Goal: Task Accomplishment & Management: Complete application form

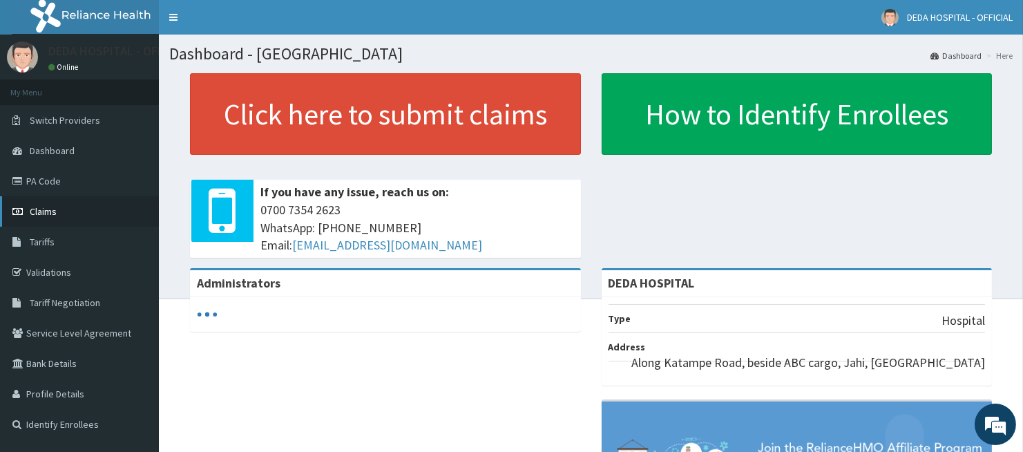
click at [47, 207] on span "Claims" at bounding box center [43, 211] width 27 height 12
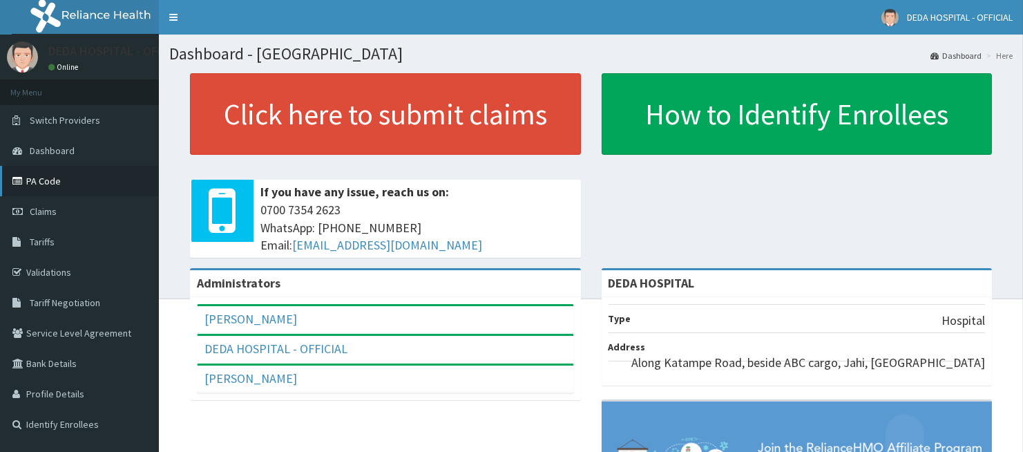
click at [45, 178] on link "PA Code" at bounding box center [79, 181] width 159 height 30
click at [59, 207] on link "Claims" at bounding box center [79, 211] width 159 height 30
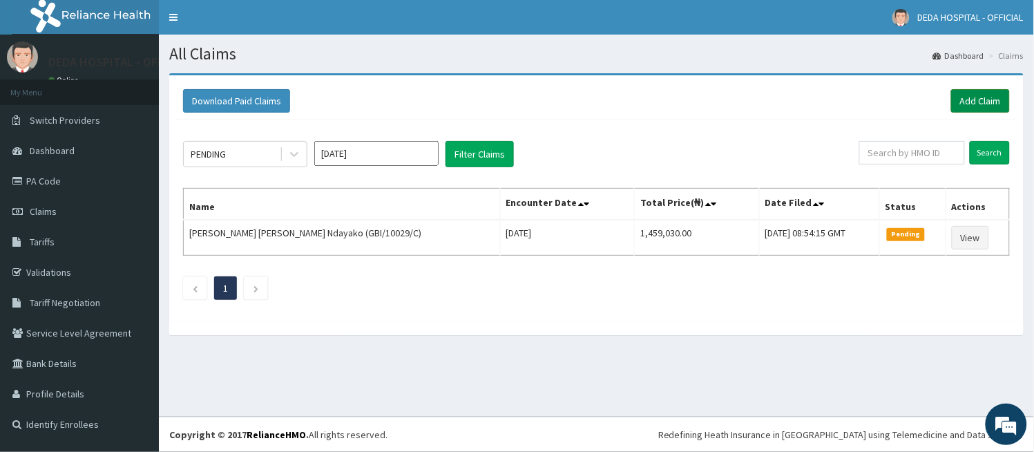
click at [965, 92] on link "Add Claim" at bounding box center [981, 100] width 59 height 23
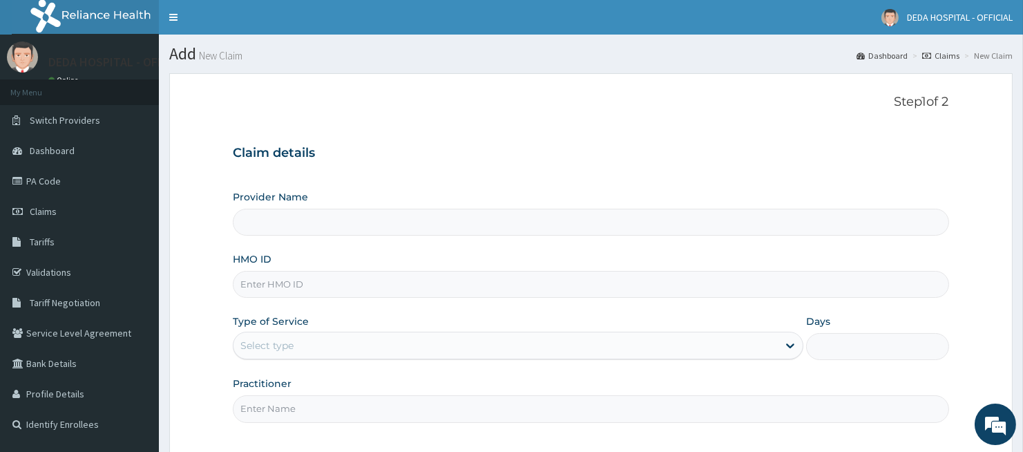
type input "DEDA HOSPITAL"
click at [271, 279] on input "HMO ID" at bounding box center [591, 284] width 716 height 27
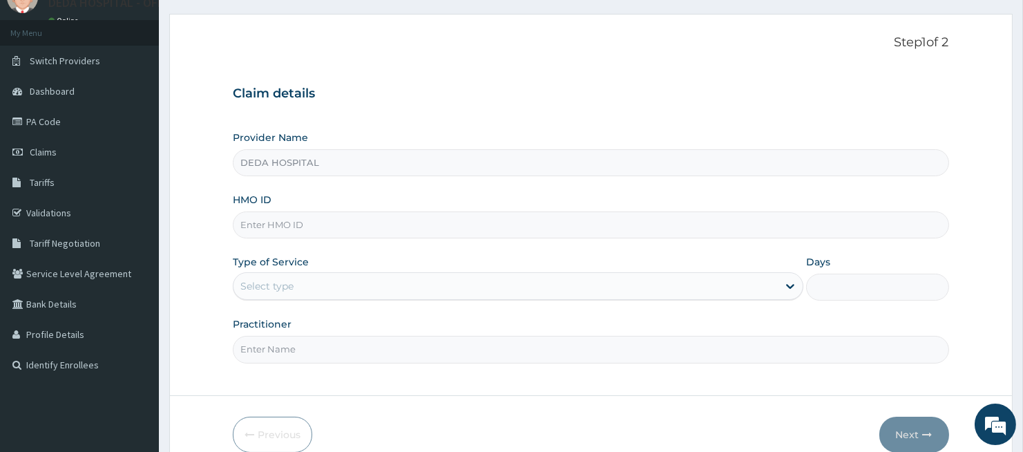
scroll to position [127, 0]
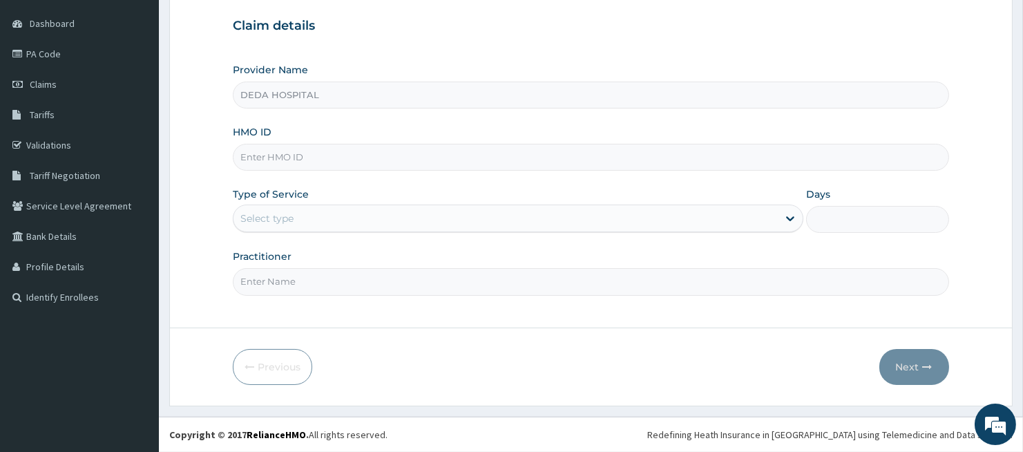
click at [286, 169] on input "HMO ID" at bounding box center [591, 157] width 716 height 27
paste input "9"
drag, startPoint x: 286, startPoint y: 168, endPoint x: 294, endPoint y: 180, distance: 14.6
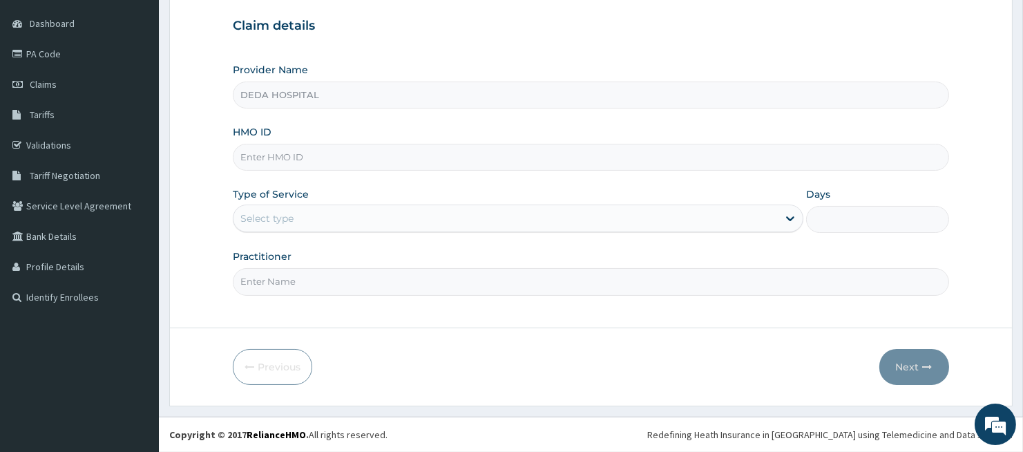
click at [297, 187] on div "Provider Name DEDA HOSPITAL HMO ID Type of Service Select type Days Practitioner" at bounding box center [591, 179] width 716 height 232
type input "9"
click at [277, 170] on input "HMO ID" at bounding box center [591, 157] width 716 height 27
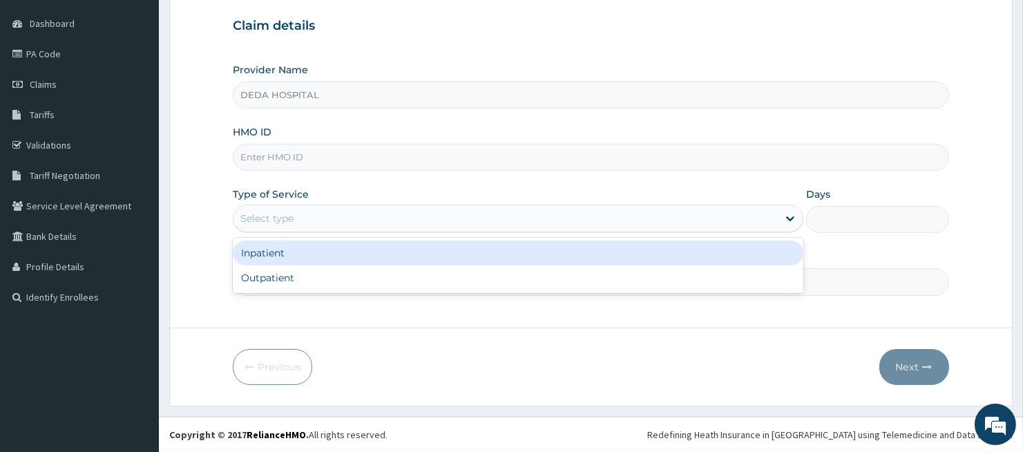
click at [256, 215] on div "Select type" at bounding box center [266, 218] width 53 height 14
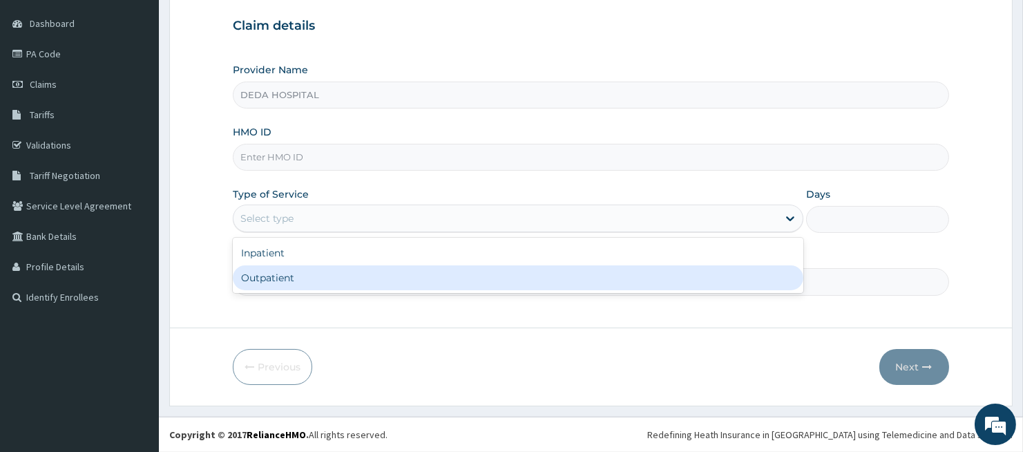
click at [271, 281] on div "Outpatient" at bounding box center [518, 277] width 571 height 25
type input "1"
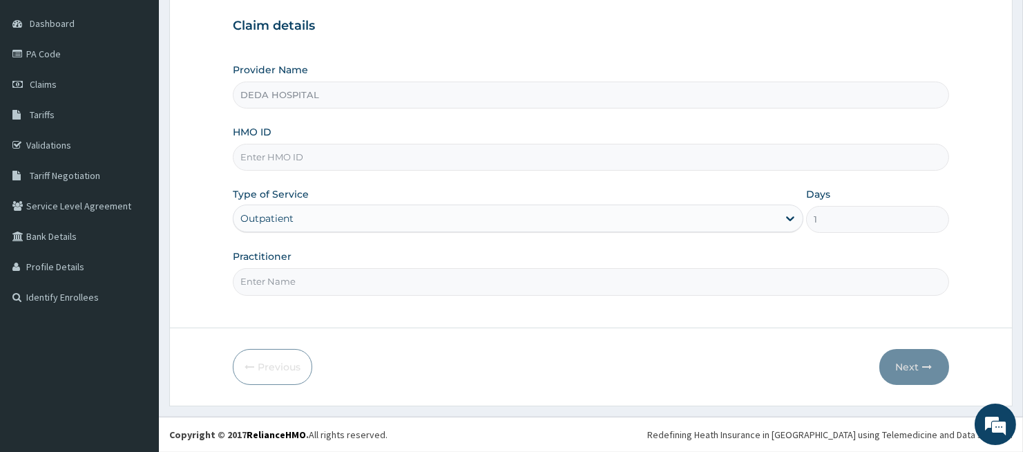
click at [261, 281] on input "Practitioner" at bounding box center [591, 281] width 716 height 27
type input "DR. VICTOR"
click at [315, 168] on input "HMO ID" at bounding box center [591, 157] width 716 height 27
paste input "RSJ/10111/B"
type input "RSJ/10111/B"
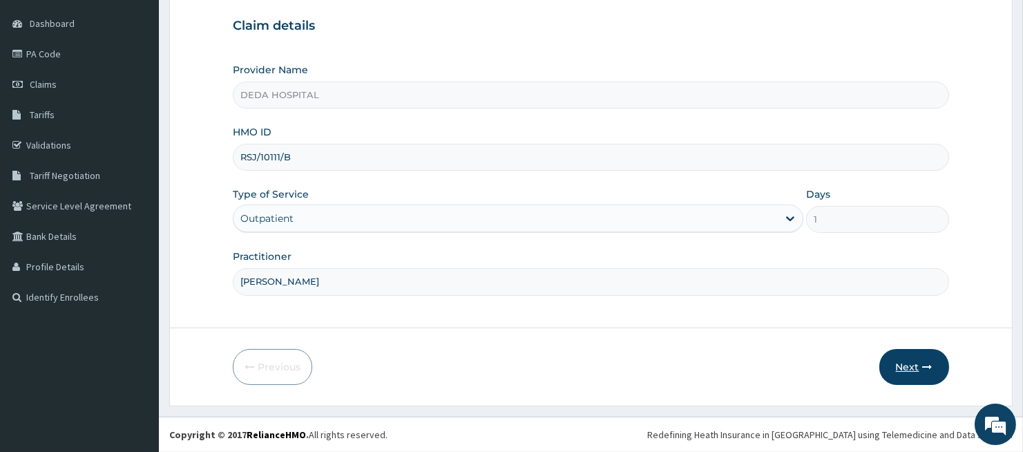
click at [916, 367] on button "Next" at bounding box center [915, 367] width 70 height 36
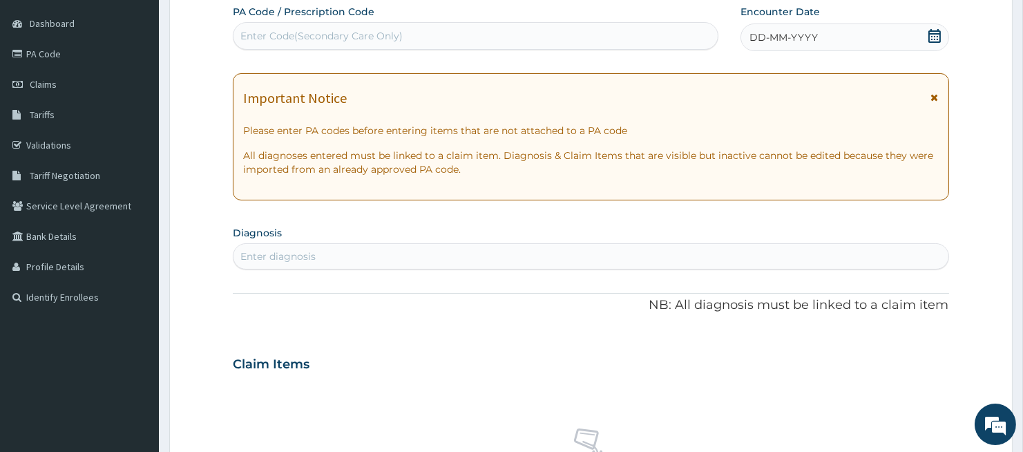
click at [281, 46] on div "Enter Code(Secondary Care Only)" at bounding box center [476, 36] width 484 height 22
paste input "PA/E37AC3"
type input "PA/E37AC3"
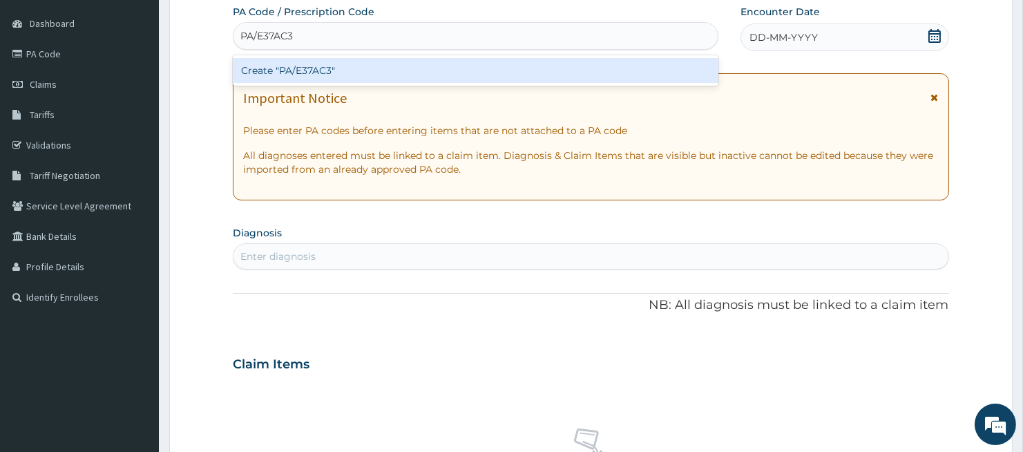
click at [288, 68] on div "Create "PA/E37AC3"" at bounding box center [476, 70] width 486 height 25
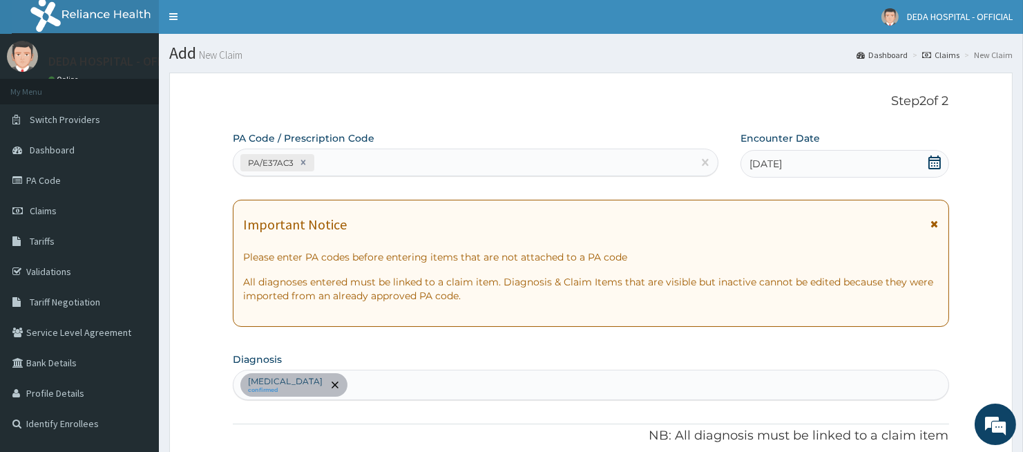
scroll to position [0, 0]
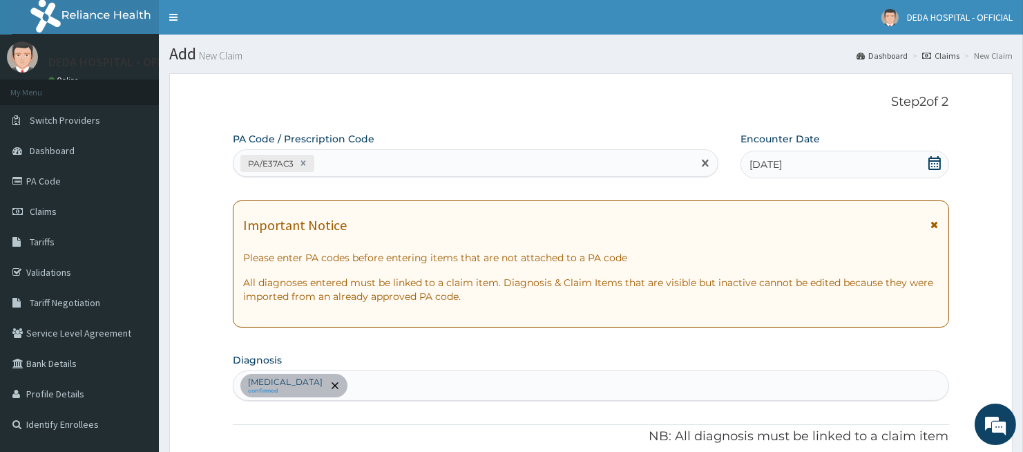
click at [352, 169] on div "PA/E37AC3" at bounding box center [464, 163] width 460 height 23
paste input "PA/C0121C"
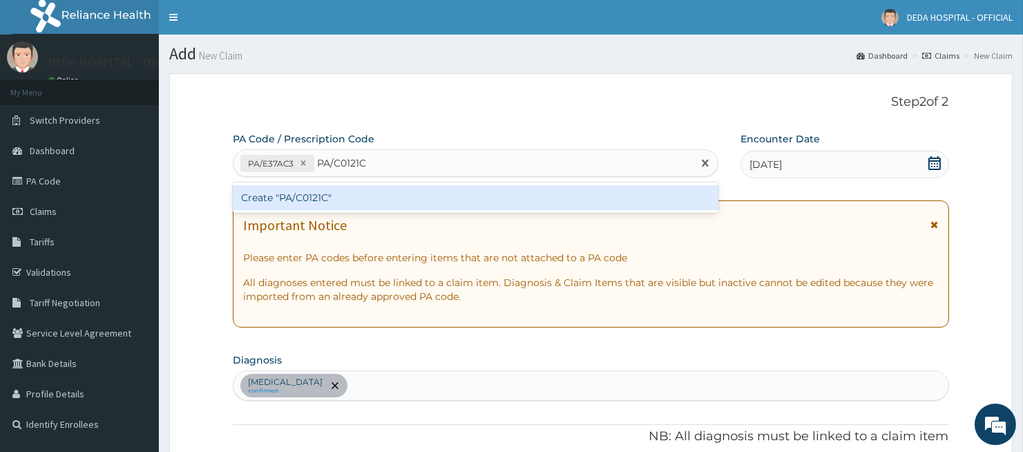
type input "PA/C0121C"
click at [323, 223] on div "PA Code / Prescription Code option Create "PA/E37AC3", selected. option Create …" at bounding box center [591, 459] width 716 height 654
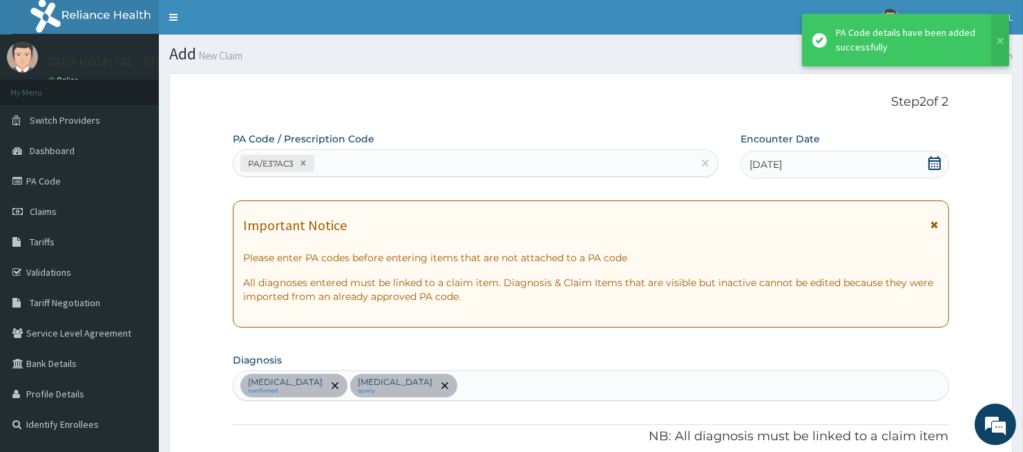
scroll to position [396, 0]
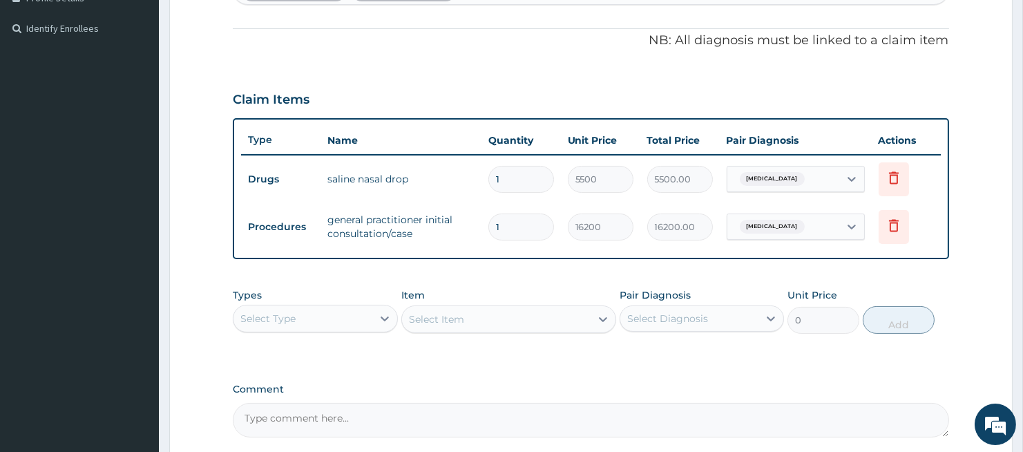
drag, startPoint x: 792, startPoint y: 379, endPoint x: 819, endPoint y: 364, distance: 30.6
click at [793, 379] on div "PA Code / Prescription Code PA/E37AC3 Encounter Date 24-09-2025 Important Notic…" at bounding box center [591, 86] width 716 height 701
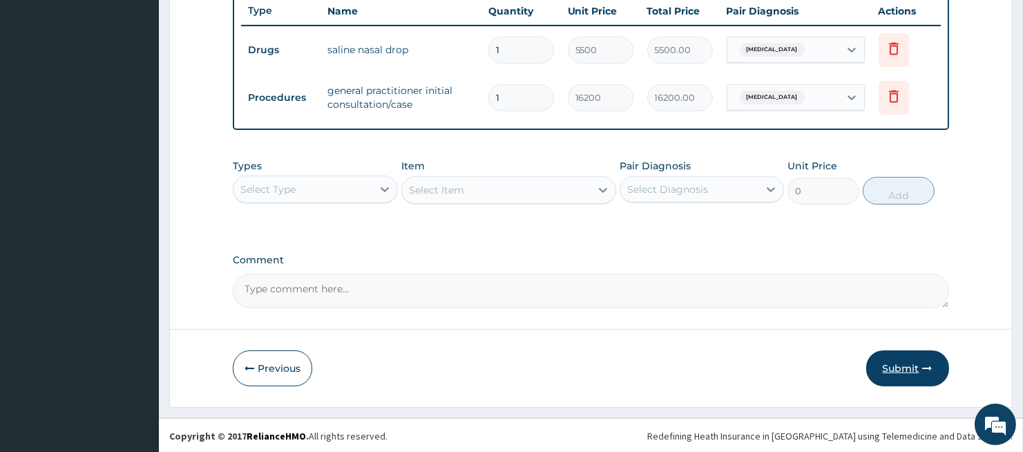
click at [882, 361] on button "Submit" at bounding box center [908, 368] width 83 height 36
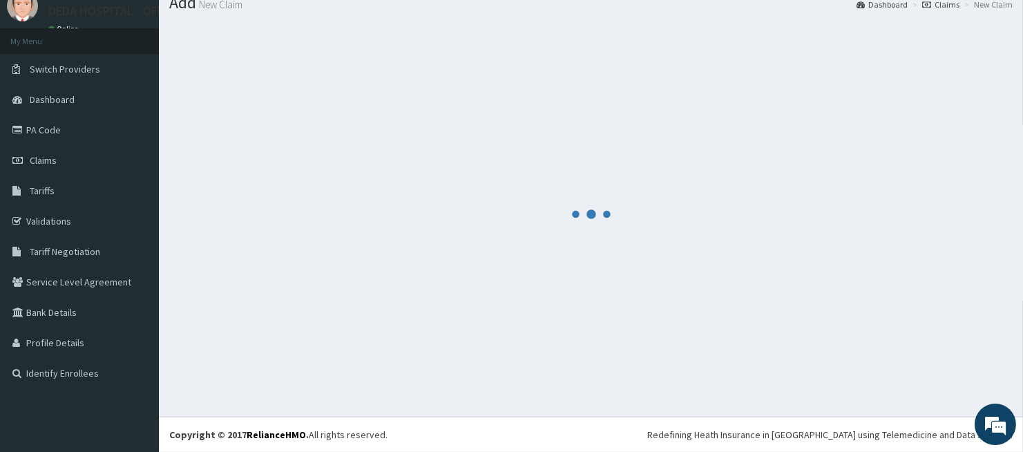
scroll to position [525, 0]
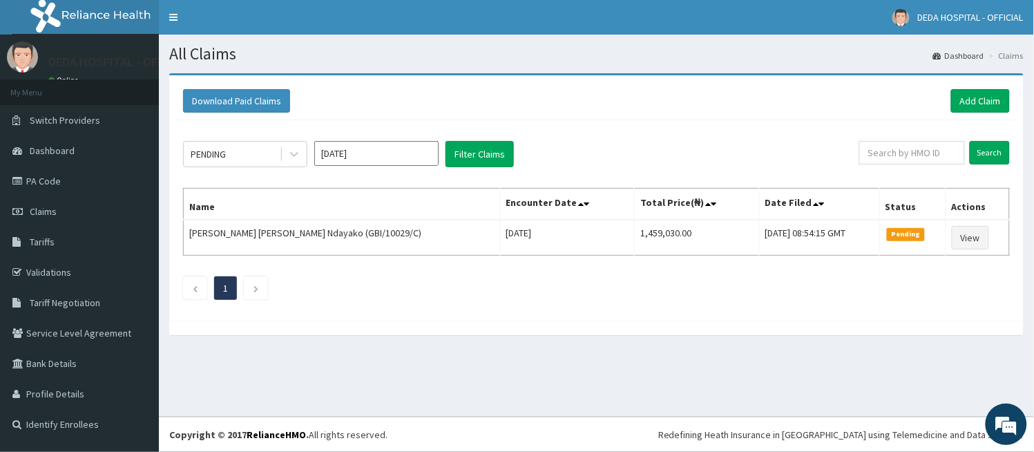
click at [620, 334] on div at bounding box center [596, 328] width 855 height 15
click at [973, 102] on link "Add Claim" at bounding box center [981, 100] width 59 height 23
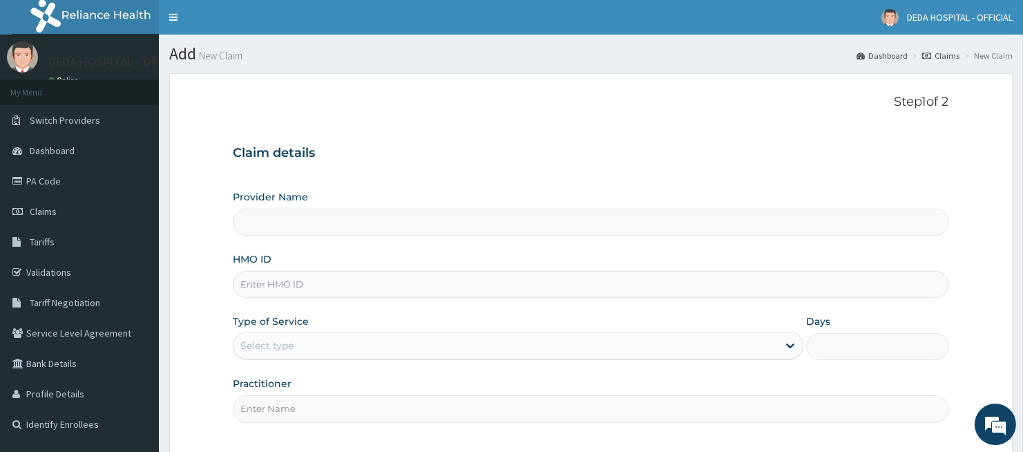
type input "DEDA HOSPITAL"
click at [259, 272] on input "HMO ID" at bounding box center [591, 284] width 716 height 27
paste input "SBL/10247/A"
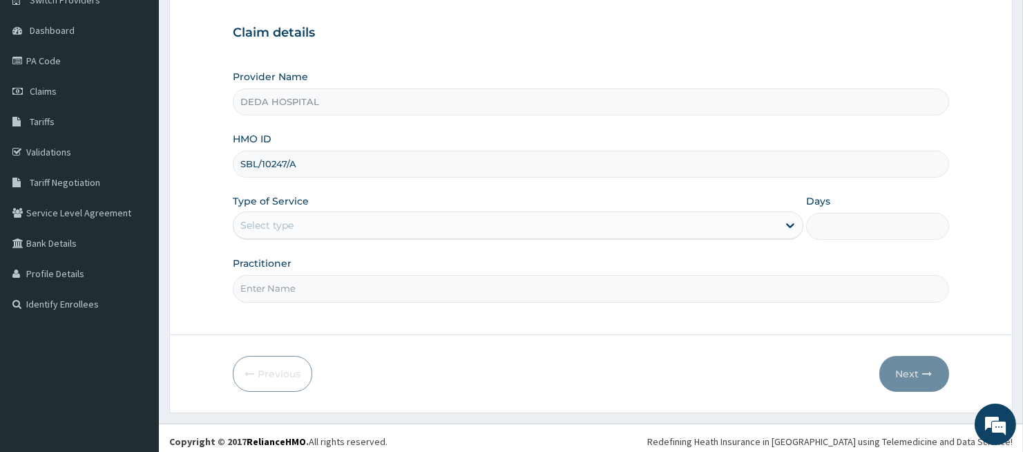
scroll to position [127, 0]
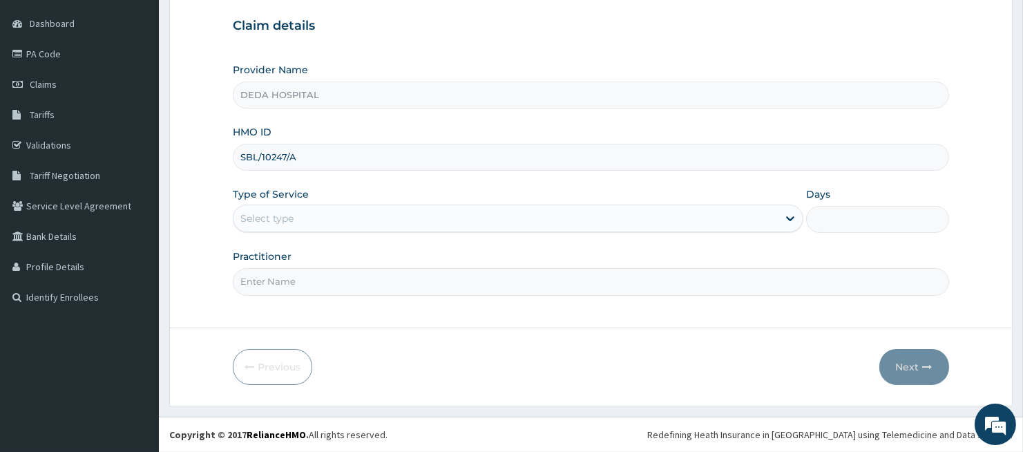
type input "SBL/10247/A"
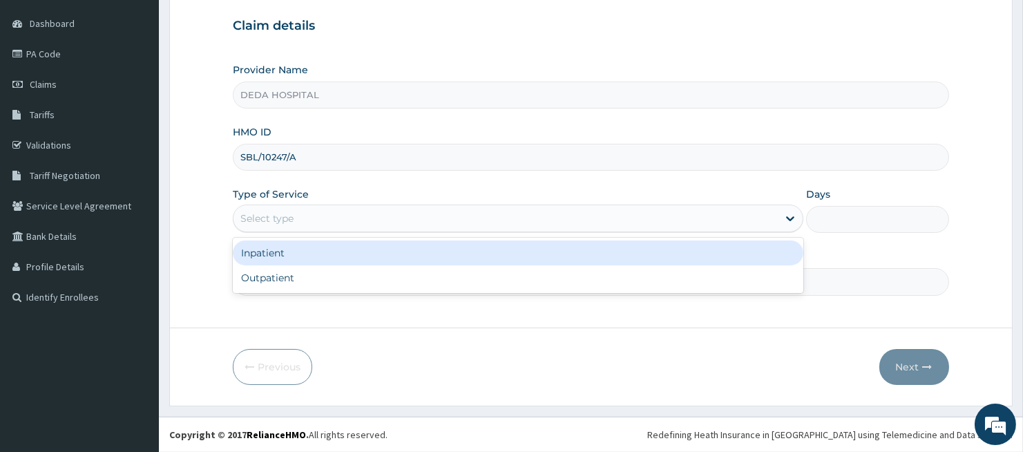
click at [264, 225] on div "Select type" at bounding box center [506, 218] width 545 height 22
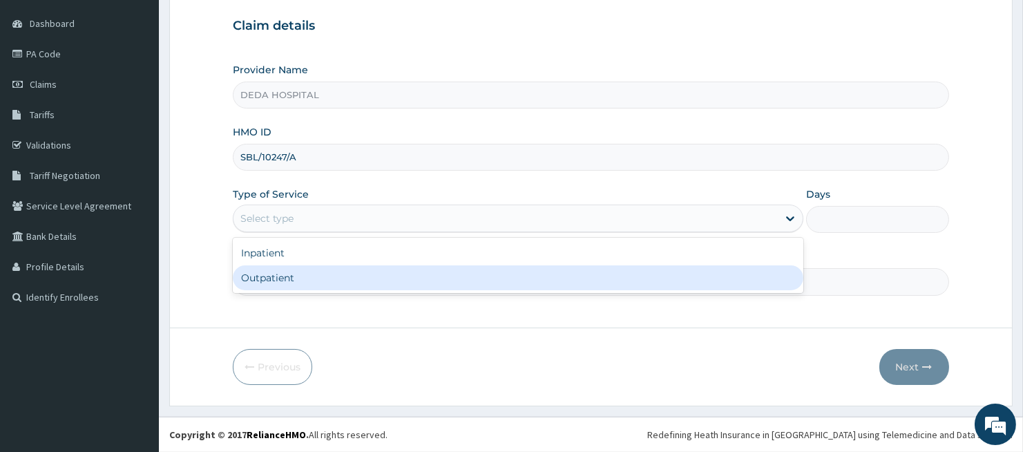
click at [274, 278] on div "Outpatient" at bounding box center [518, 277] width 571 height 25
type input "1"
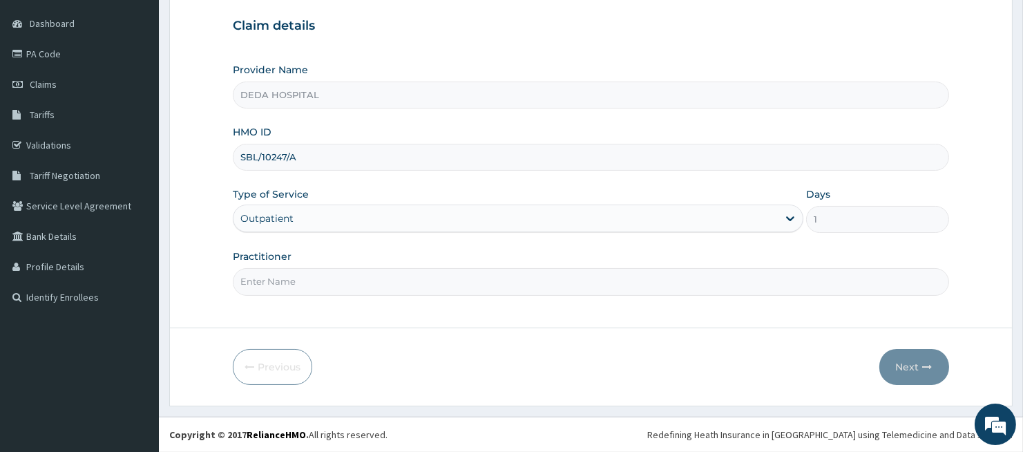
click at [274, 278] on input "Practitioner" at bounding box center [591, 281] width 716 height 27
type input "DR. UDOGIE"
click at [938, 377] on button "Next" at bounding box center [915, 367] width 70 height 36
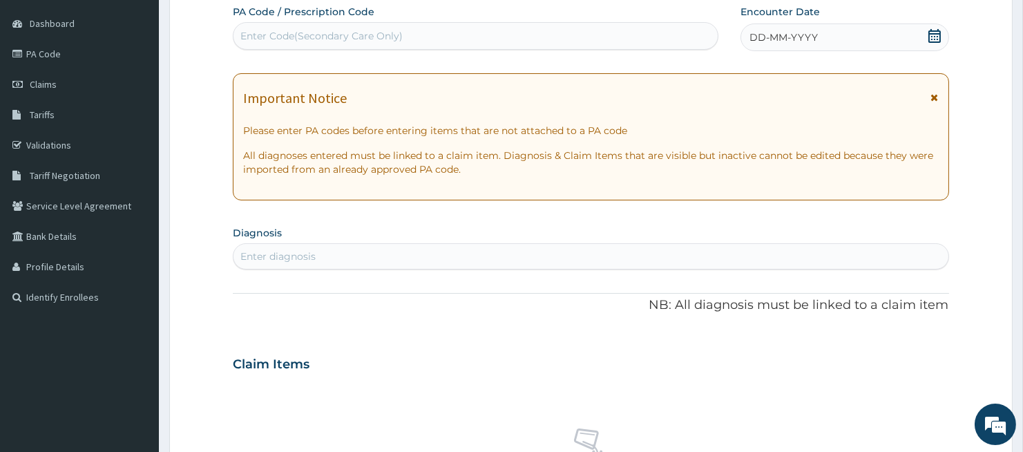
click at [266, 43] on div "Enter Code(Secondary Care Only)" at bounding box center [476, 36] width 484 height 22
paste input "PA/48A87C"
type input "PA/48A87C"
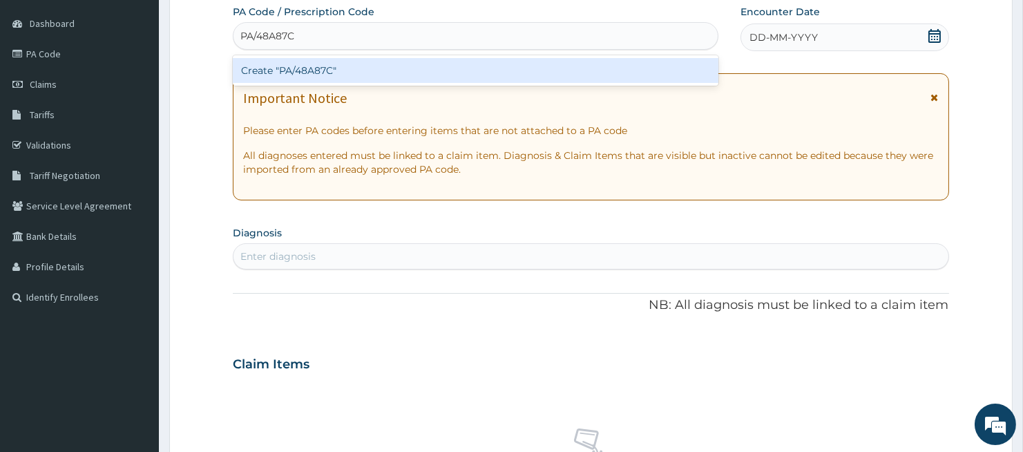
click at [243, 77] on div "Create "PA/48A87C"" at bounding box center [476, 70] width 486 height 25
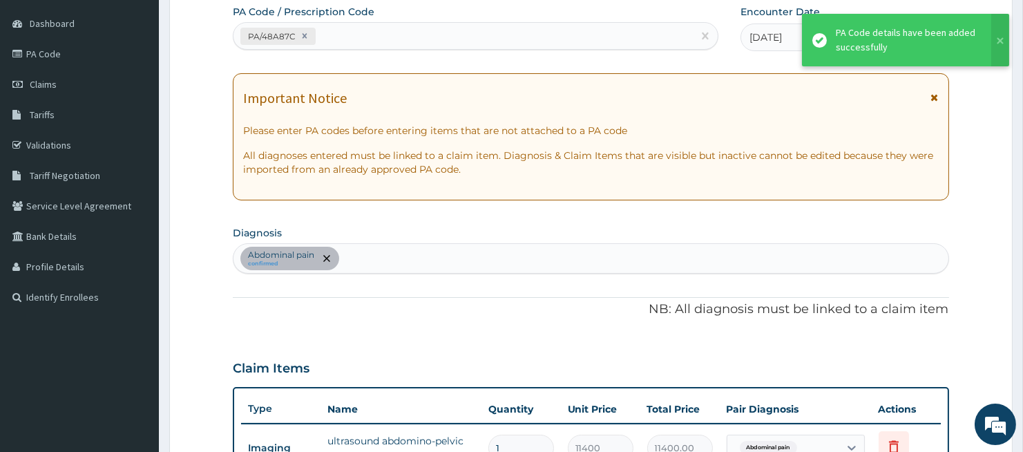
scroll to position [396, 0]
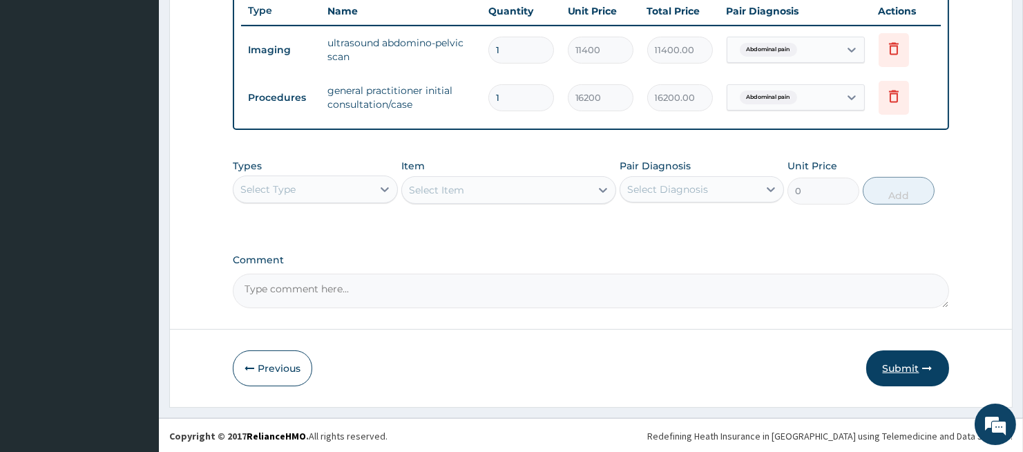
click at [909, 381] on button "Submit" at bounding box center [908, 368] width 83 height 36
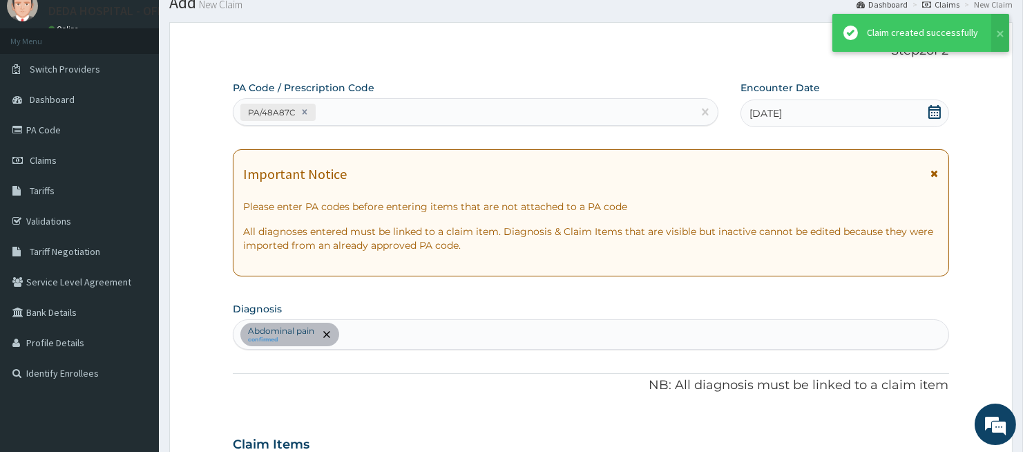
scroll to position [525, 0]
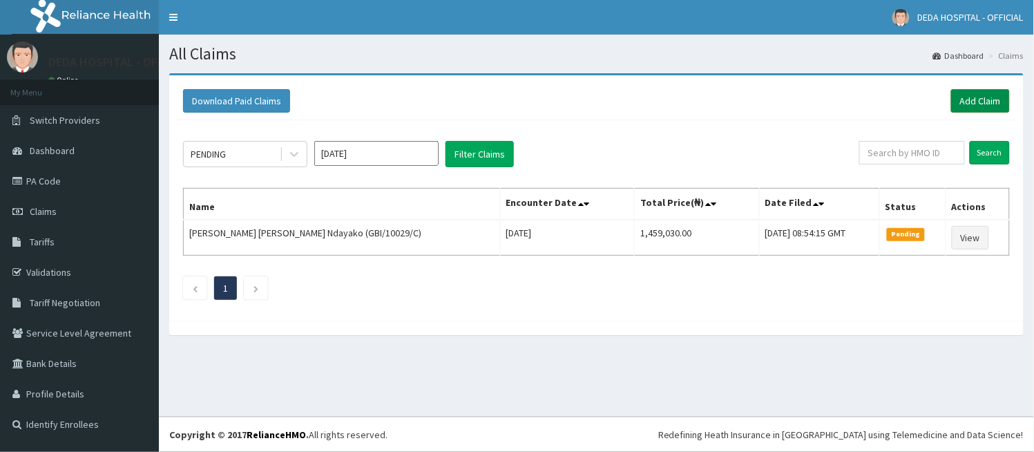
click at [973, 100] on link "Add Claim" at bounding box center [981, 100] width 59 height 23
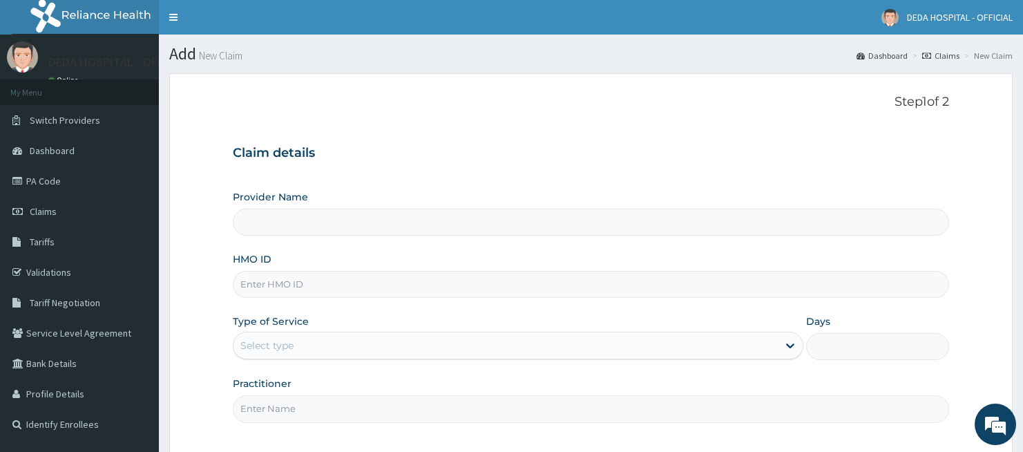
type input "DEDA HOSPITAL"
click at [261, 284] on input "HMO ID" at bounding box center [591, 284] width 716 height 27
paste input "EHE/10020/E"
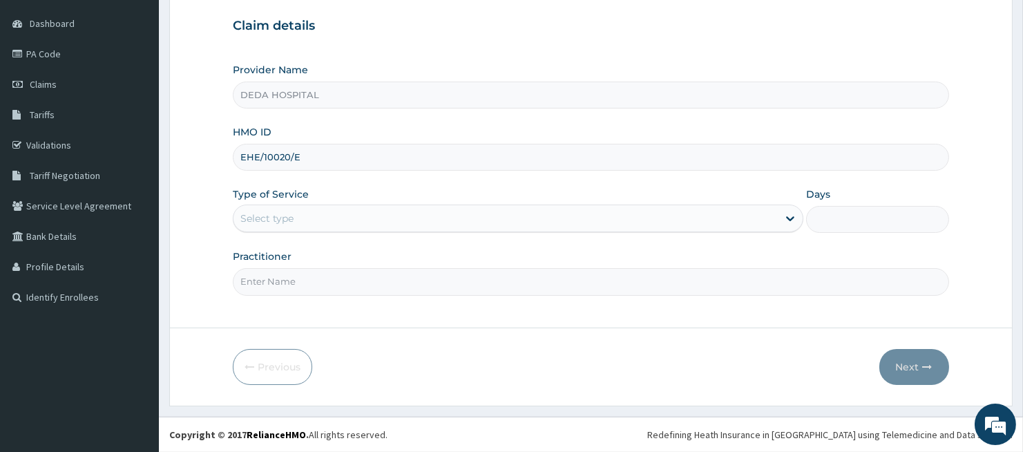
type input "EHE/10020/E"
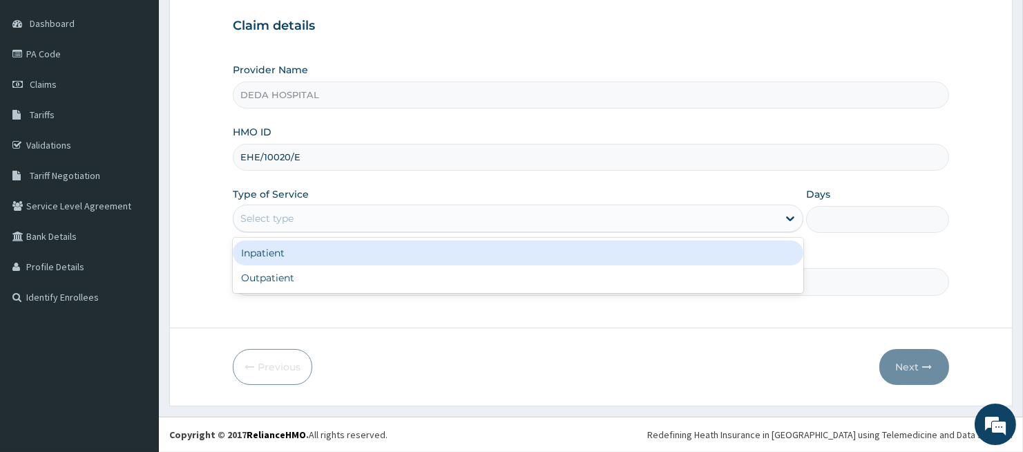
drag, startPoint x: 265, startPoint y: 209, endPoint x: 267, endPoint y: 216, distance: 7.2
click at [267, 216] on div "Select type" at bounding box center [506, 218] width 545 height 22
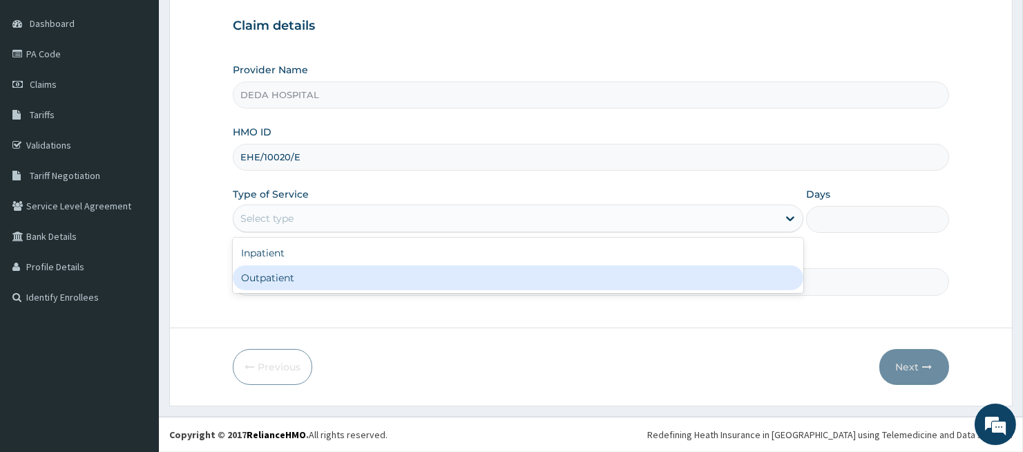
click at [260, 274] on div "Outpatient" at bounding box center [518, 277] width 571 height 25
type input "1"
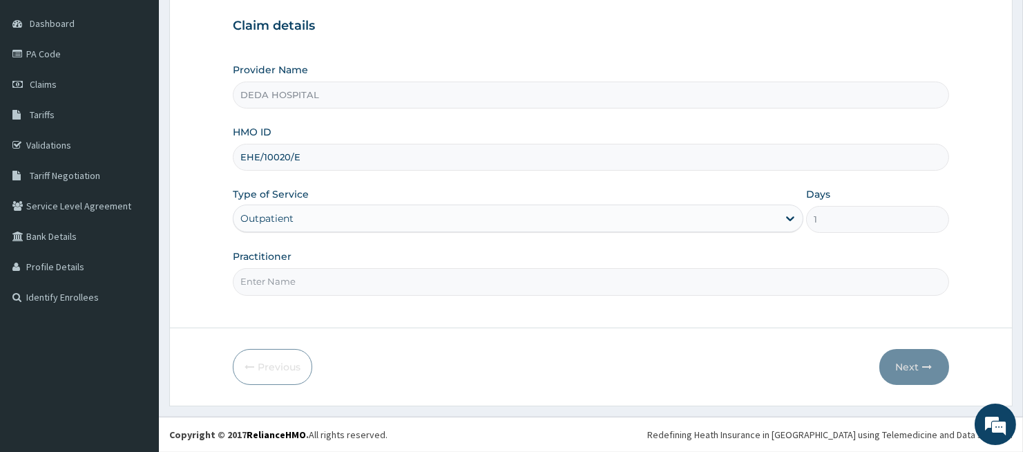
click at [252, 289] on input "Practitioner" at bounding box center [591, 281] width 716 height 27
type input "DR. PRECIOUS"
click at [903, 361] on button "Next" at bounding box center [915, 367] width 70 height 36
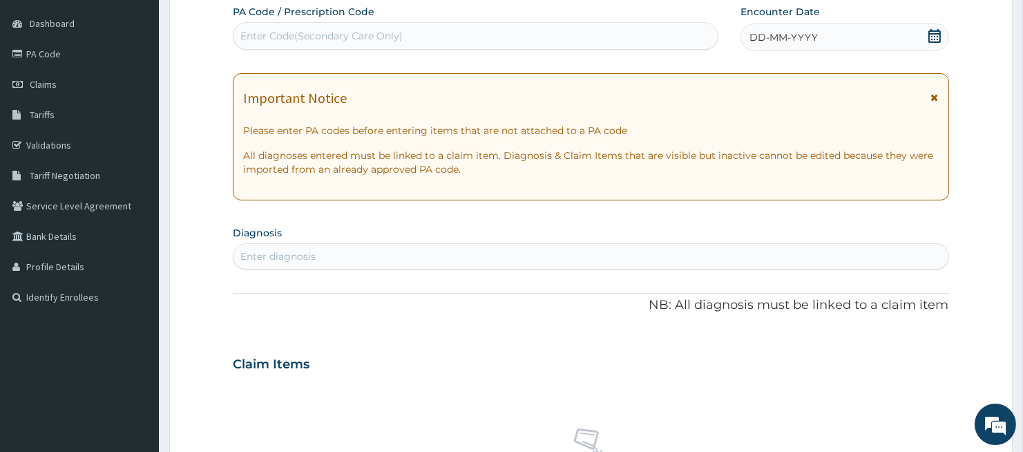
click at [294, 36] on div "Enter Code(Secondary Care Only)" at bounding box center [321, 36] width 162 height 14
paste input "PA/036F20"
type input "PA/036F20"
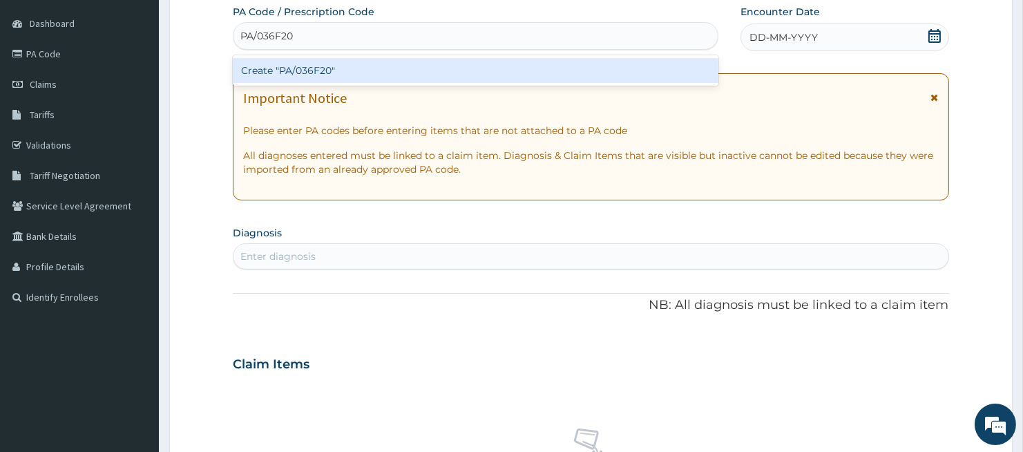
click at [313, 68] on div "Create "PA/036F20"" at bounding box center [476, 70] width 486 height 25
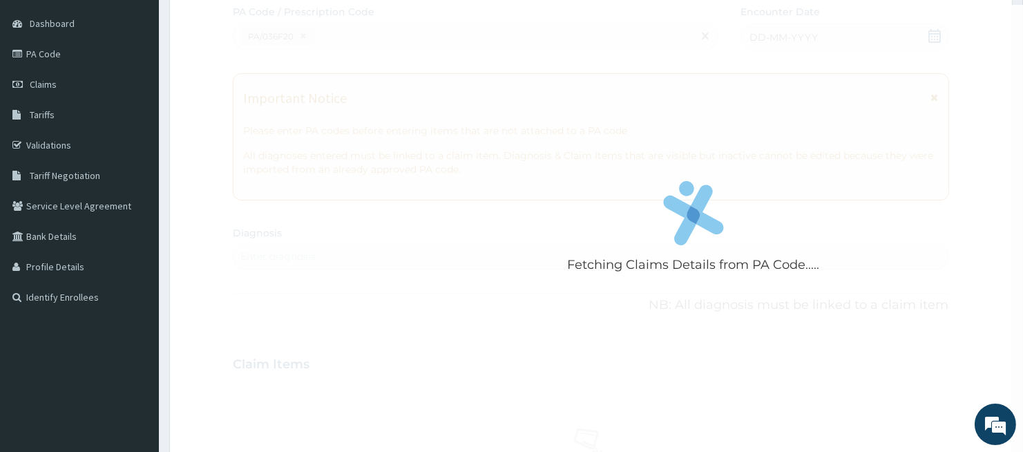
scroll to position [444, 0]
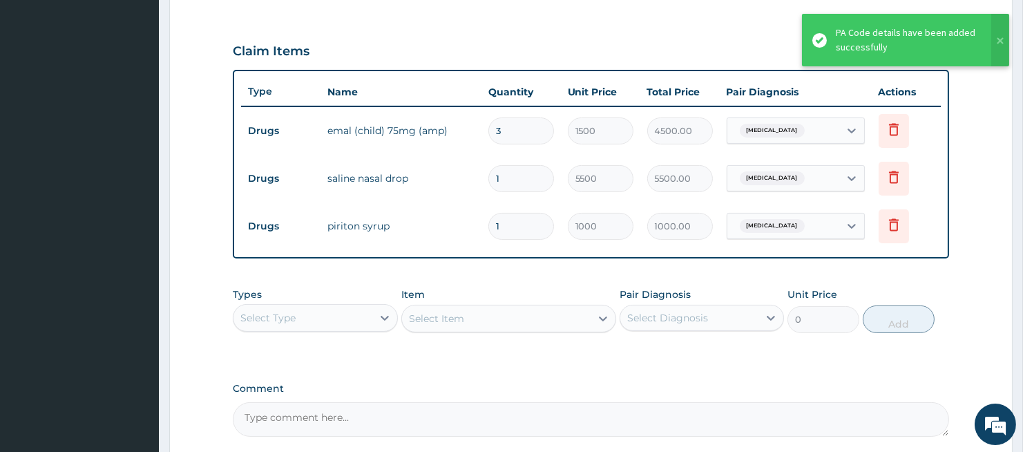
click at [600, 268] on div "PA Code / Prescription Code PA/036F20 Encounter Date [DATE] Important Notice Pl…" at bounding box center [591, 62] width 716 height 749
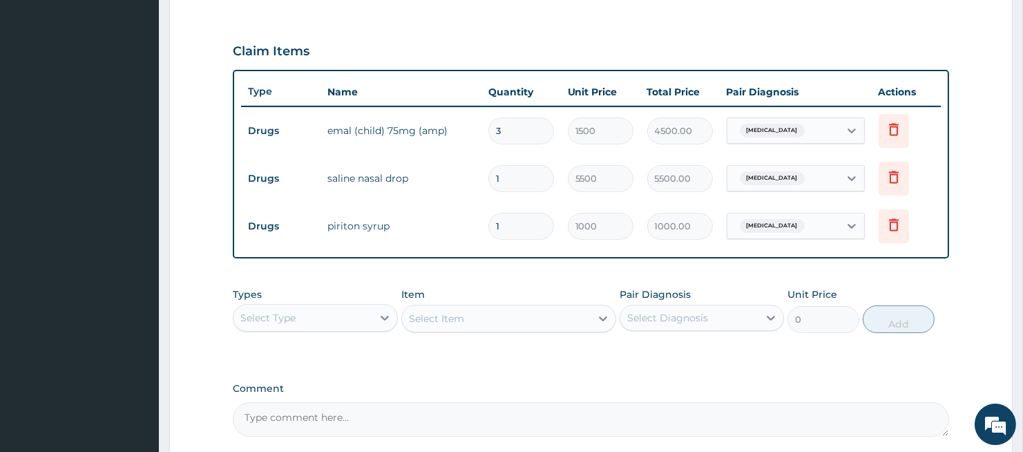
click at [669, 361] on div "PA Code / Prescription Code PA/036F20 Encounter Date [DATE] Important Notice Pl…" at bounding box center [591, 62] width 716 height 749
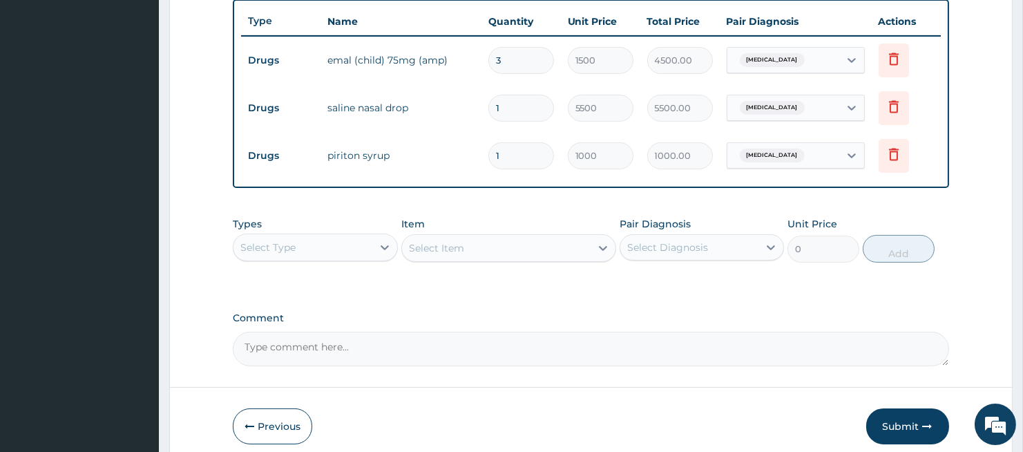
scroll to position [574, 0]
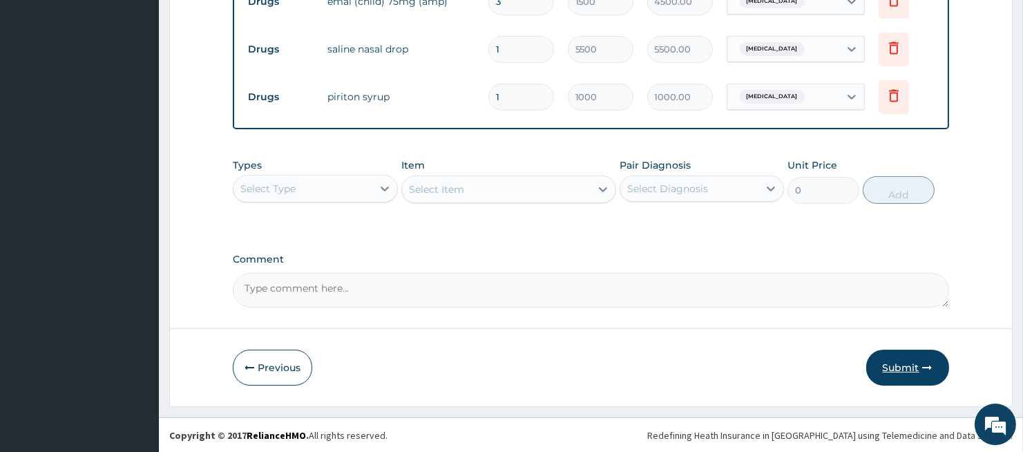
click at [915, 366] on button "Submit" at bounding box center [908, 368] width 83 height 36
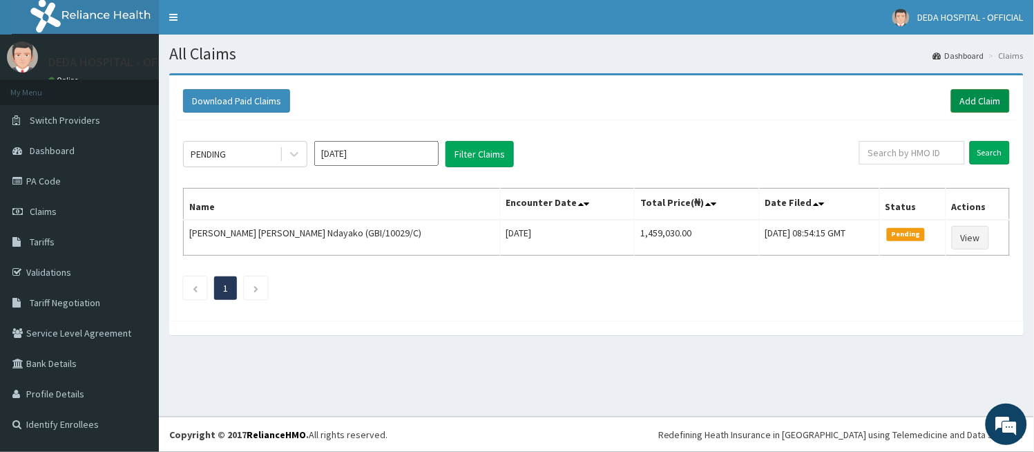
click at [993, 93] on link "Add Claim" at bounding box center [981, 100] width 59 height 23
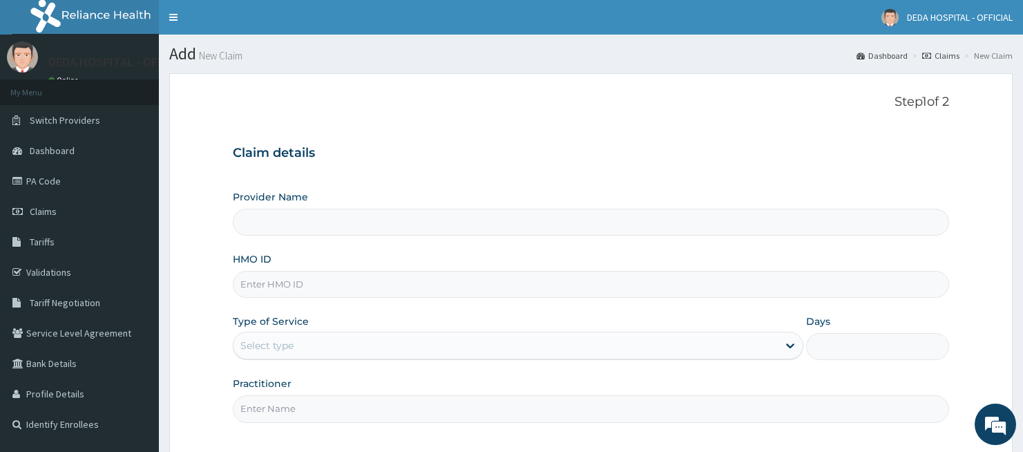
type input "DEDA HOSPITAL"
click at [307, 284] on input "HMO ID" at bounding box center [591, 284] width 716 height 27
paste input "DTV/10005/C"
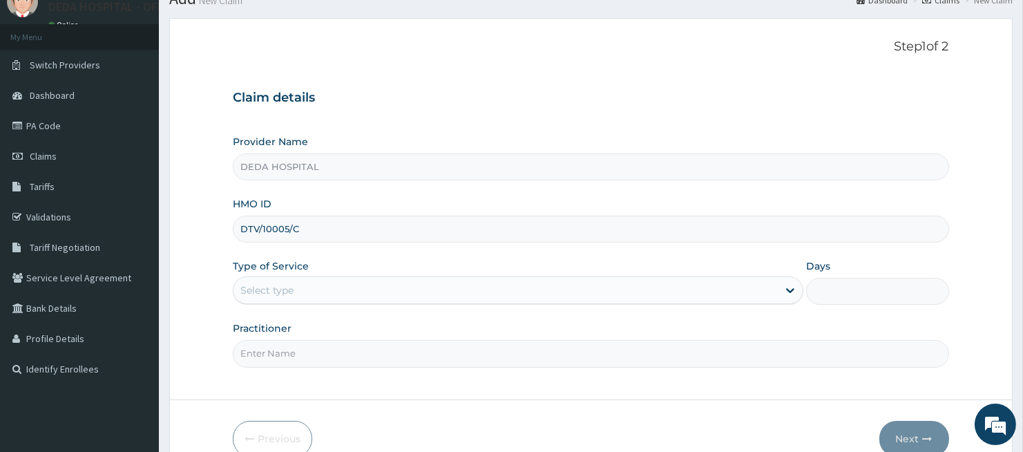
scroll to position [127, 0]
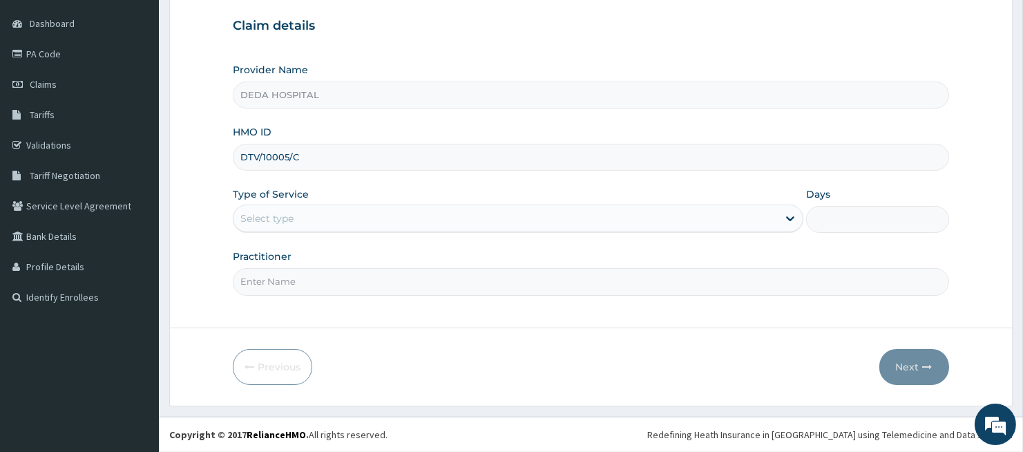
type input "DTV/10005/C"
click at [285, 216] on div "Select type" at bounding box center [266, 218] width 53 height 14
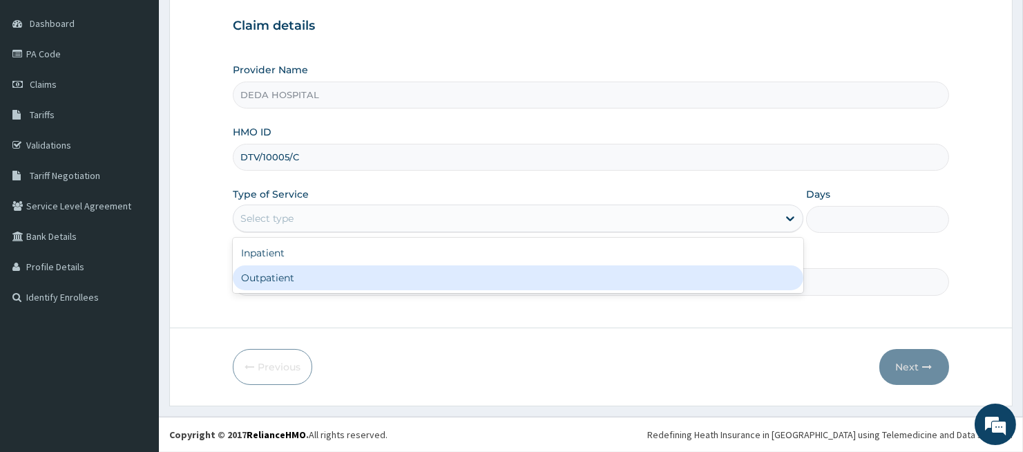
click at [264, 278] on div "Outpatient" at bounding box center [518, 277] width 571 height 25
type input "1"
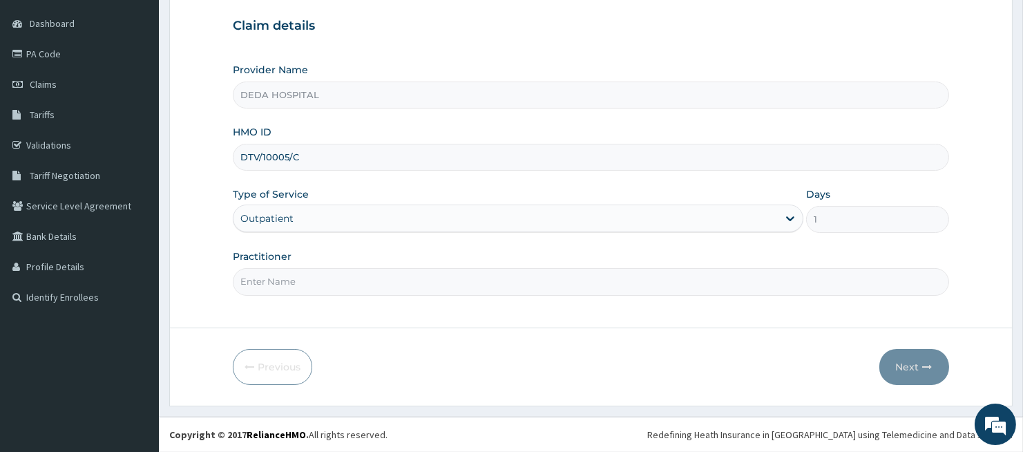
click at [265, 278] on input "Practitioner" at bounding box center [591, 281] width 716 height 27
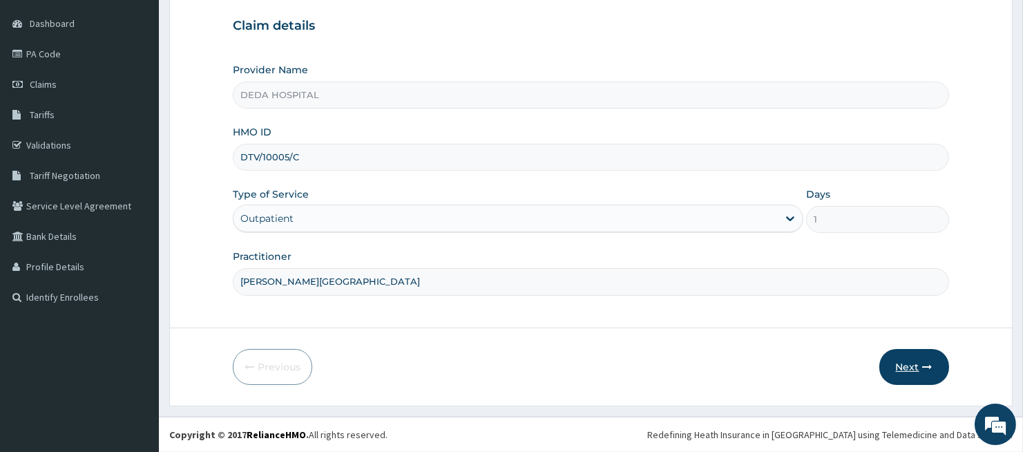
type input "[PERSON_NAME][GEOGRAPHIC_DATA]"
click at [916, 362] on button "Next" at bounding box center [915, 367] width 70 height 36
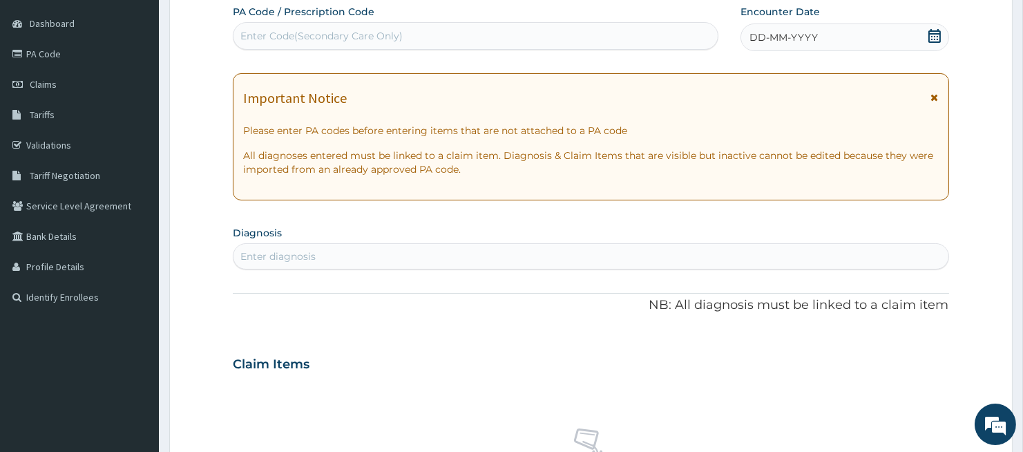
click at [254, 35] on div "Enter Code(Secondary Care Only)" at bounding box center [321, 36] width 162 height 14
paste input "PA/D0B427"
type input "PA/D0B427"
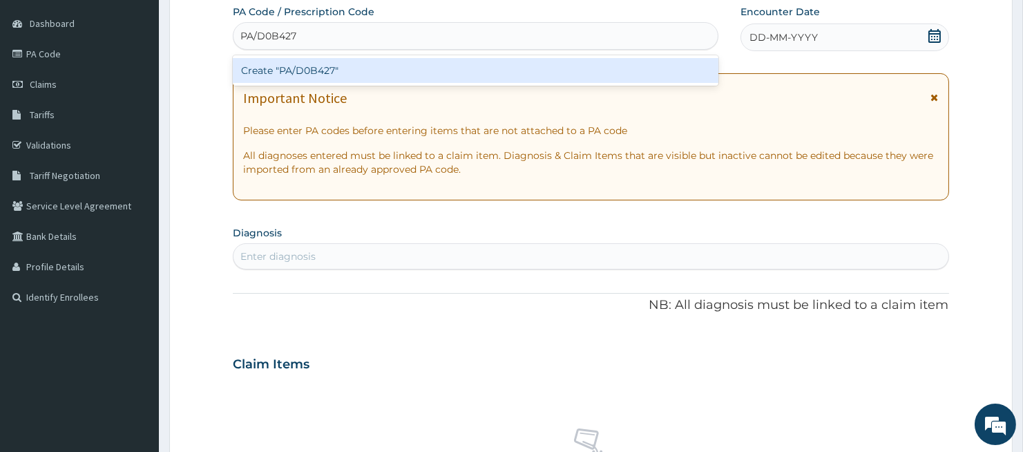
click at [330, 64] on div "Create "PA/D0B427"" at bounding box center [476, 70] width 486 height 25
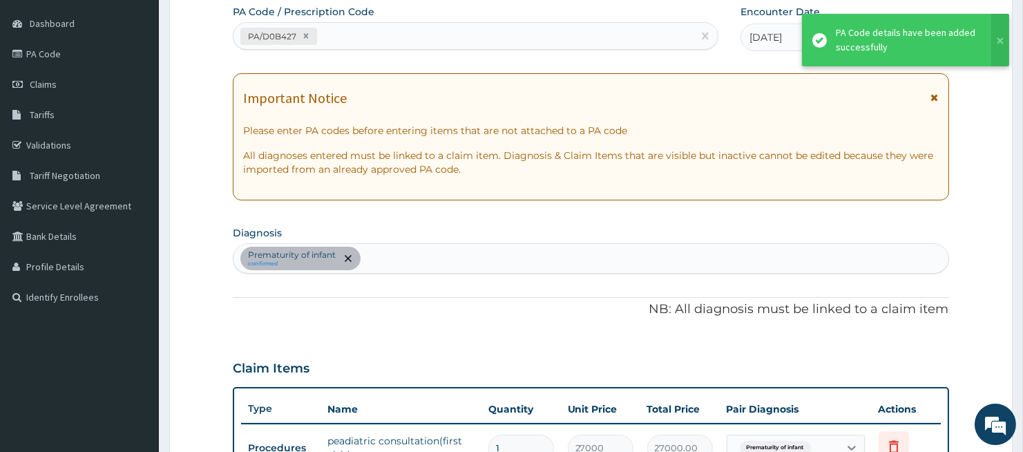
scroll to position [135, 0]
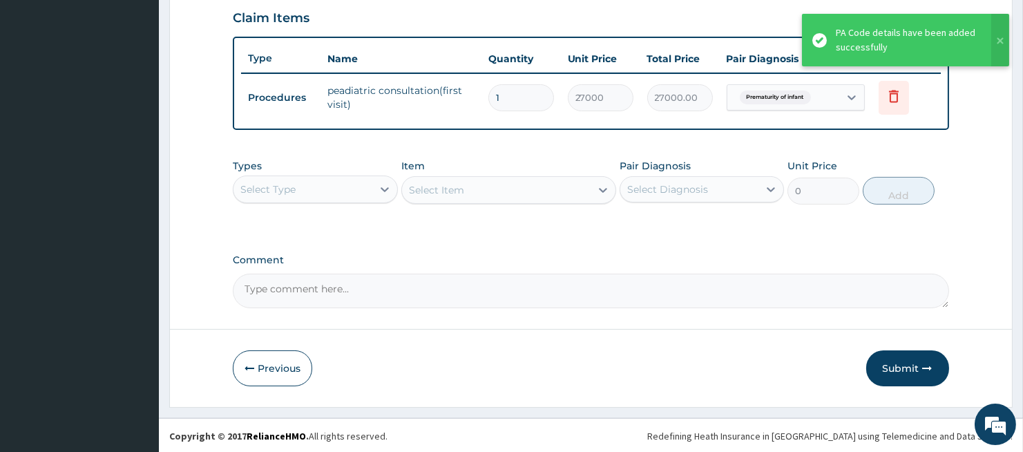
click at [905, 367] on button "Submit" at bounding box center [908, 368] width 83 height 36
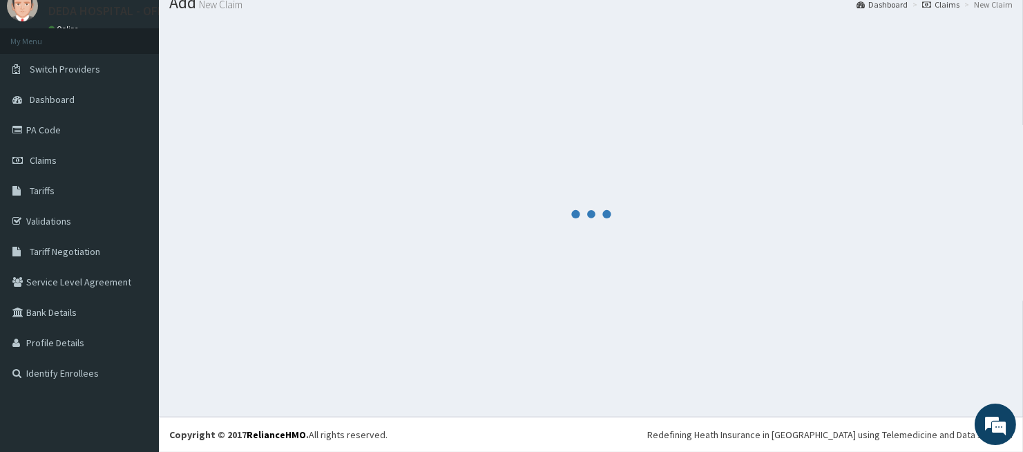
scroll to position [477, 0]
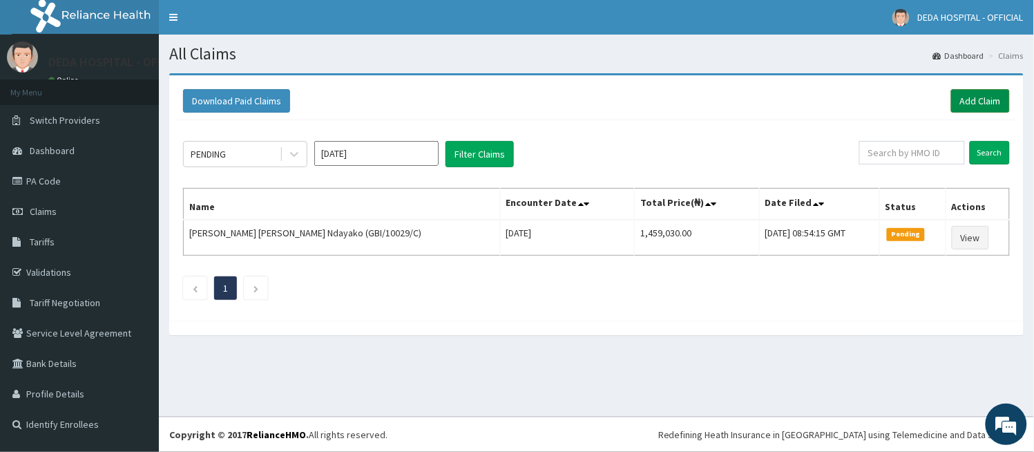
click at [975, 97] on link "Add Claim" at bounding box center [981, 100] width 59 height 23
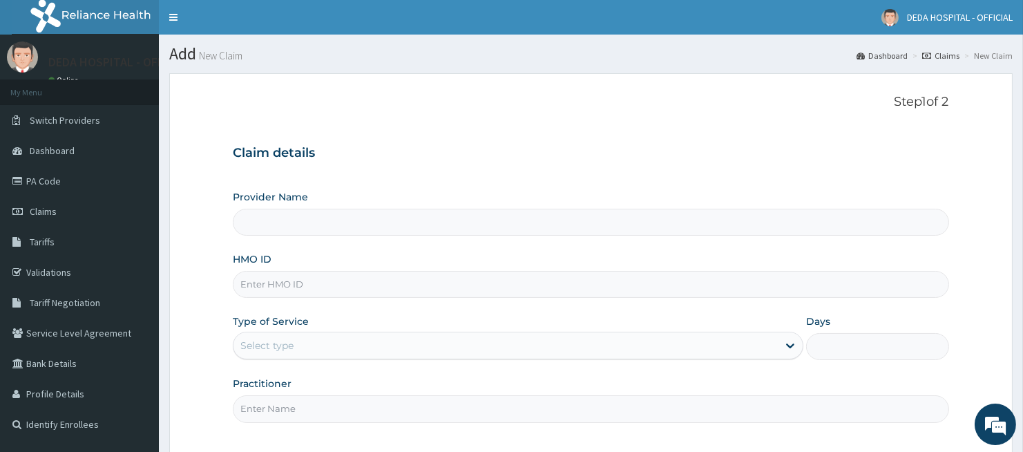
click at [277, 286] on input "HMO ID" at bounding box center [591, 284] width 716 height 27
paste input "GBI/10036/A"
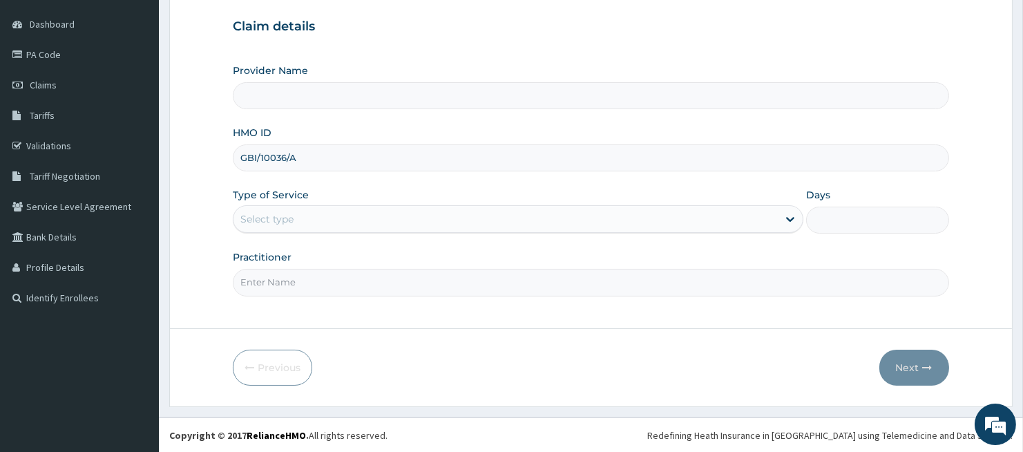
scroll to position [127, 0]
type input "GBI/10036/A"
click at [290, 215] on div "Select type" at bounding box center [266, 218] width 53 height 14
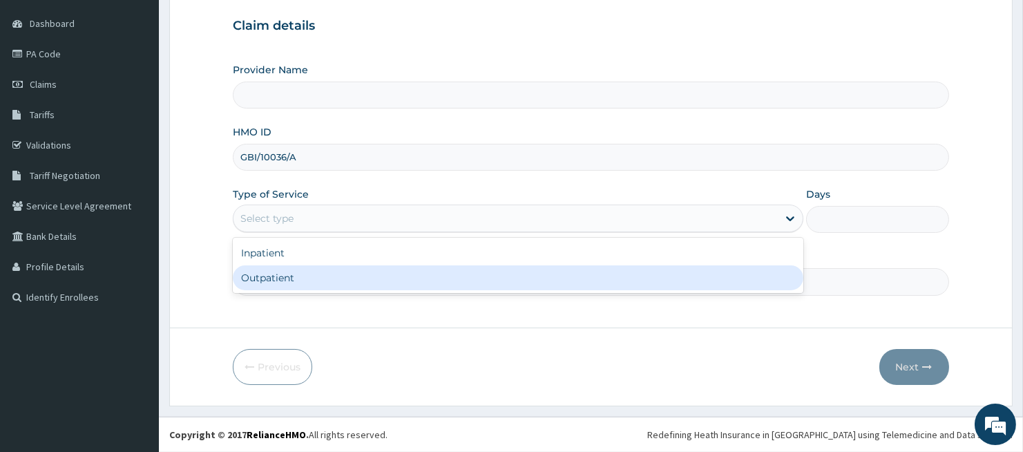
scroll to position [0, 0]
click at [281, 274] on div "Outpatient" at bounding box center [518, 277] width 571 height 25
type input "1"
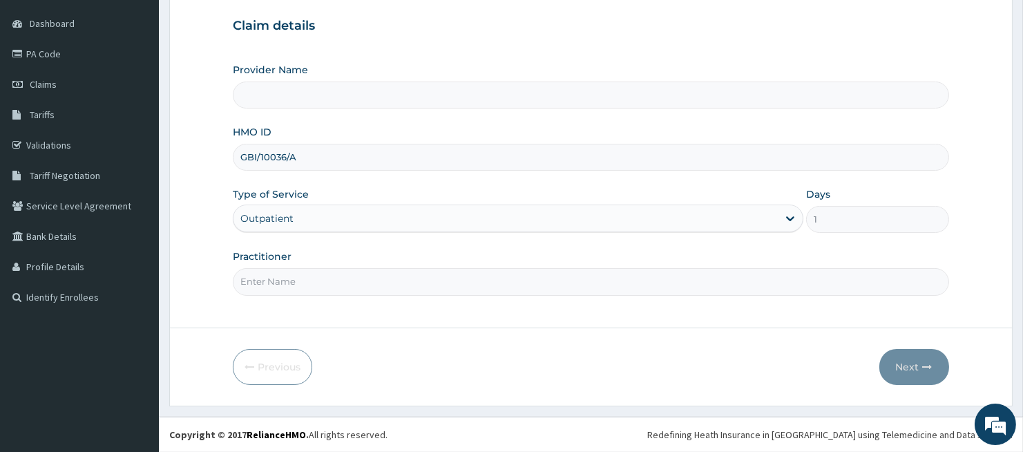
click at [277, 282] on input "Practitioner" at bounding box center [591, 281] width 716 height 27
type input "DEDA HOSPITAL"
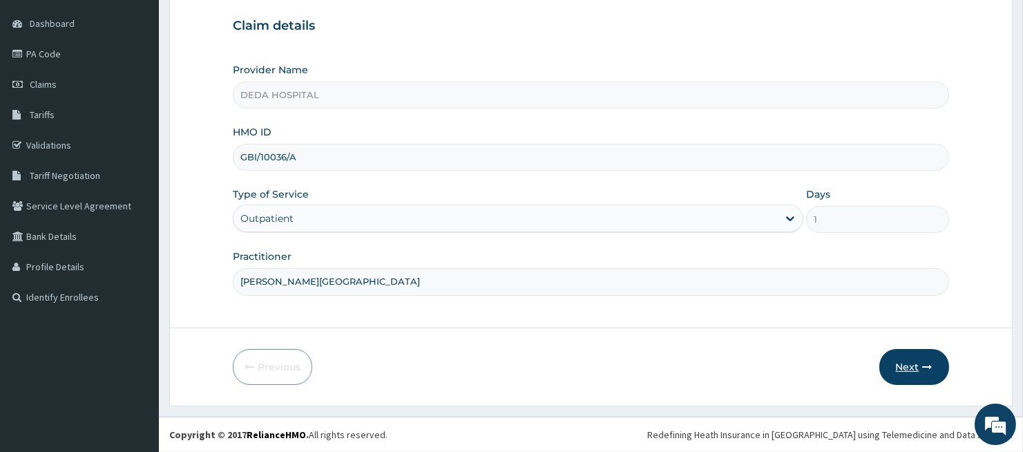
type input "[PERSON_NAME][GEOGRAPHIC_DATA]"
click at [909, 370] on button "Next" at bounding box center [915, 367] width 70 height 36
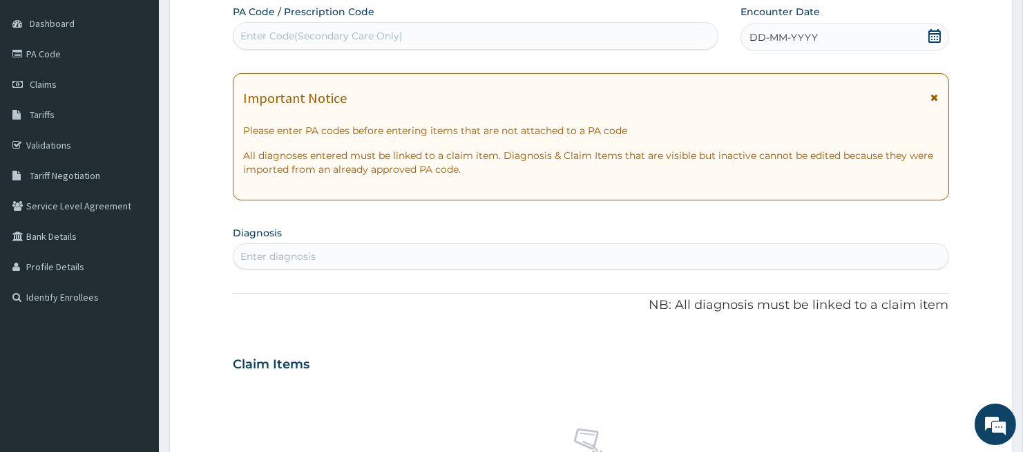
click at [252, 33] on div "Enter Code(Secondary Care Only)" at bounding box center [321, 36] width 162 height 14
paste input "PA/FA411D"
type input "PA/FA411D"
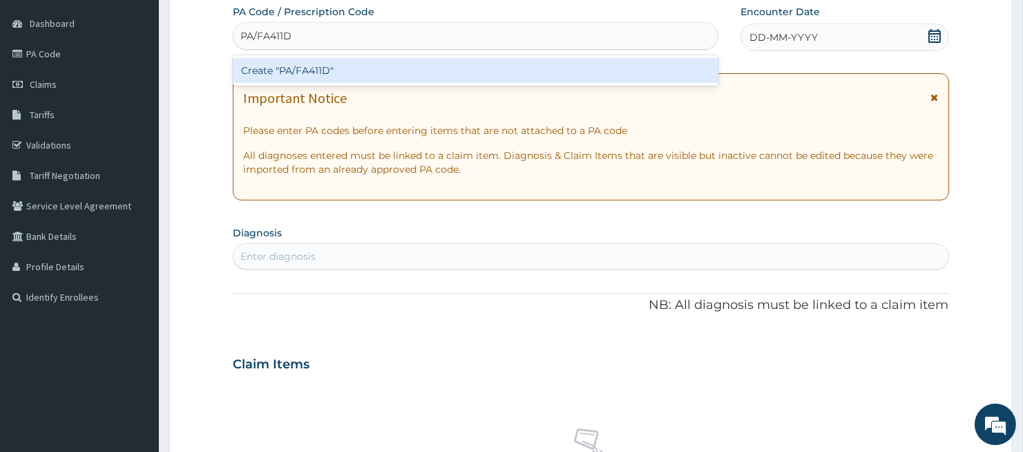
click at [266, 72] on div "Create "PA/FA411D"" at bounding box center [476, 70] width 486 height 25
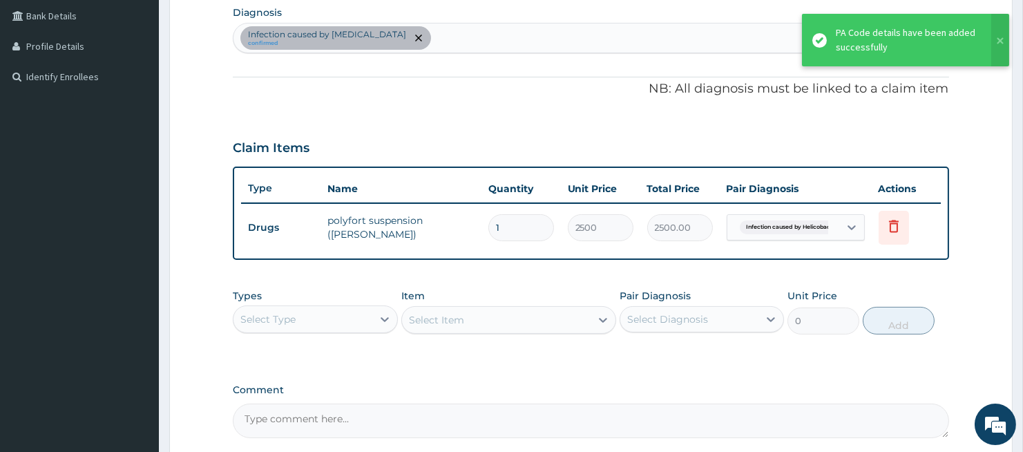
scroll to position [117, 0]
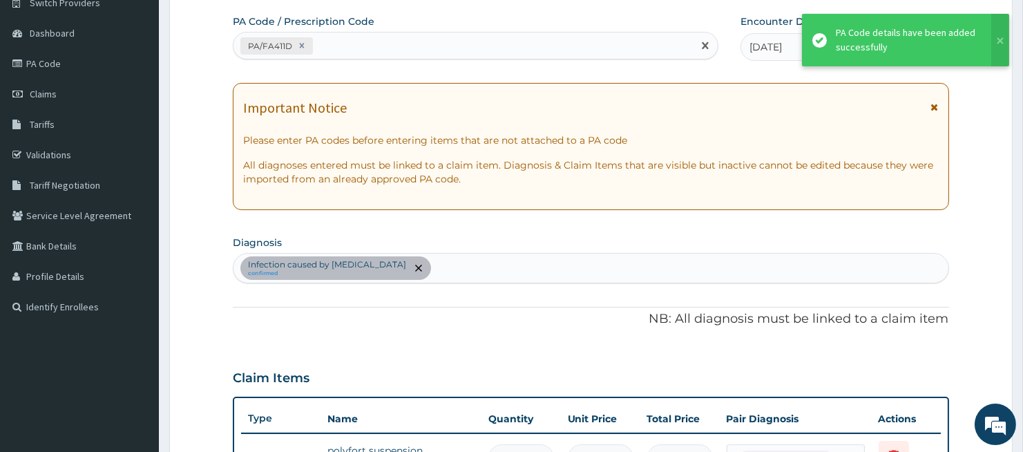
drag, startPoint x: 384, startPoint y: 32, endPoint x: 381, endPoint y: 50, distance: 18.1
click at [384, 32] on div "PA/FA411D" at bounding box center [476, 46] width 486 height 28
paste input "PA/63A453"
type input "PA/63A453"
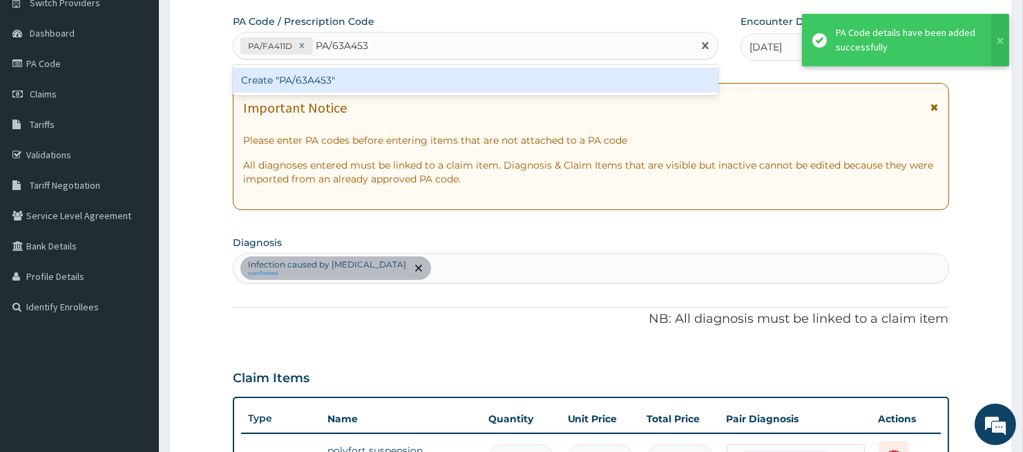
click at [369, 83] on div "Create "PA/63A453"" at bounding box center [476, 80] width 486 height 25
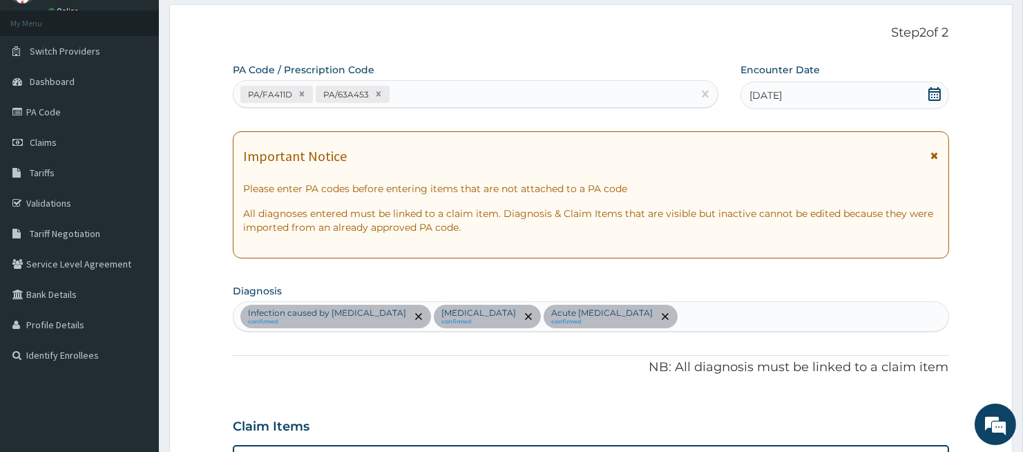
scroll to position [61, 0]
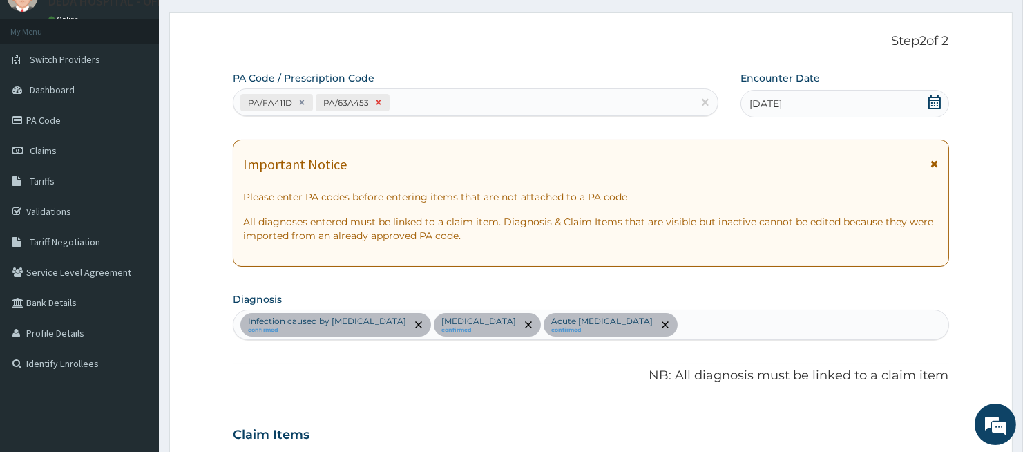
click at [376, 100] on icon at bounding box center [379, 102] width 10 height 10
type input "1"
type input "2500.00"
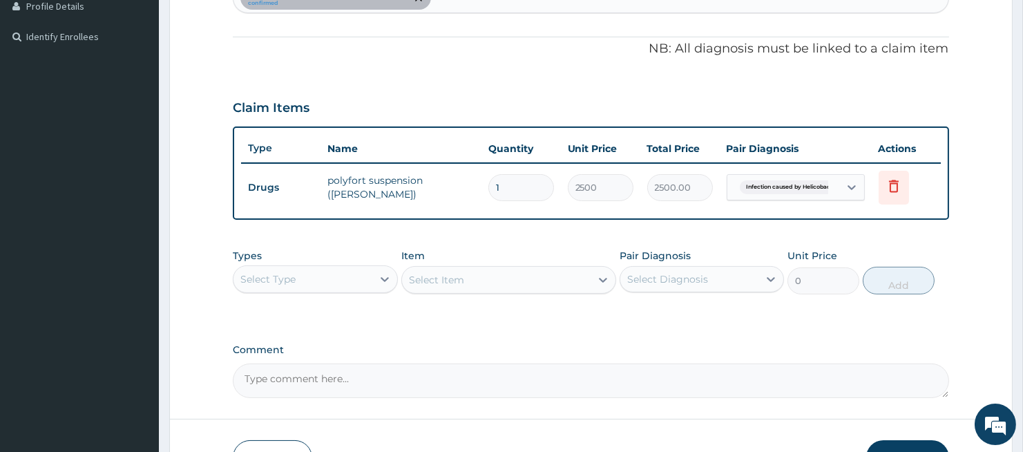
scroll to position [424, 0]
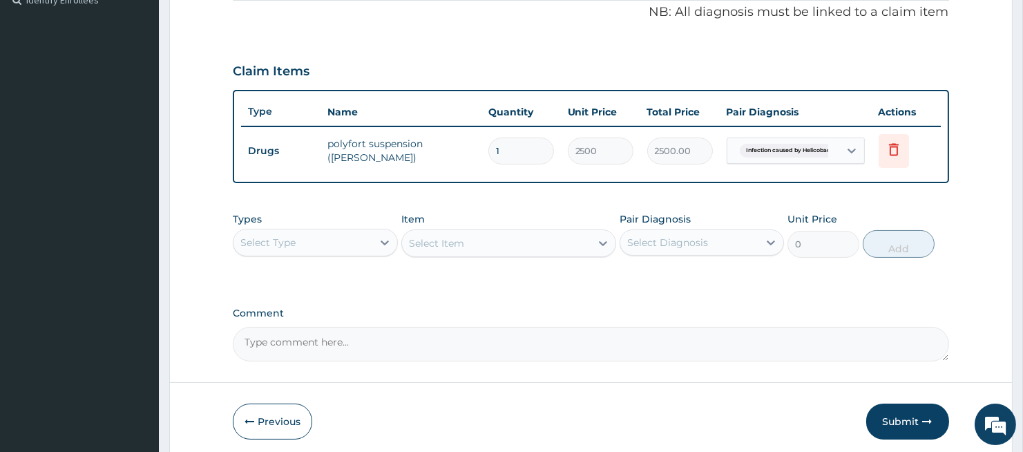
click at [769, 277] on div "Types Select Type Item Select Item Pair Diagnosis Select Diagnosis Unit Price 0…" at bounding box center [591, 245] width 716 height 80
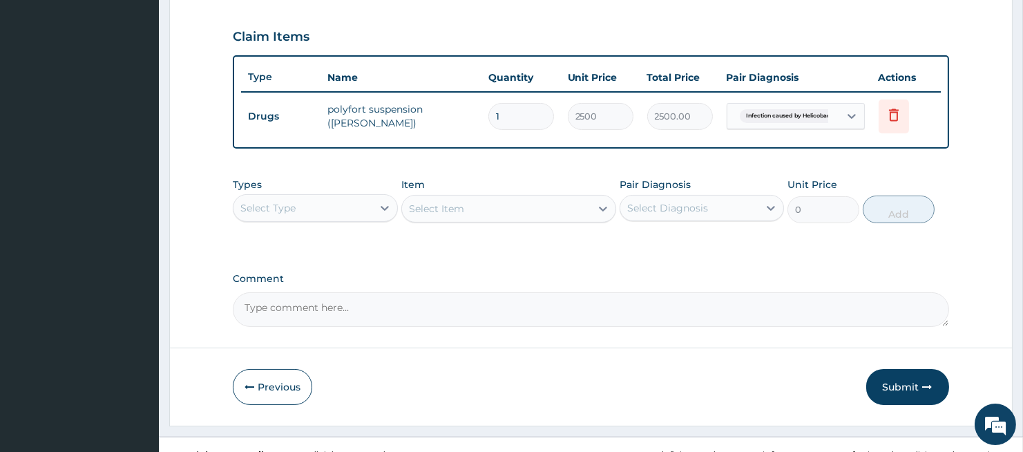
scroll to position [477, 0]
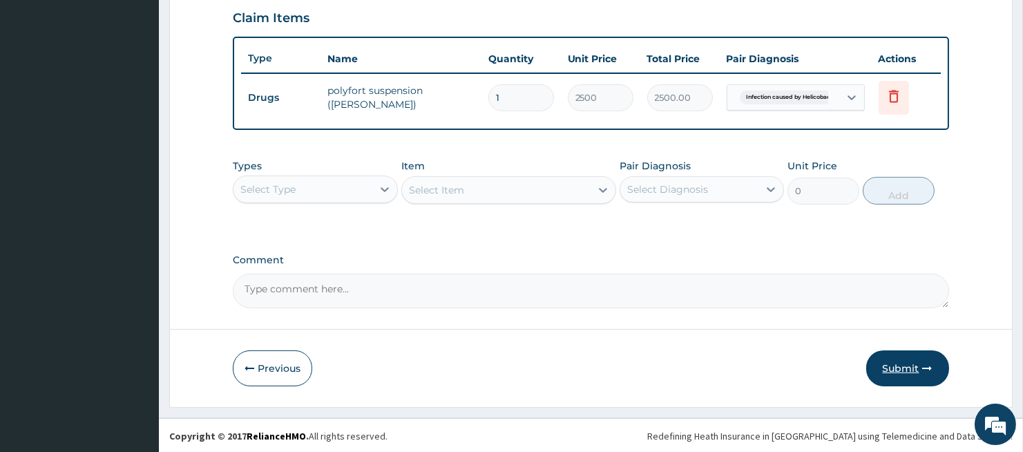
click at [906, 366] on button "Submit" at bounding box center [908, 368] width 83 height 36
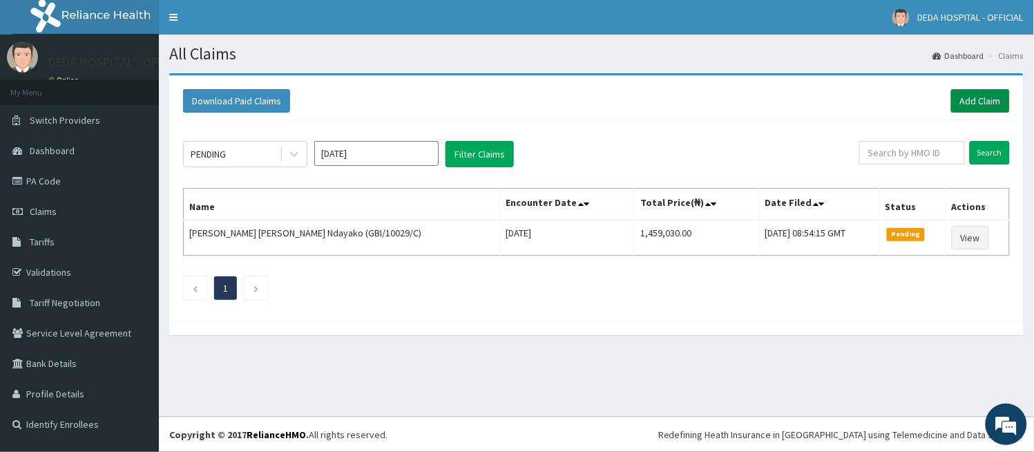
click at [969, 98] on link "Add Claim" at bounding box center [981, 100] width 59 height 23
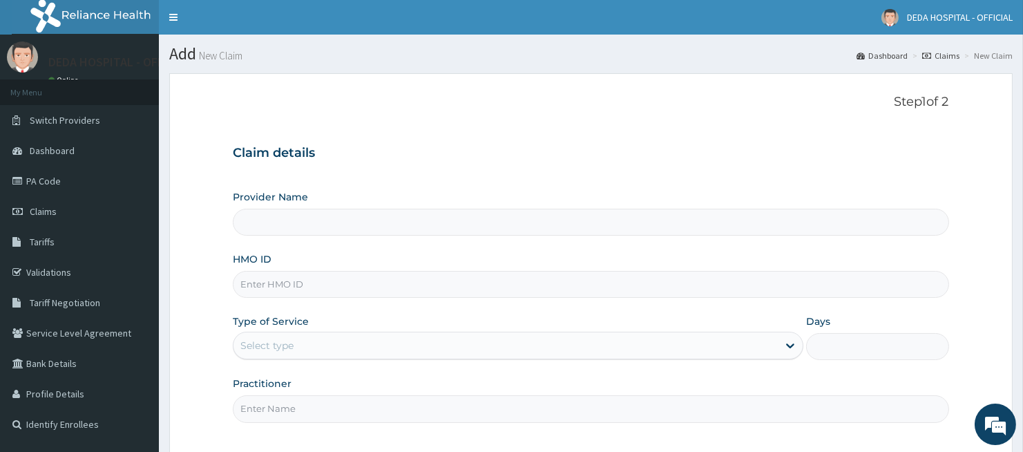
drag, startPoint x: 229, startPoint y: 281, endPoint x: 242, endPoint y: 288, distance: 15.2
click at [238, 287] on form "Step 1 of 2 Claim details Provider Name HMO ID Type of Service Select type Days…" at bounding box center [591, 303] width 844 height 460
click at [244, 285] on input "HMO ID" at bounding box center [591, 284] width 716 height 27
paste input "GBI/10036/A"
type input "GBI/10036/A"
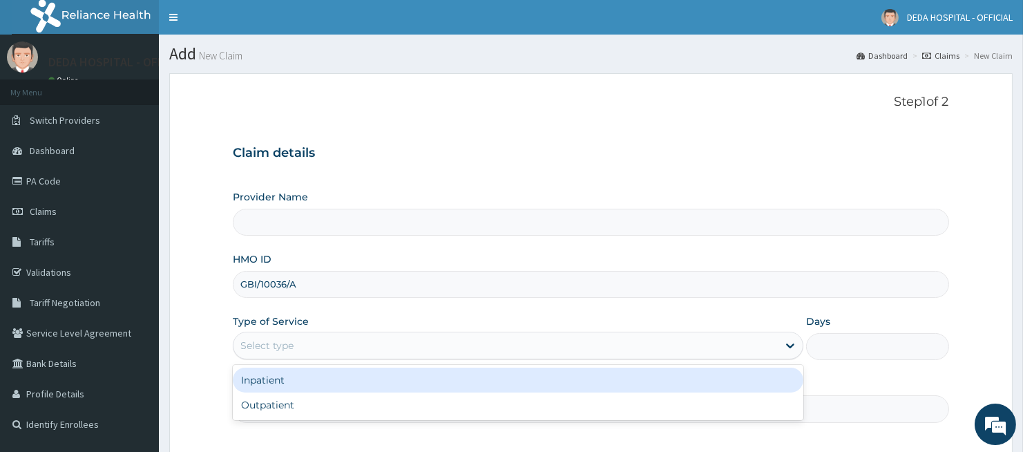
drag, startPoint x: 302, startPoint y: 339, endPoint x: 295, endPoint y: 355, distance: 17.3
click at [301, 341] on div "Select type" at bounding box center [506, 345] width 545 height 22
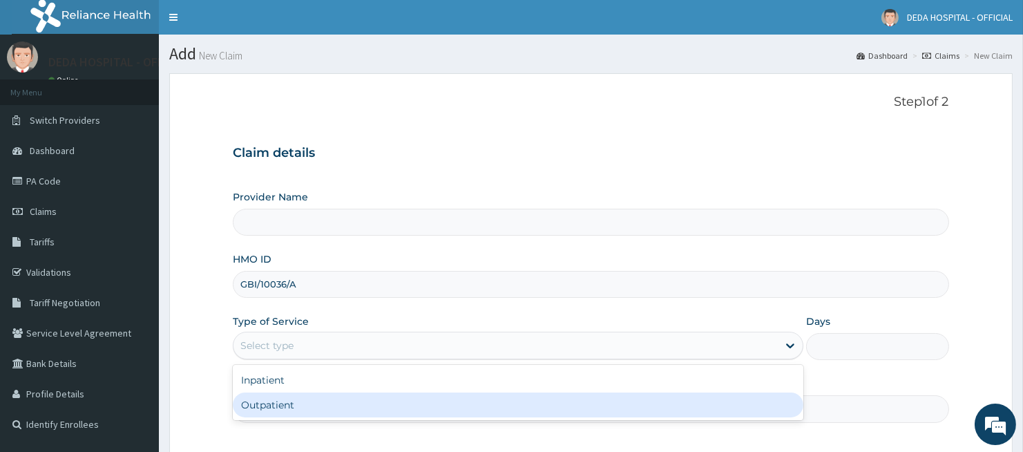
click at [275, 399] on div "Outpatient" at bounding box center [518, 404] width 571 height 25
type input "1"
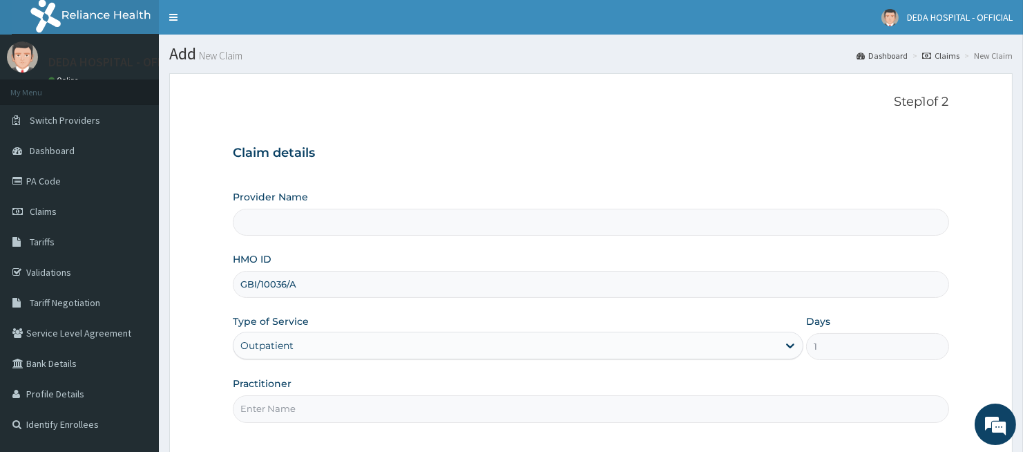
click at [281, 398] on input "Practitioner" at bounding box center [591, 408] width 716 height 27
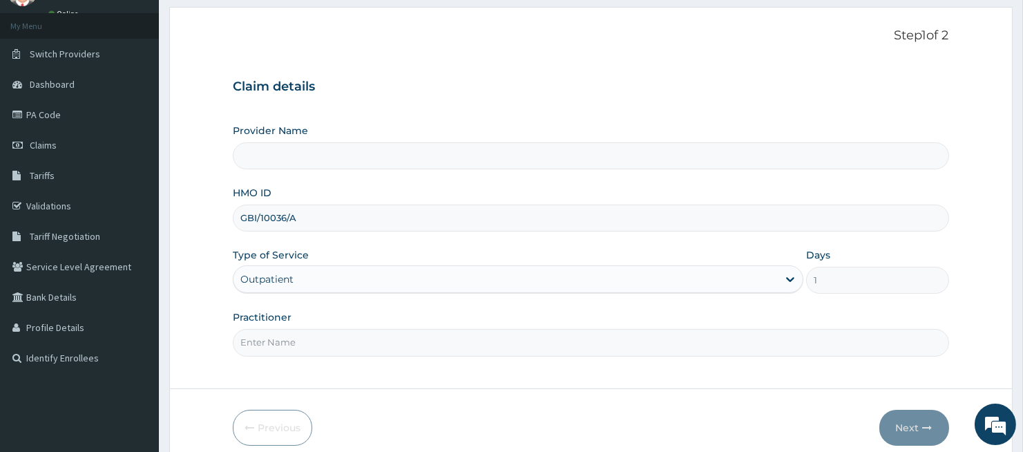
scroll to position [127, 0]
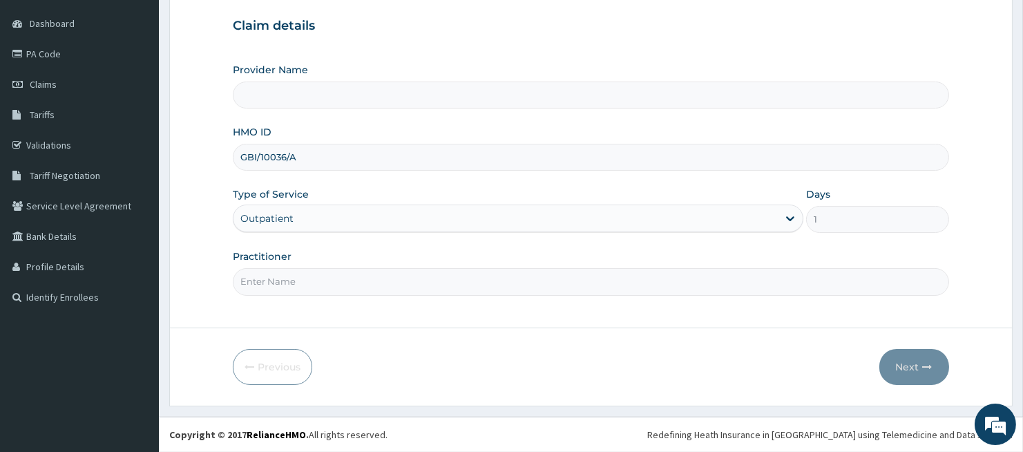
type input "DEDA HOSPITAL"
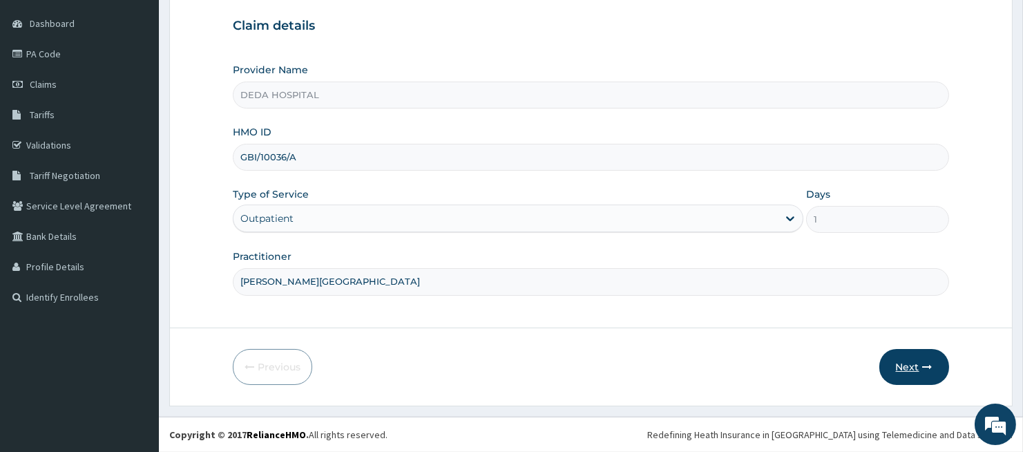
type input "DR. OKUNSANYA"
click at [900, 361] on button "Next" at bounding box center [915, 367] width 70 height 36
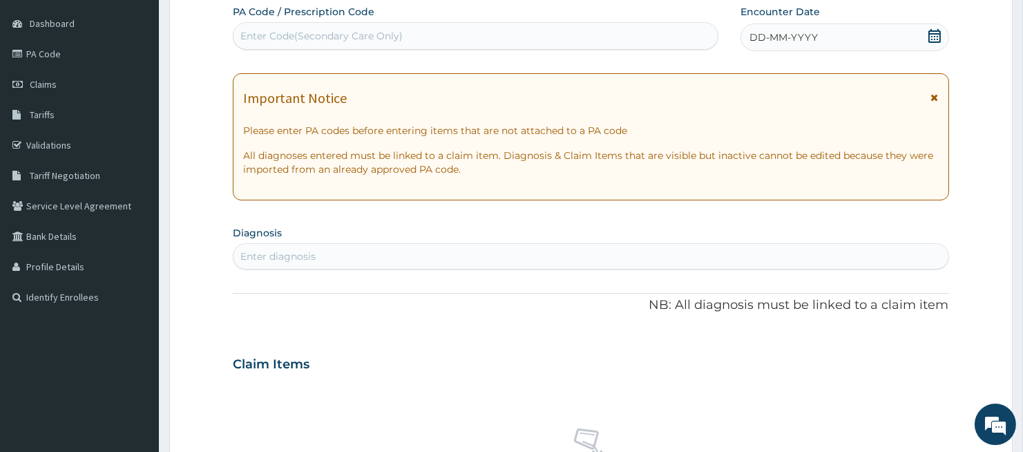
click at [325, 37] on div "Enter Code(Secondary Care Only)" at bounding box center [321, 36] width 162 height 14
paste input "PA/34AE19"
type input "PA/34AE19"
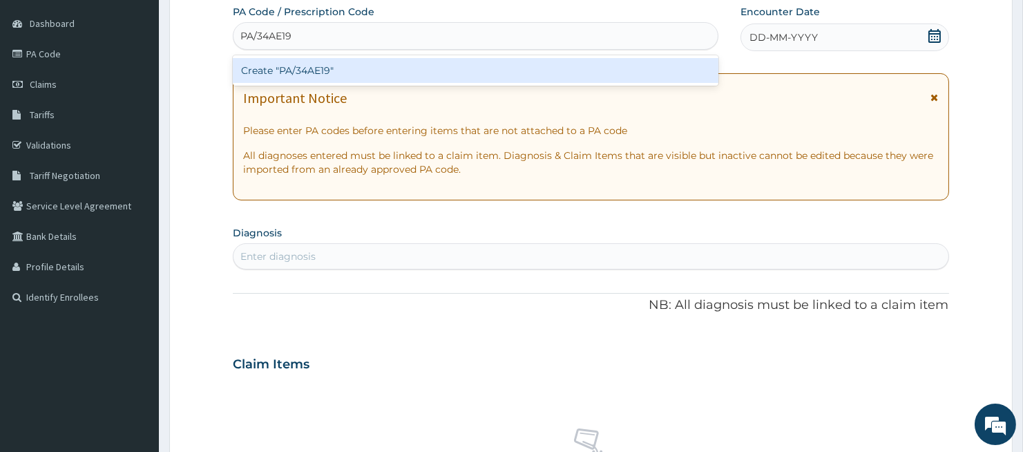
click at [301, 79] on div "Create "PA/34AE19"" at bounding box center [476, 70] width 486 height 25
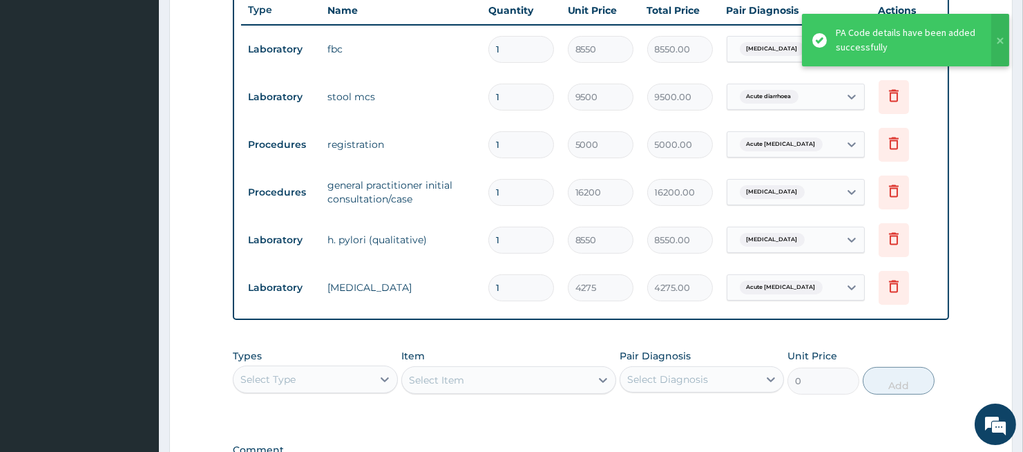
scroll to position [434, 0]
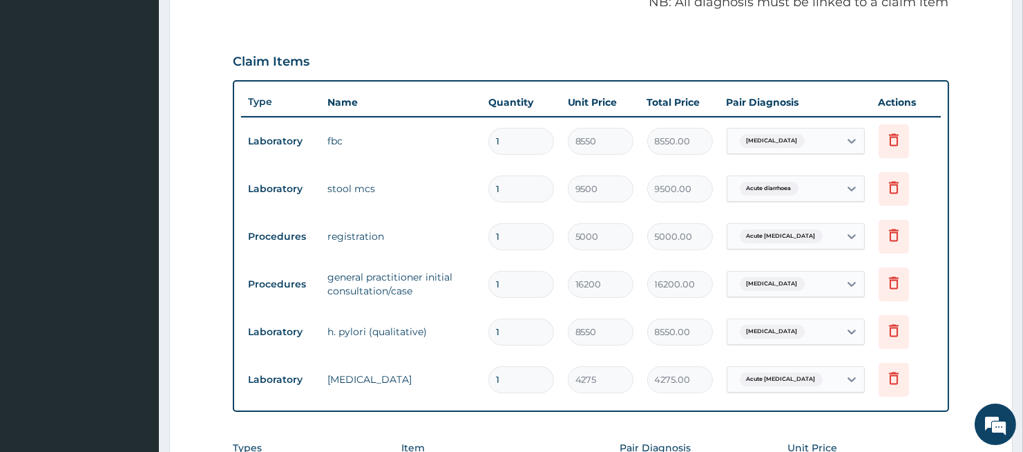
click at [391, 431] on div "PA Code / Prescription Code PA/34AE19 Encounter Date 23-09-2025 Important Notic…" at bounding box center [591, 144] width 716 height 892
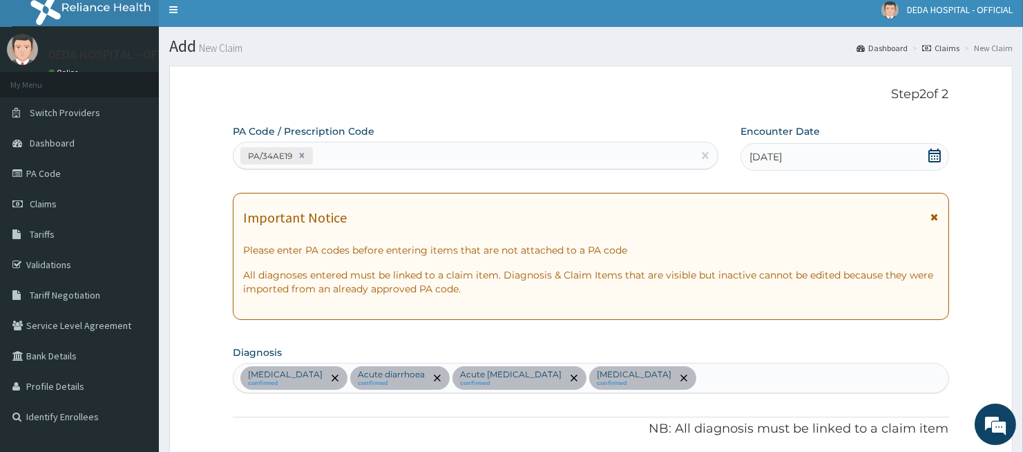
scroll to position [0, 0]
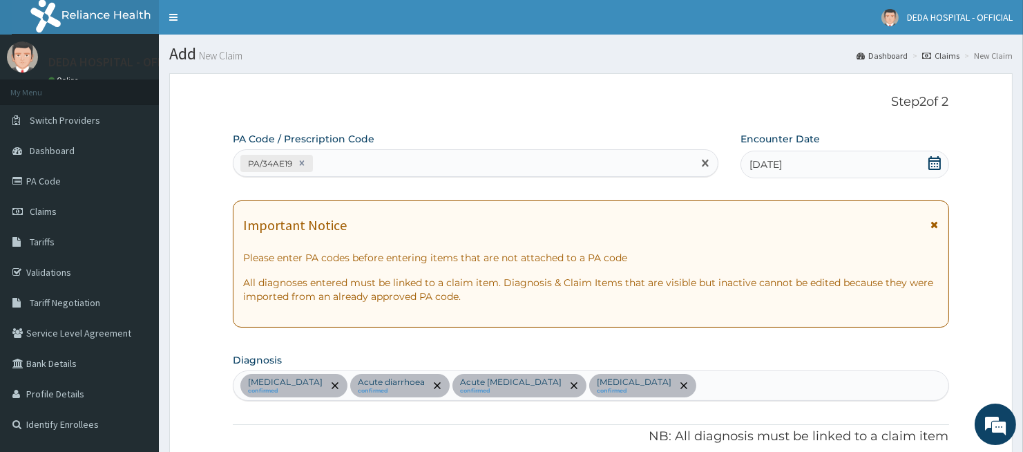
click at [339, 162] on div "PA/34AE19" at bounding box center [464, 163] width 460 height 23
paste input "PA/B47C2E"
type input "PA/B47C2E"
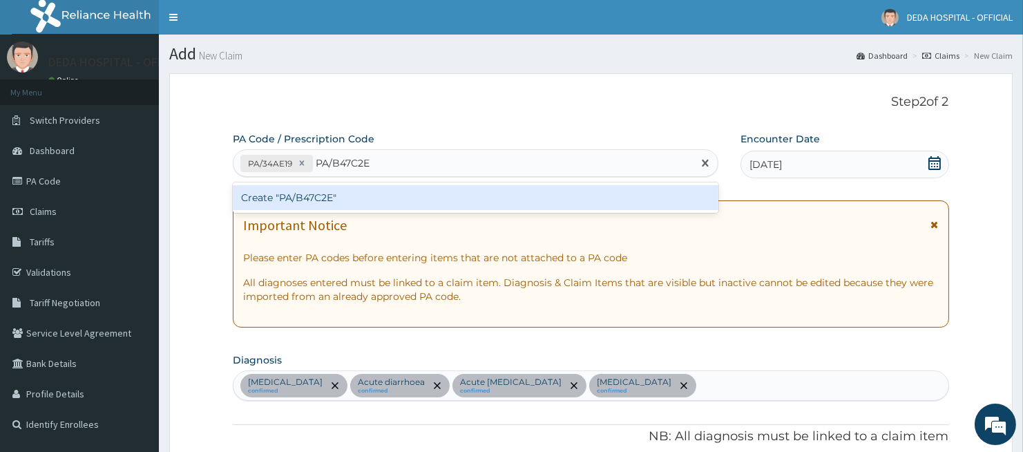
click at [329, 196] on div "Create "PA/B47C2E"" at bounding box center [476, 197] width 486 height 25
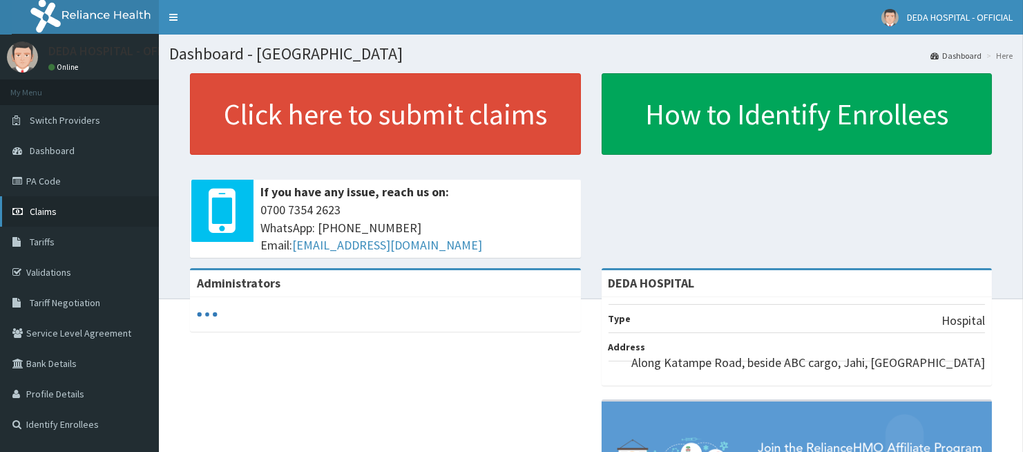
click at [64, 209] on link "Claims" at bounding box center [79, 211] width 159 height 30
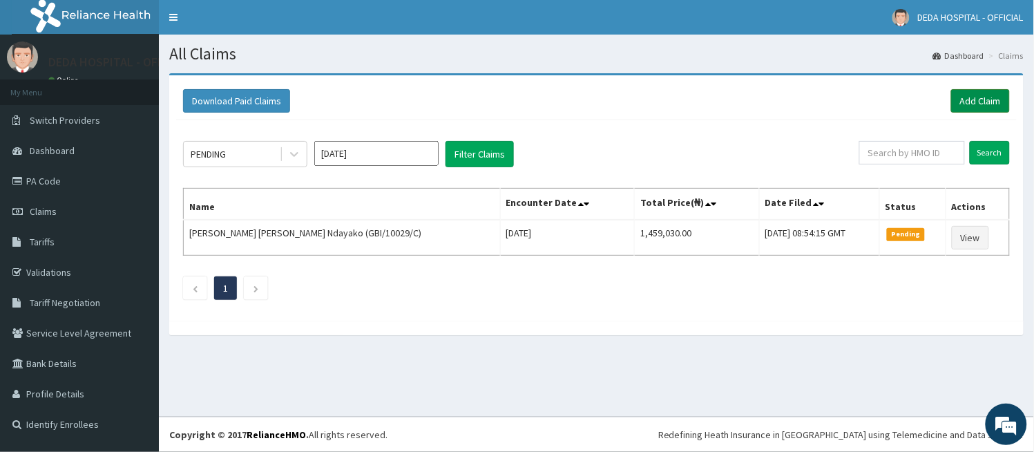
click at [977, 102] on link "Add Claim" at bounding box center [981, 100] width 59 height 23
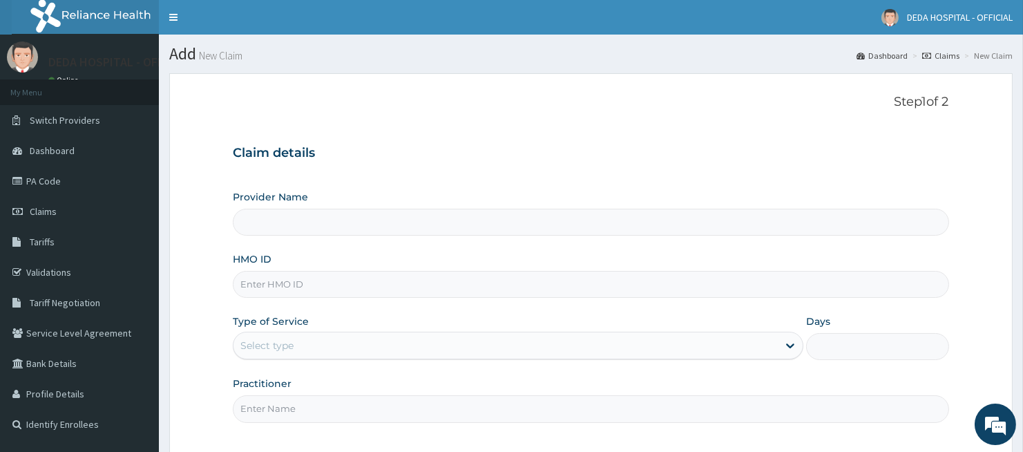
type input "DEDA HOSPITAL"
drag, startPoint x: 267, startPoint y: 288, endPoint x: 270, endPoint y: 280, distance: 8.7
click at [268, 288] on input "HMO ID" at bounding box center [591, 284] width 716 height 27
paste input "GBI/10036/A"
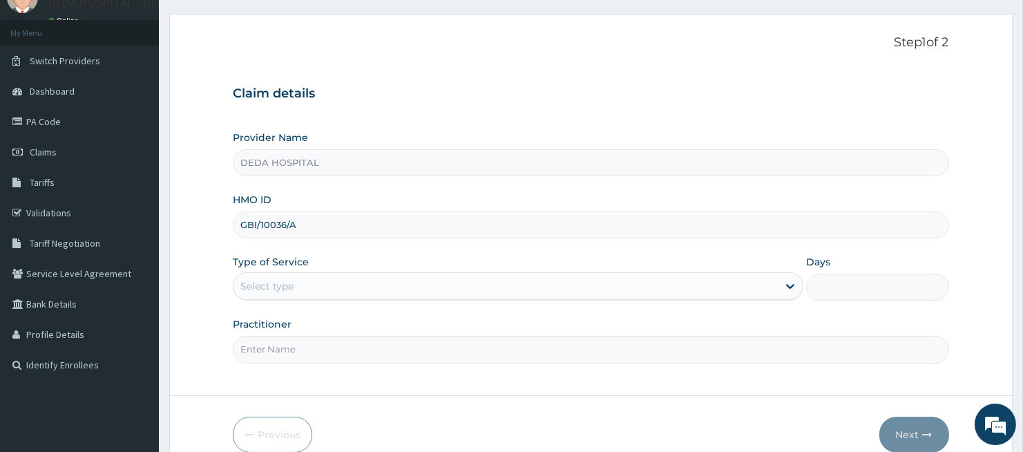
scroll to position [127, 0]
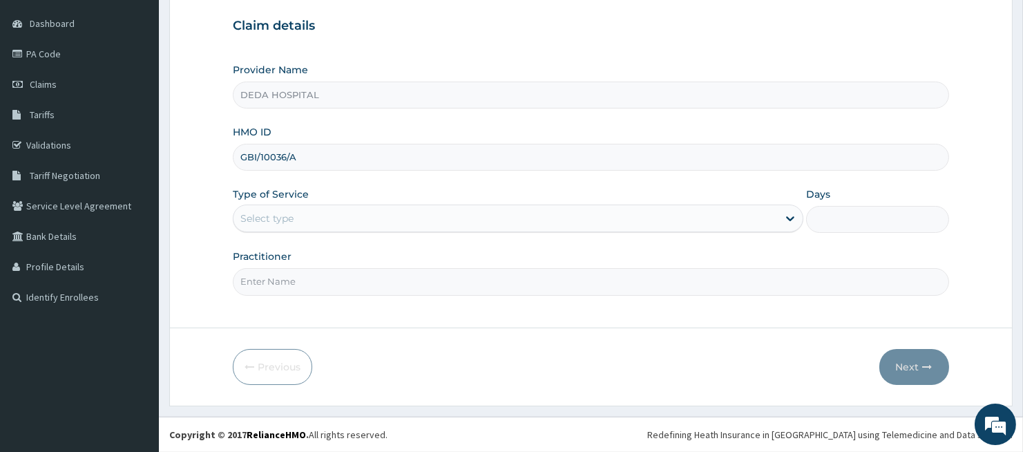
type input "GBI/10036/A"
click at [320, 220] on div "Select type" at bounding box center [506, 218] width 545 height 22
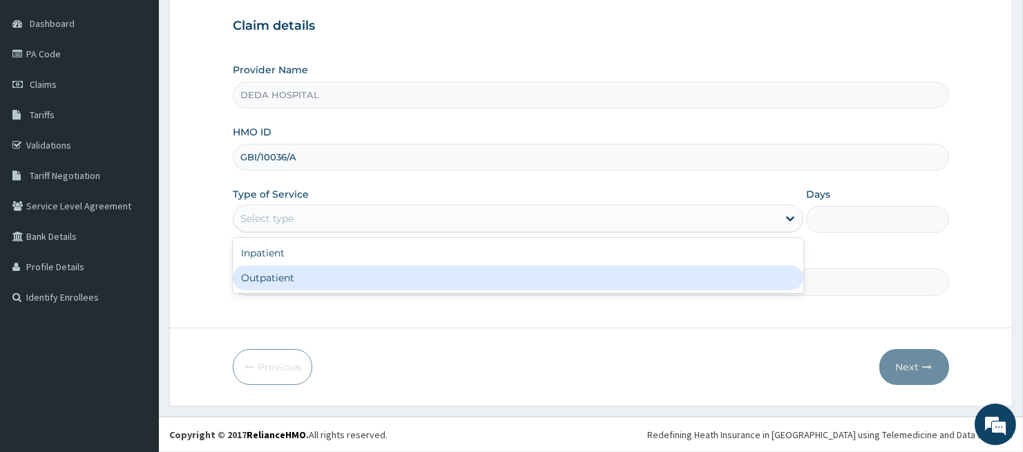
click at [291, 275] on div "Outpatient" at bounding box center [518, 277] width 571 height 25
type input "1"
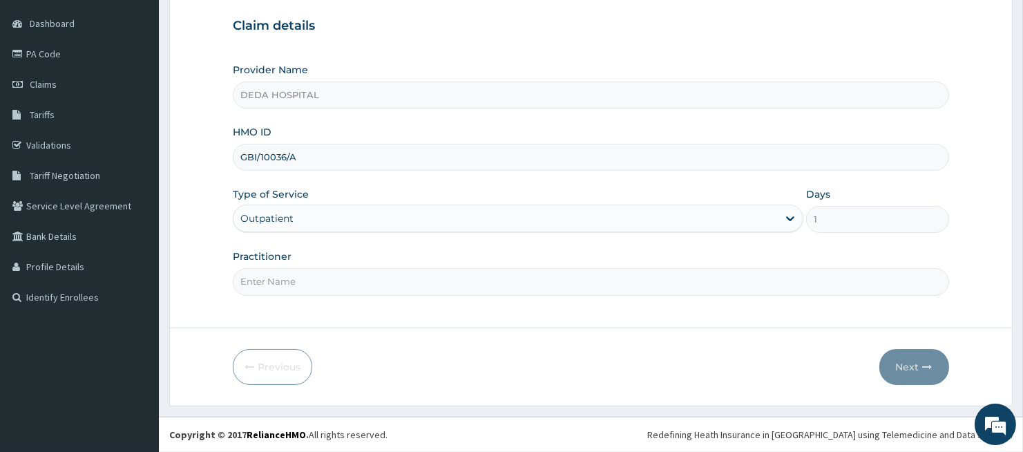
click at [287, 278] on input "Practitioner" at bounding box center [591, 281] width 716 height 27
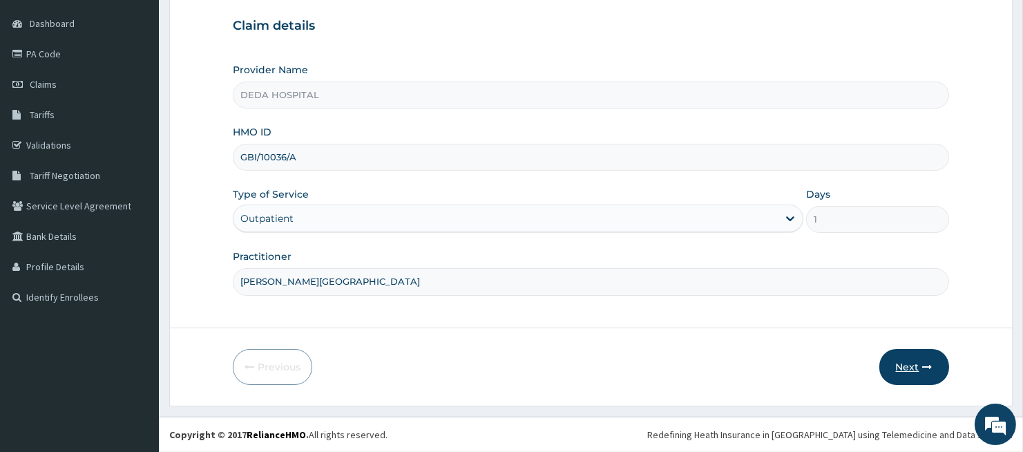
type input "DR. AFOLABI"
click at [905, 361] on button "Next" at bounding box center [915, 367] width 70 height 36
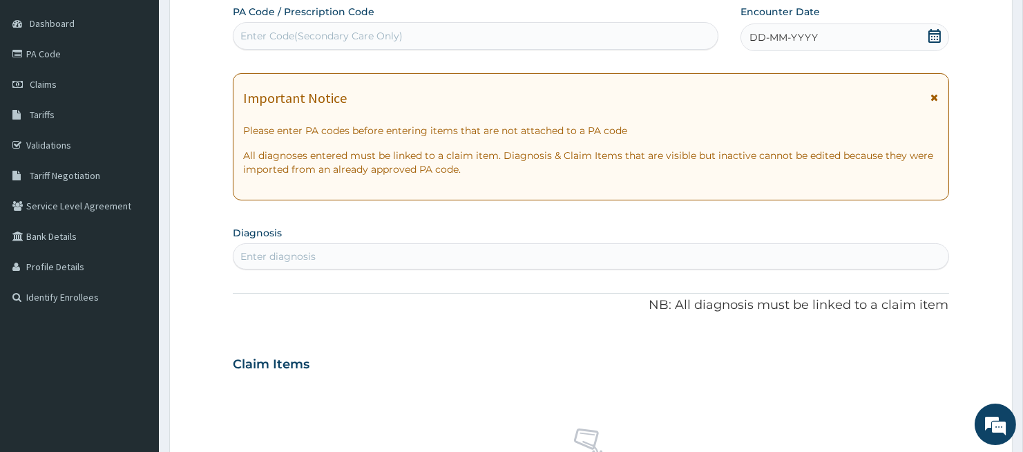
click at [302, 29] on div "Enter Code(Secondary Care Only)" at bounding box center [321, 36] width 162 height 14
paste input "PA/B47C2E"
type input "PA/B47C2E"
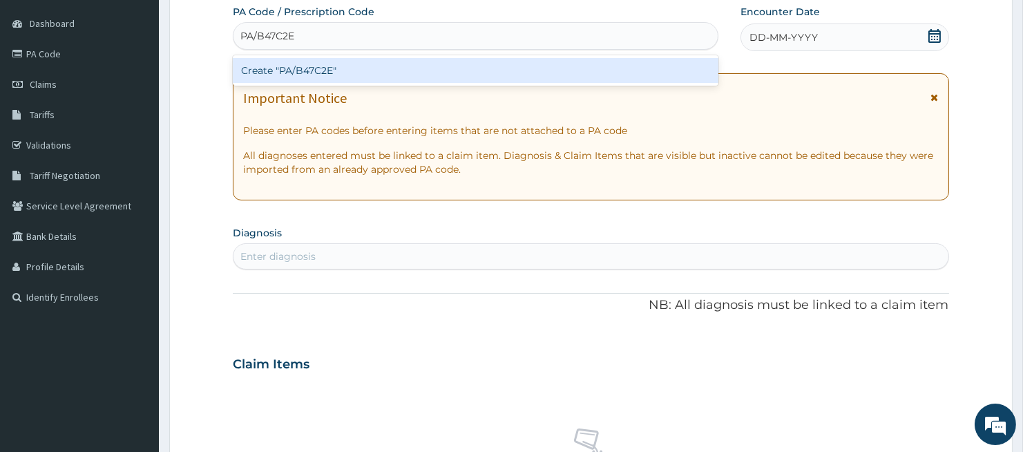
click at [294, 71] on div "Create "PA/B47C2E"" at bounding box center [476, 70] width 486 height 25
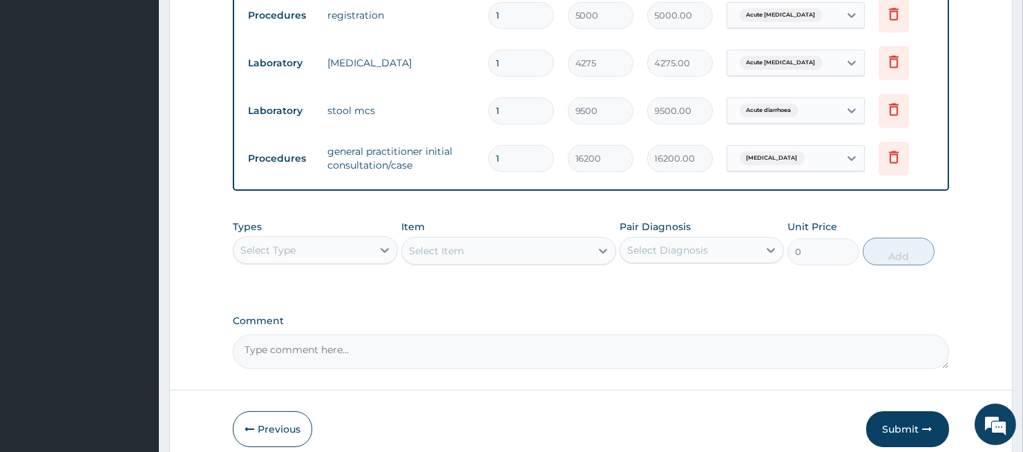
scroll to position [665, 0]
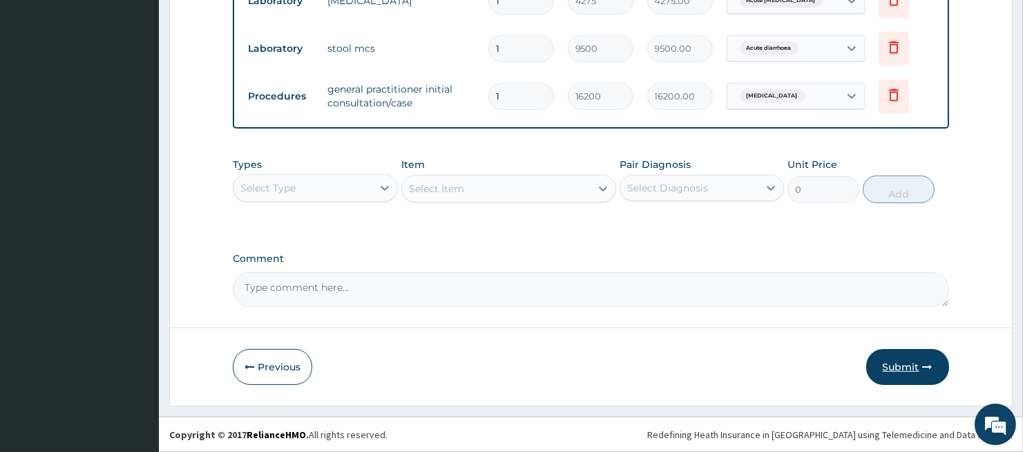
click at [889, 370] on button "Submit" at bounding box center [908, 367] width 83 height 36
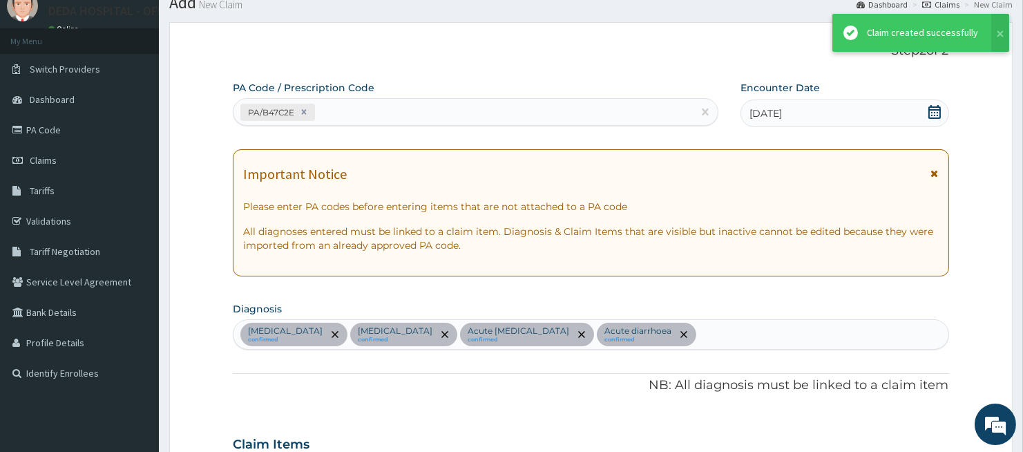
scroll to position [717, 0]
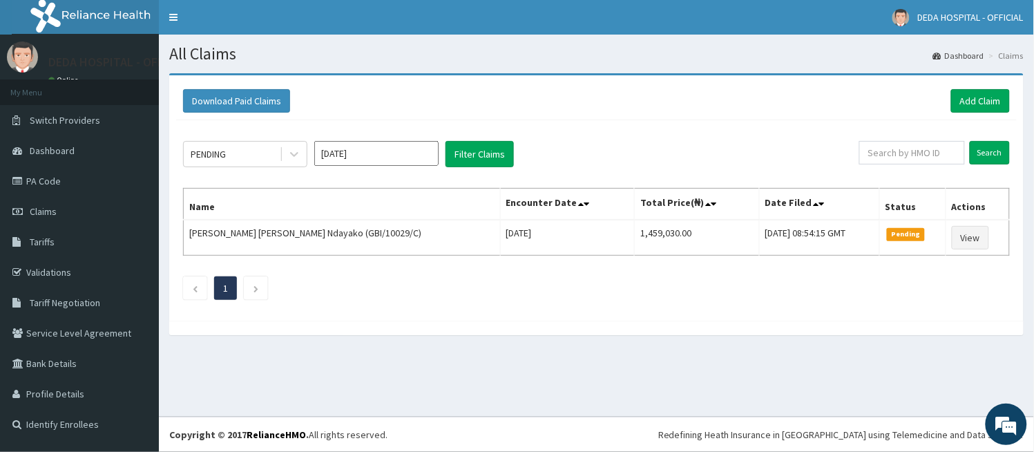
click at [524, 310] on div "PENDING [DATE] Filter Claims Search Name Encounter Date Total Price(₦) Date Fil…" at bounding box center [596, 216] width 841 height 193
click at [972, 98] on link "Add Claim" at bounding box center [981, 100] width 59 height 23
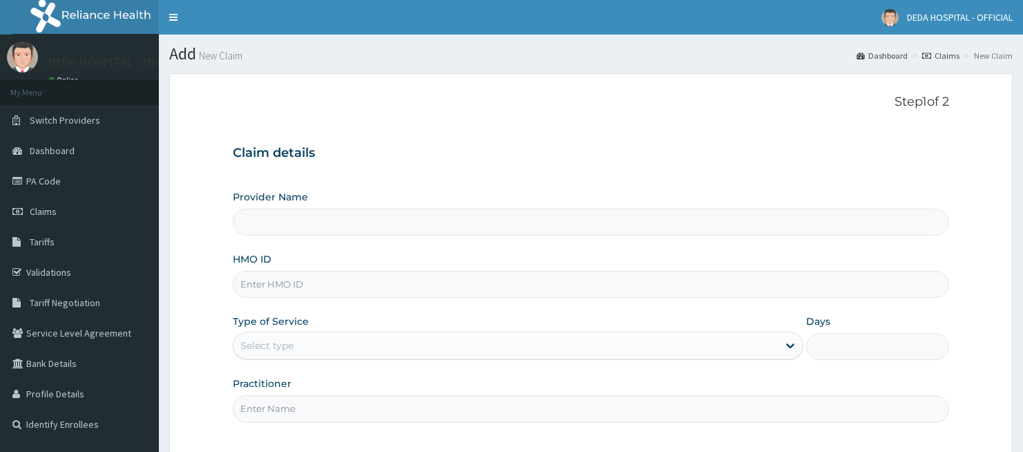
type input "DEDA HOSPITAL"
click at [265, 278] on input "HMO ID" at bounding box center [591, 284] width 716 height 27
paste input "RSJ/10111/C"
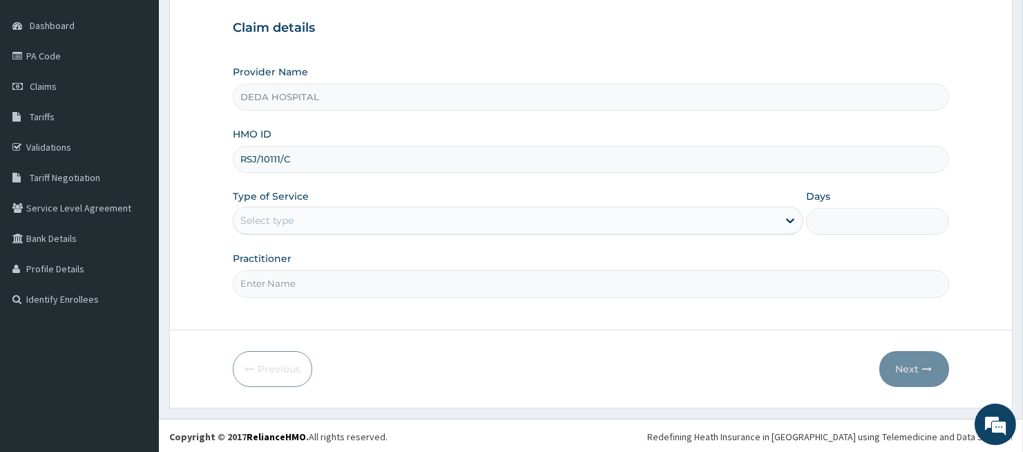
scroll to position [127, 0]
type input "RSJ/10111/C"
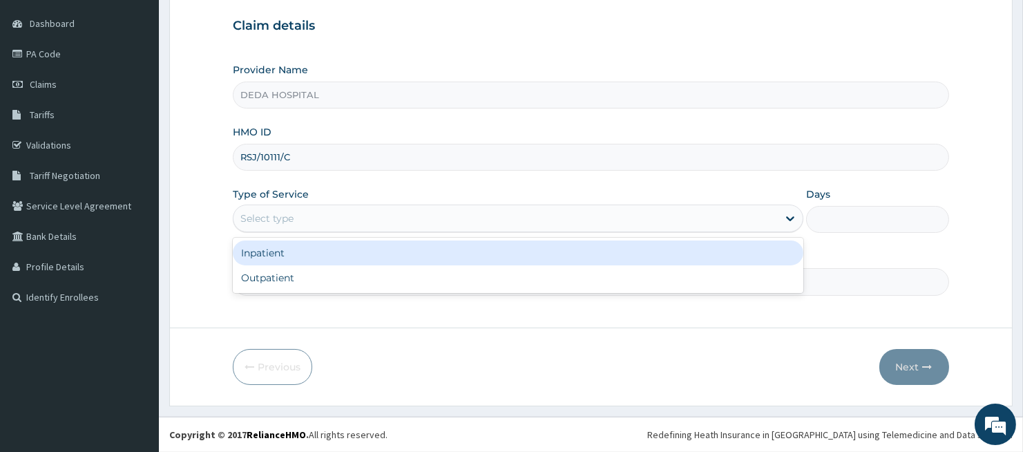
drag, startPoint x: 305, startPoint y: 204, endPoint x: 291, endPoint y: 223, distance: 23.2
click at [305, 205] on div "Select type" at bounding box center [518, 219] width 571 height 28
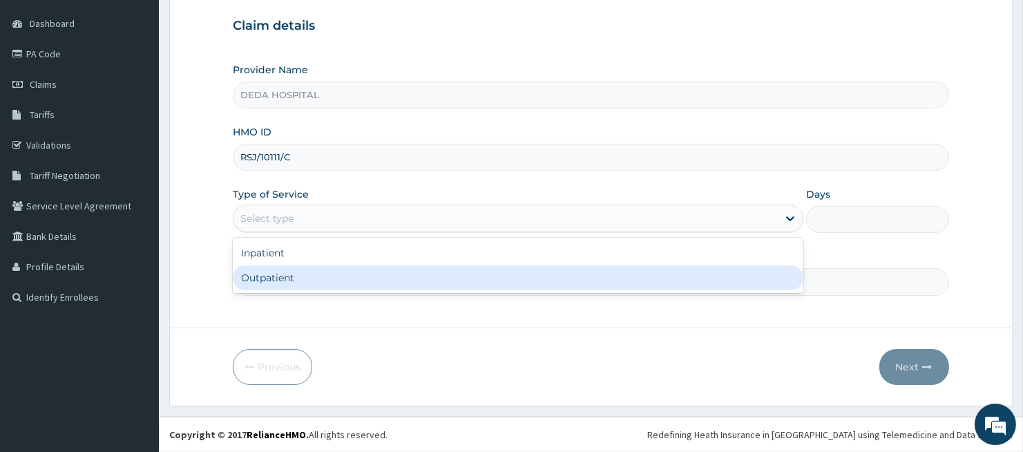
click at [251, 273] on div "Outpatient" at bounding box center [518, 277] width 571 height 25
type input "1"
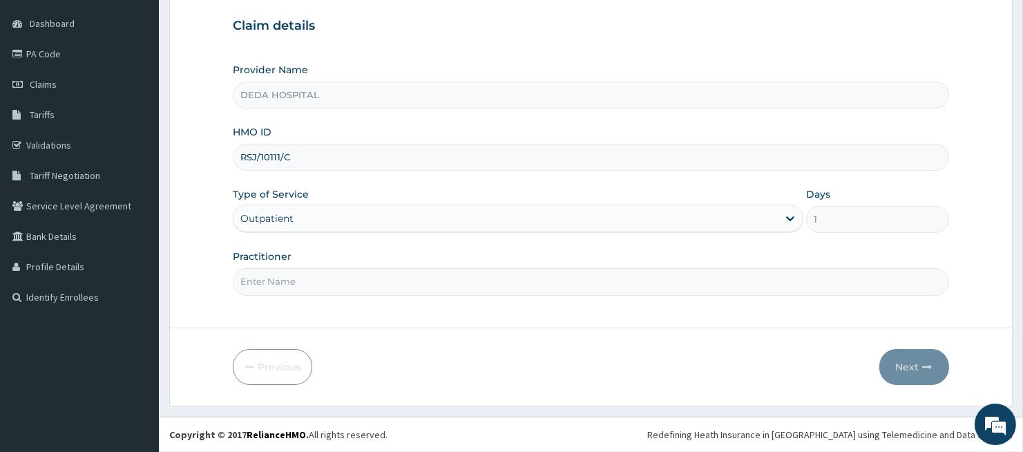
click at [279, 276] on input "Practitioner" at bounding box center [591, 281] width 716 height 27
type input "DR. VICTOR"
click at [902, 368] on button "Next" at bounding box center [915, 367] width 70 height 36
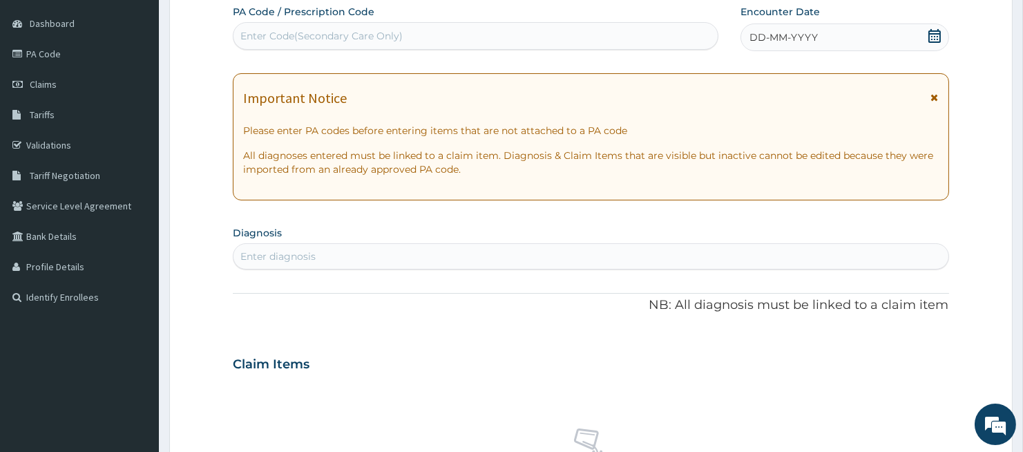
drag, startPoint x: 277, startPoint y: 38, endPoint x: 273, endPoint y: 17, distance: 21.8
click at [277, 33] on div "Enter Code(Secondary Care Only)" at bounding box center [321, 36] width 162 height 14
paste input "PA/FFB068"
type input "PA/FFB068"
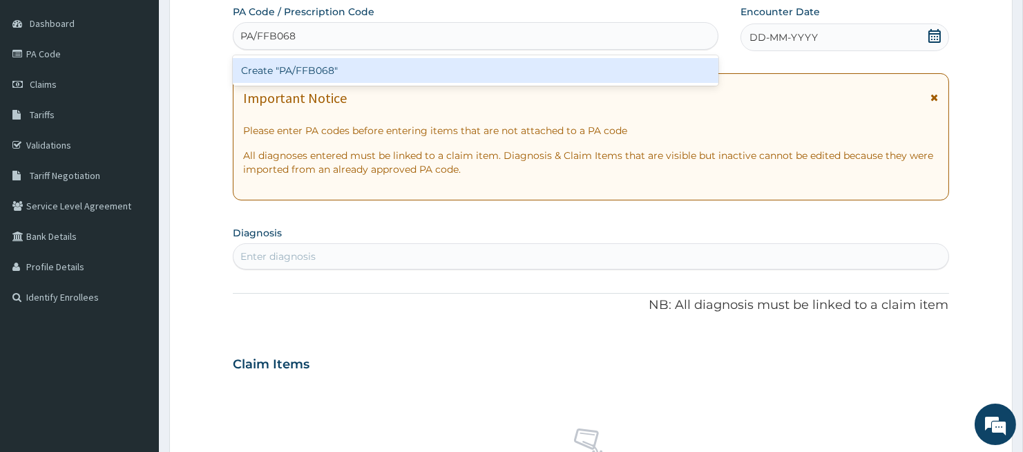
click at [281, 67] on div "Create "PA/FFB068"" at bounding box center [476, 70] width 486 height 25
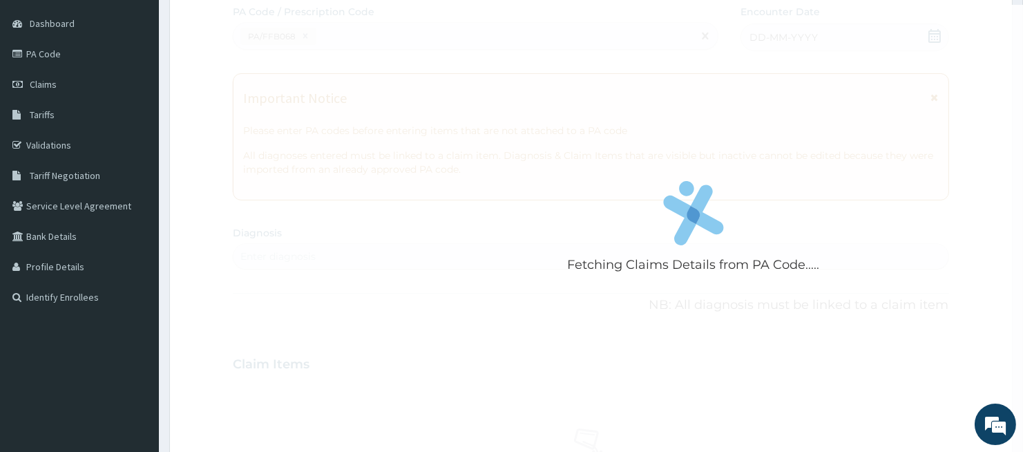
scroll to position [444, 0]
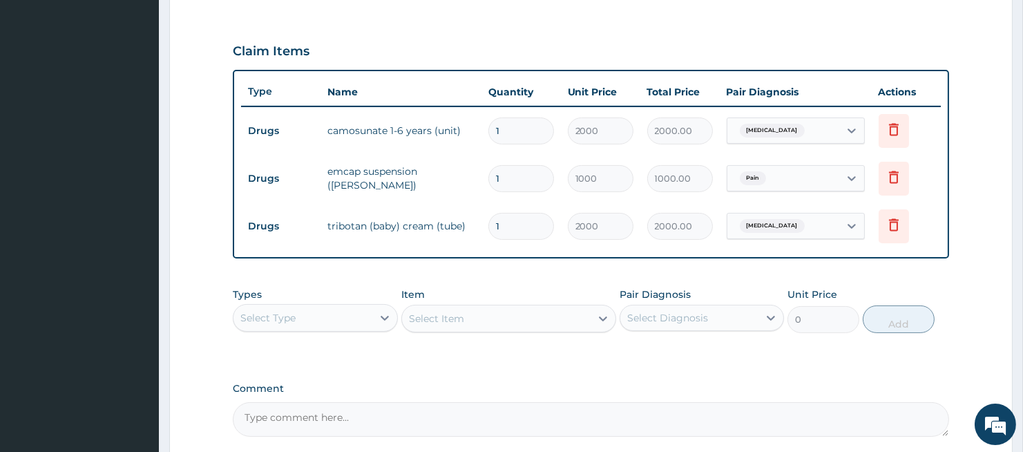
click at [571, 408] on textarea "Comment" at bounding box center [591, 419] width 716 height 35
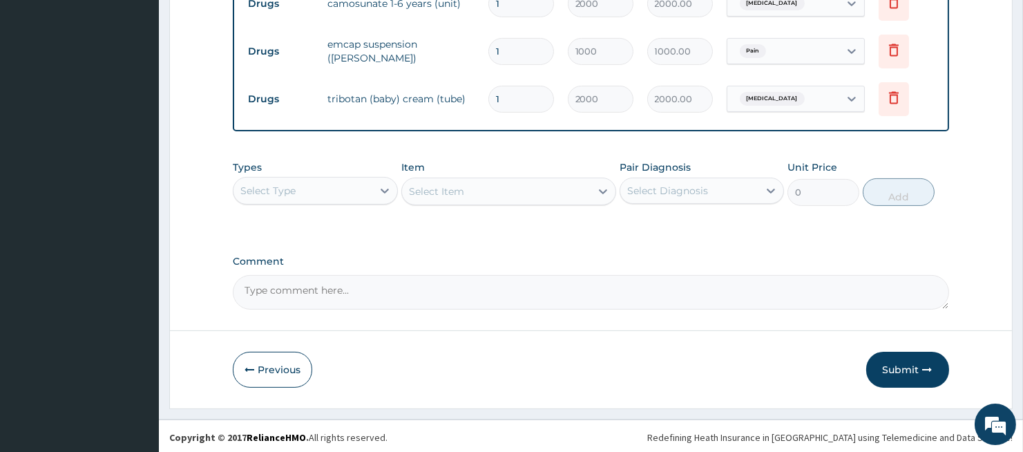
scroll to position [574, 0]
click at [902, 360] on button "Submit" at bounding box center [908, 368] width 83 height 36
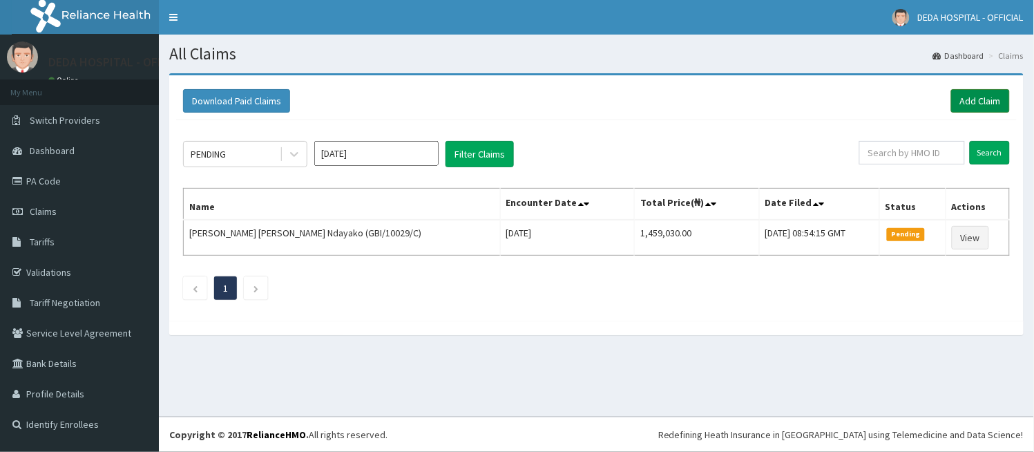
click at [965, 107] on link "Add Claim" at bounding box center [981, 100] width 59 height 23
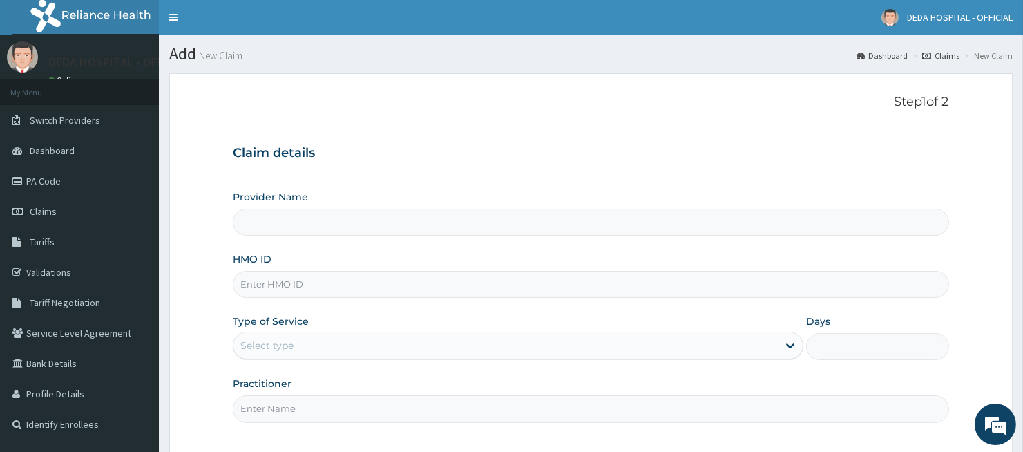
type input "DEDA HOSPITAL"
click at [263, 282] on input "HMO ID" at bounding box center [591, 284] width 716 height 27
paste input "GKE/10002/A"
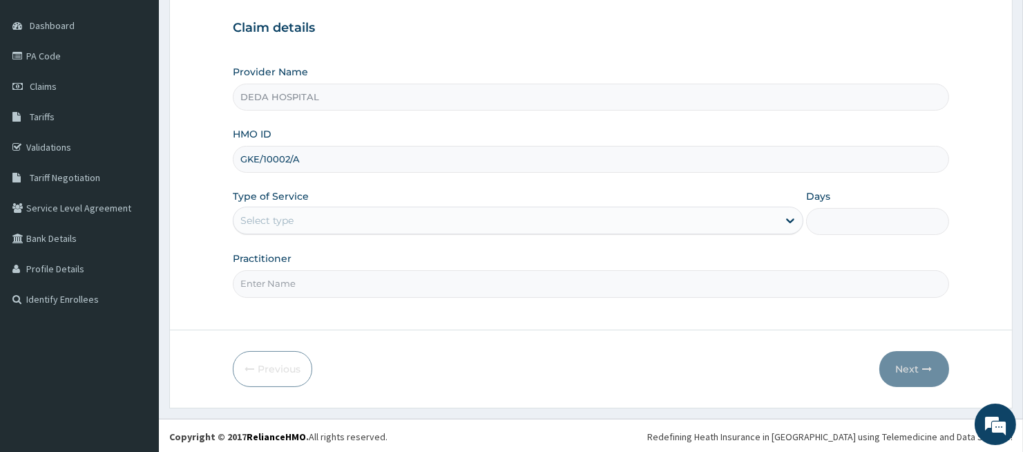
scroll to position [127, 0]
type input "GKE/10002/A"
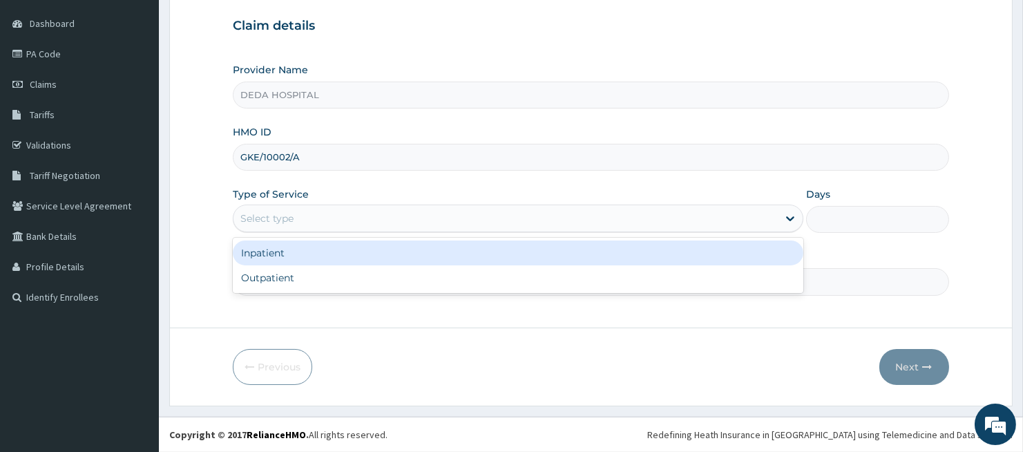
click at [330, 217] on div "Select type" at bounding box center [506, 218] width 545 height 22
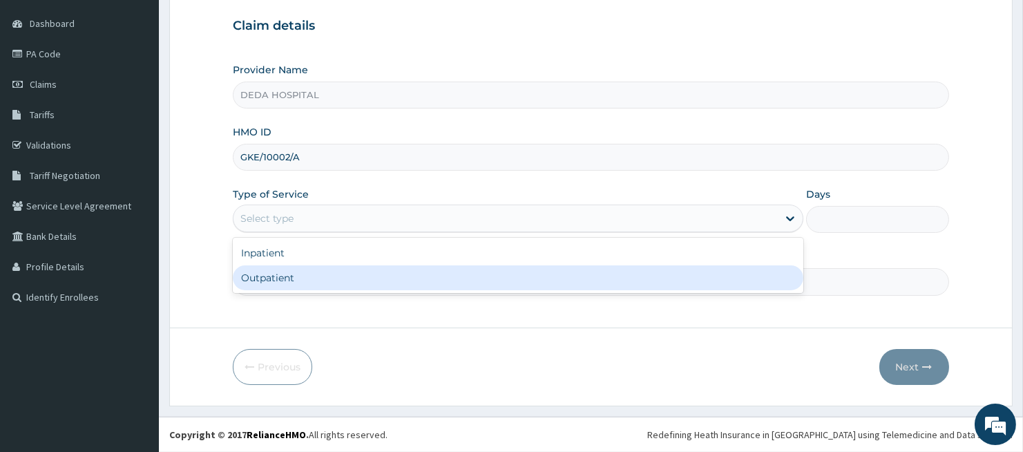
click at [306, 281] on div "Outpatient" at bounding box center [518, 277] width 571 height 25
type input "1"
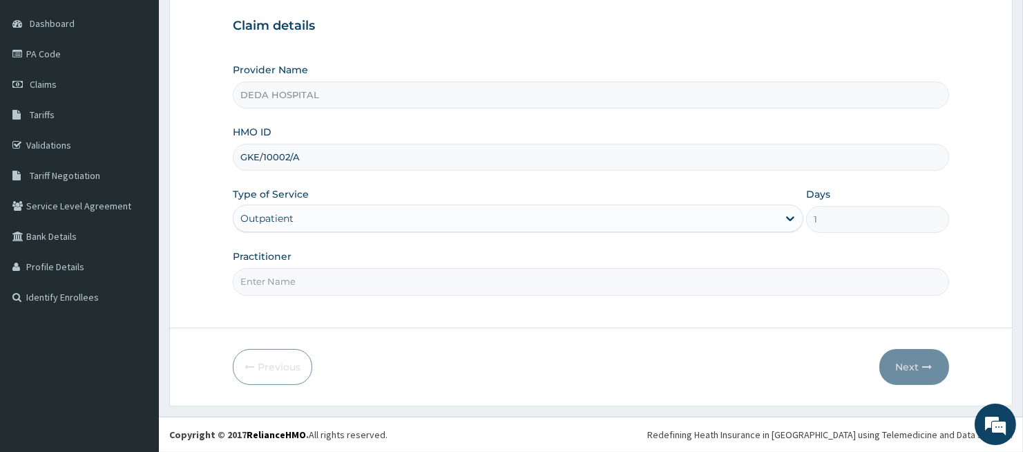
click at [302, 284] on input "Practitioner" at bounding box center [591, 281] width 716 height 27
type input "DR. UDOGIE"
click at [925, 372] on button "Next" at bounding box center [915, 367] width 70 height 36
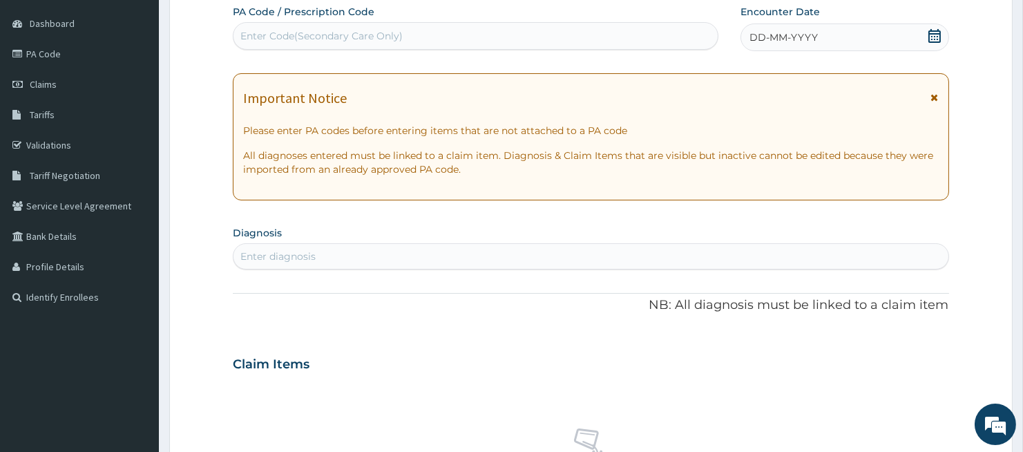
click at [274, 37] on div "Enter Code(Secondary Care Only)" at bounding box center [321, 36] width 162 height 14
paste input "PA/012D75"
type input "PA/012D75"
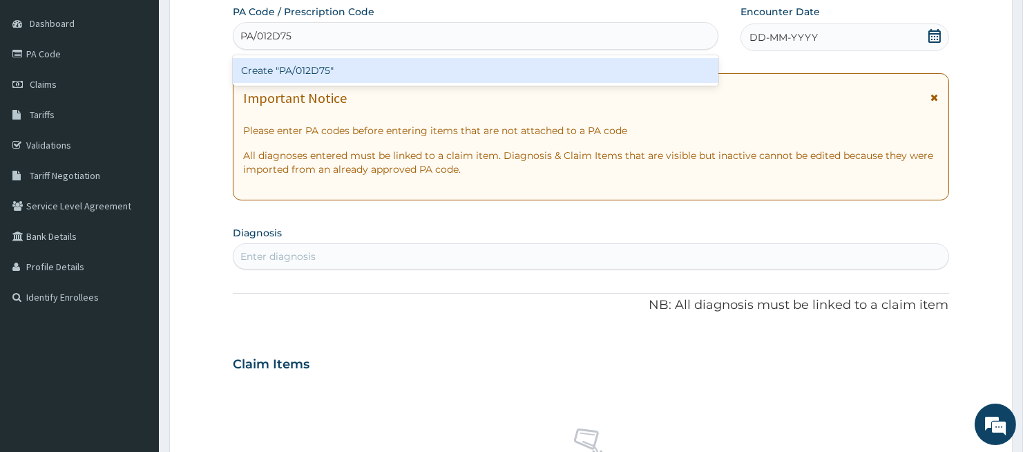
click at [302, 61] on div "Create "PA/012D75"" at bounding box center [476, 70] width 486 height 25
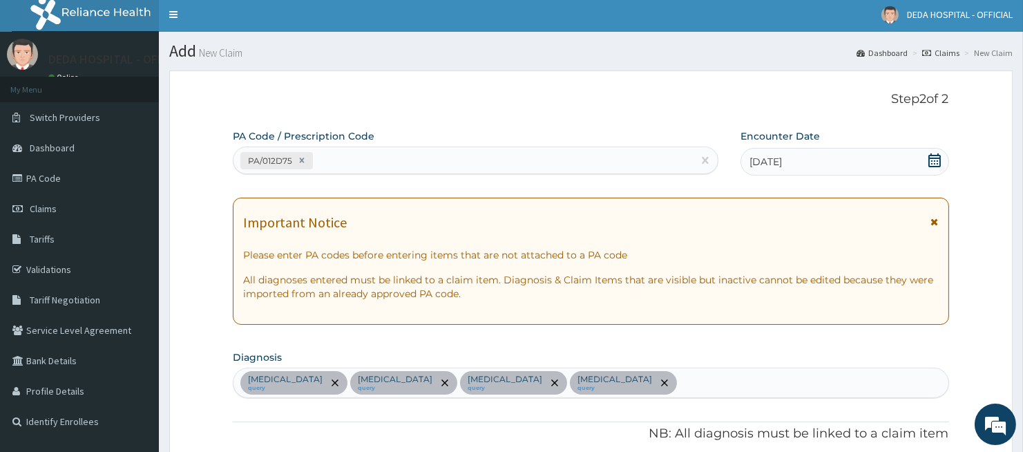
scroll to position [0, 0]
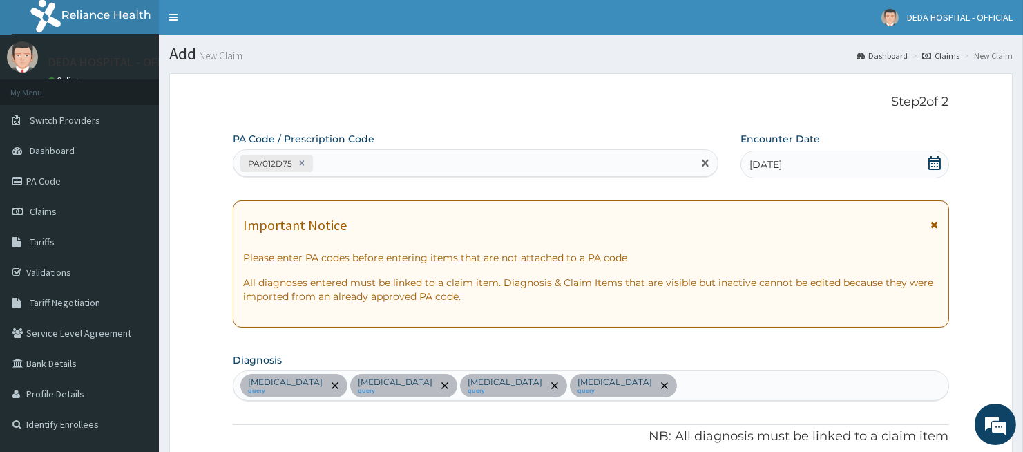
click at [368, 164] on div "PA/012D75" at bounding box center [464, 163] width 460 height 23
paste input "PA/47669E"
type input "PA/47669E"
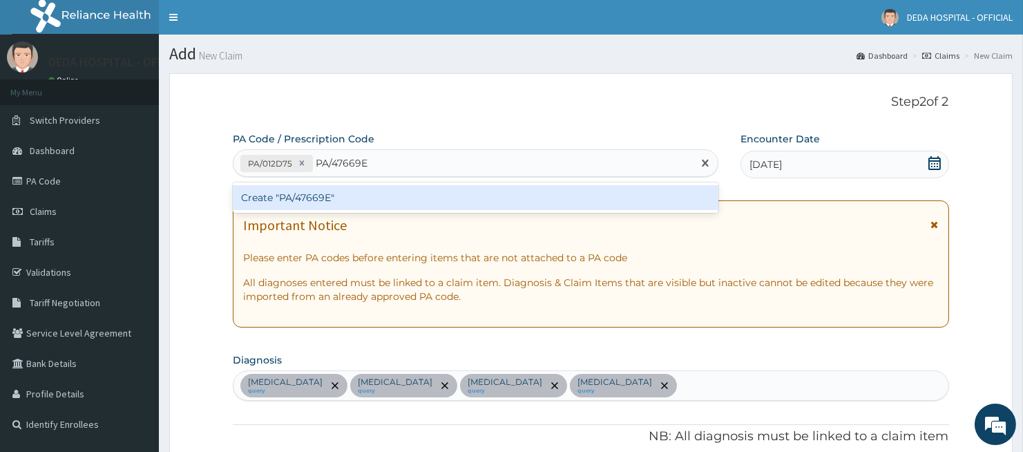
click at [358, 184] on div "Create "PA/47669E"" at bounding box center [476, 197] width 486 height 30
click at [355, 191] on div "Create "PA/47669E"" at bounding box center [476, 197] width 486 height 25
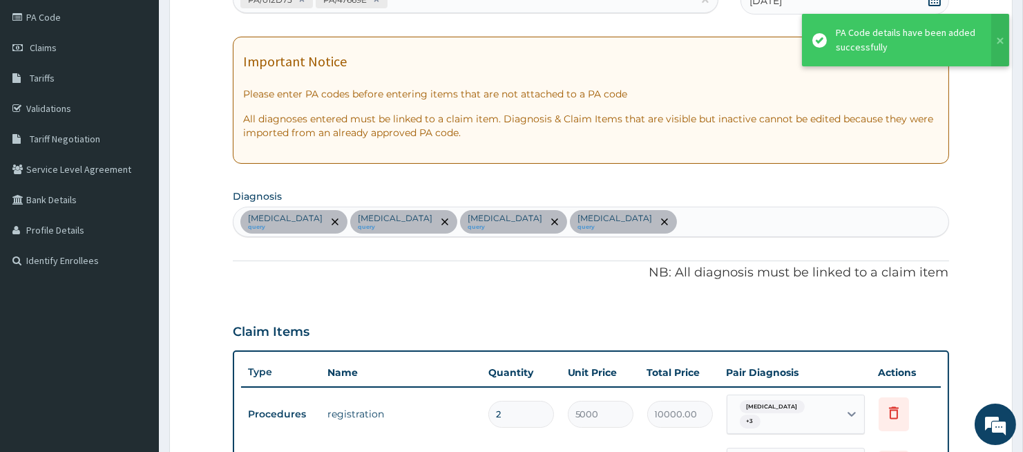
scroll to position [3, 0]
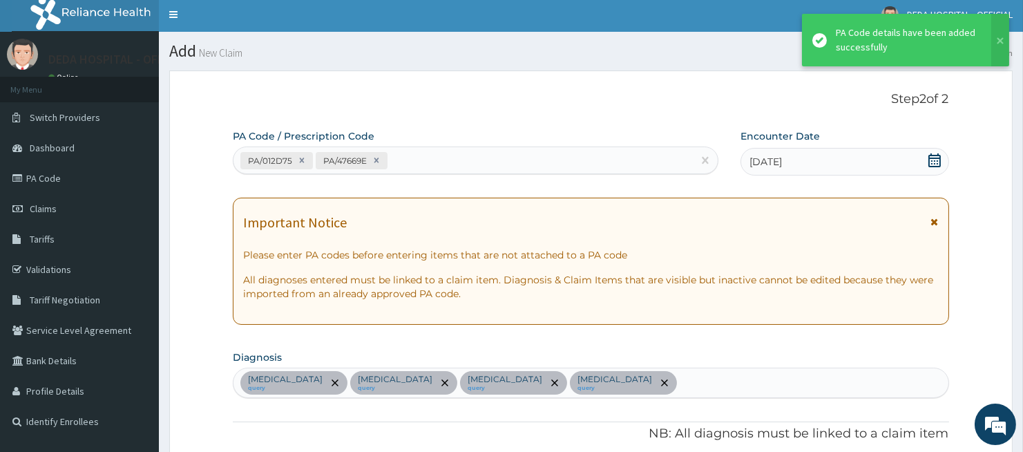
click at [374, 157] on icon at bounding box center [377, 160] width 10 height 10
type input "1"
type input "5000.00"
type input "1"
type input "5700.00"
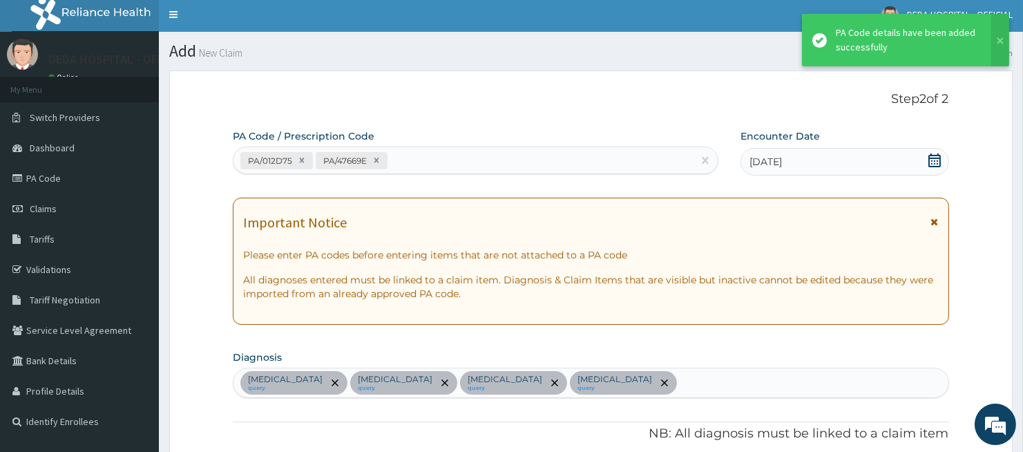
type input "1"
type input "8550.00"
type input "1"
type input "9500.00"
type input "1"
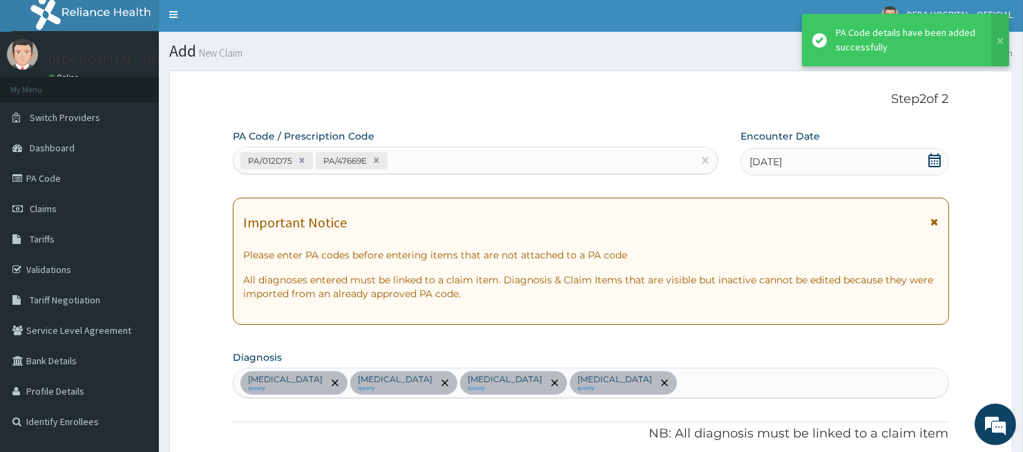
type input "16200.00"
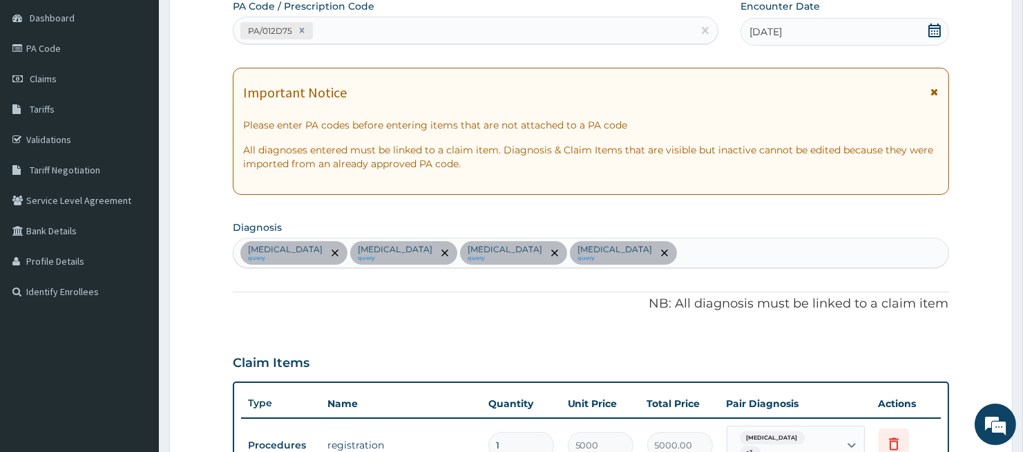
scroll to position [0, 0]
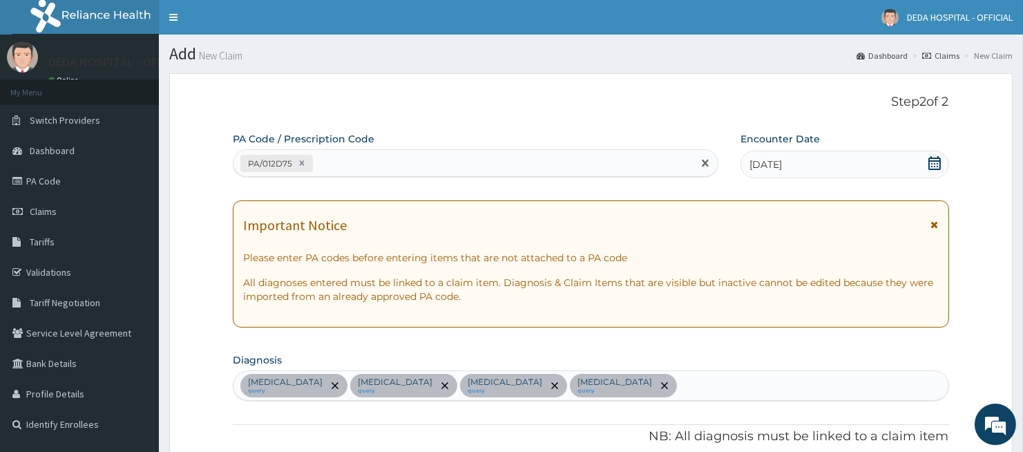
click at [336, 160] on div "PA/012D75" at bounding box center [464, 163] width 460 height 23
paste input "PA/1AB9D0"
type input "PA/1AB9D0"
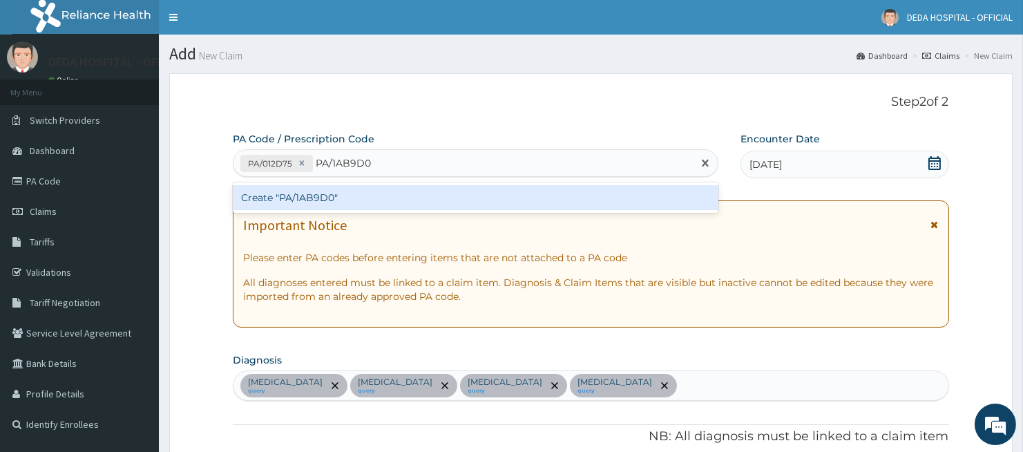
click at [321, 192] on div "Create "PA/1AB9D0"" at bounding box center [476, 197] width 486 height 25
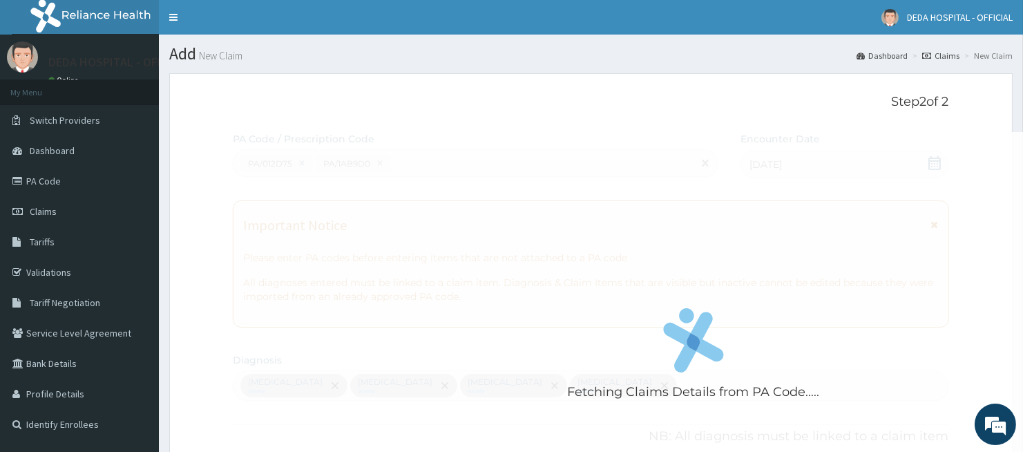
scroll to position [636, 0]
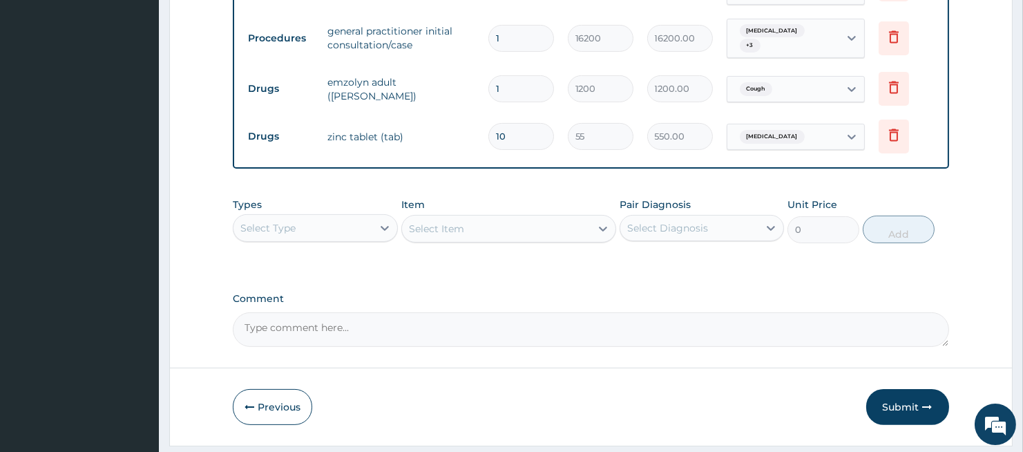
scroll to position [765, 0]
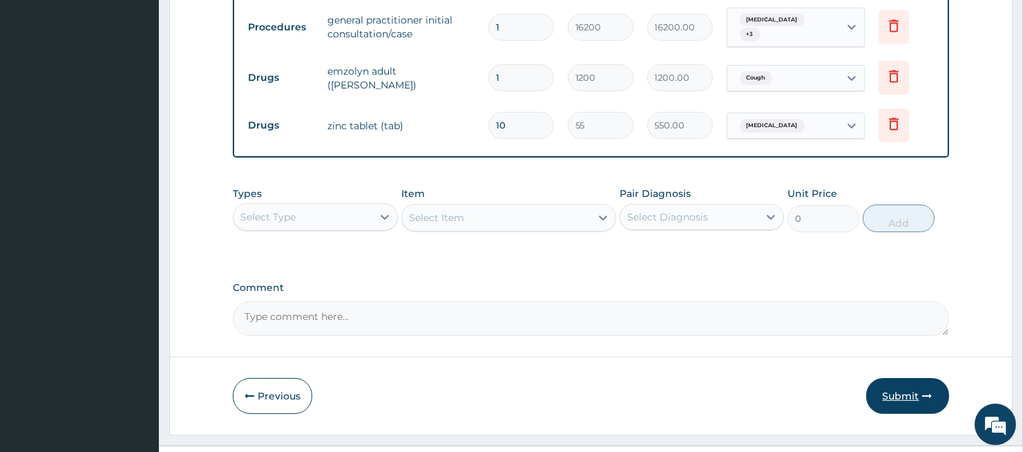
click at [905, 378] on button "Submit" at bounding box center [908, 396] width 83 height 36
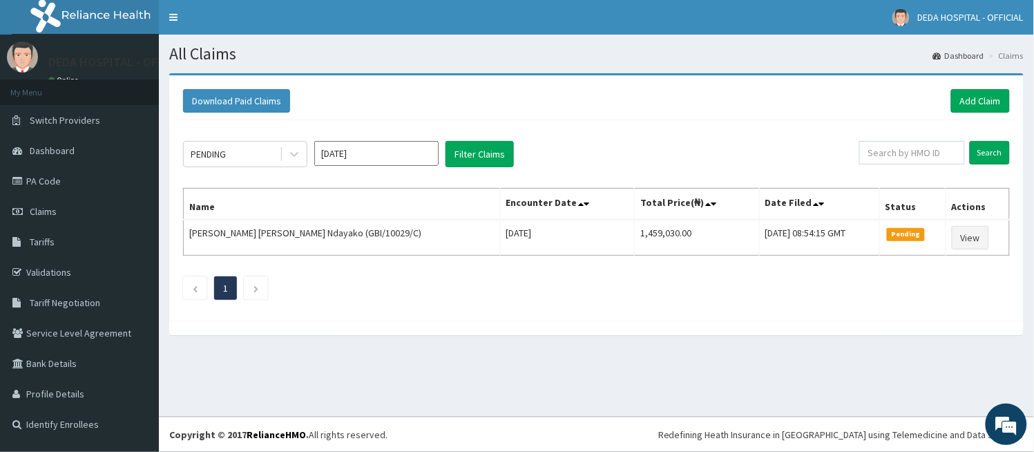
click at [572, 170] on div "PENDING [DATE] Filter Claims Search Name Encounter Date Total Price(₦) Date Fil…" at bounding box center [596, 216] width 841 height 193
click at [990, 100] on link "Add Claim" at bounding box center [981, 100] width 59 height 23
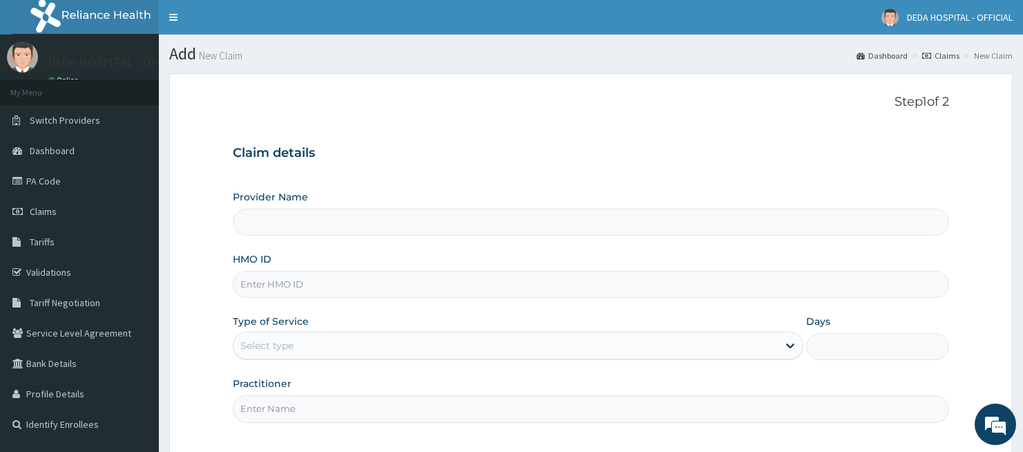
type input "DEDA HOSPITAL"
click at [264, 281] on input "HMO ID" at bounding box center [591, 284] width 716 height 27
paste input "GKE/10002/C"
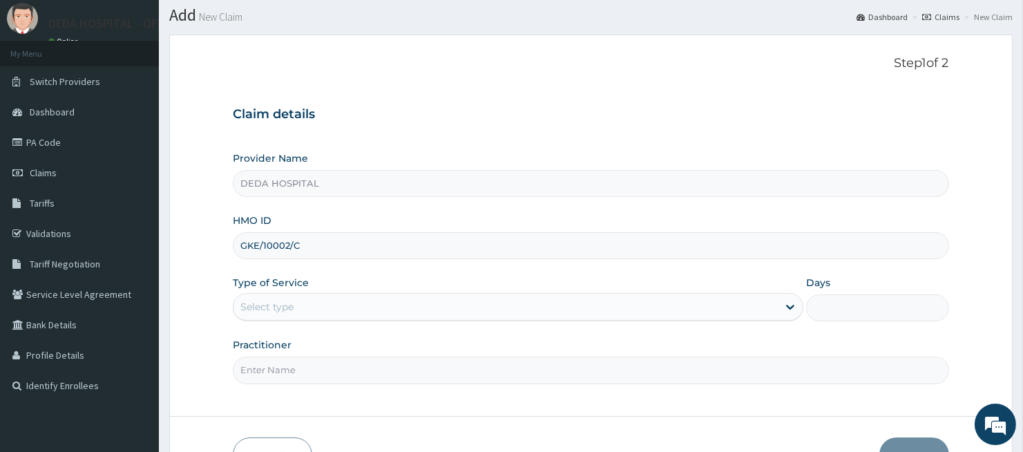
scroll to position [77, 0]
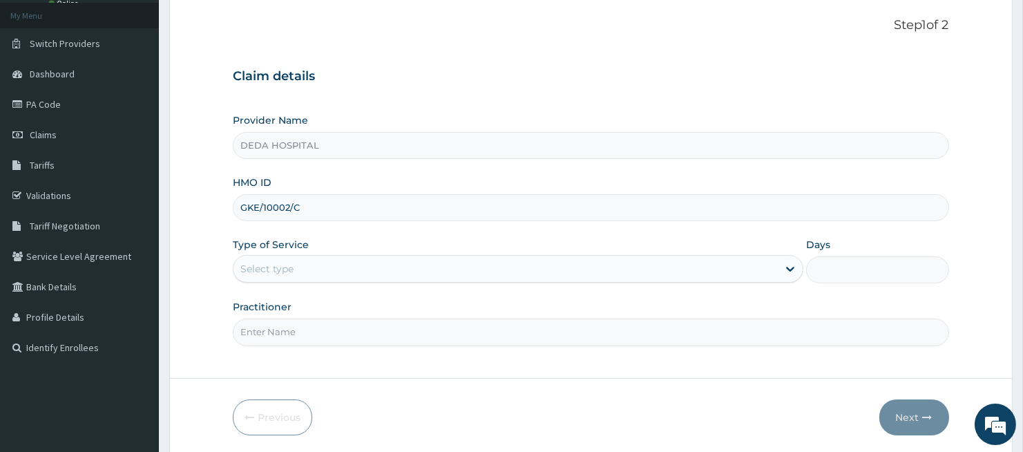
type input "GKE/10002/C"
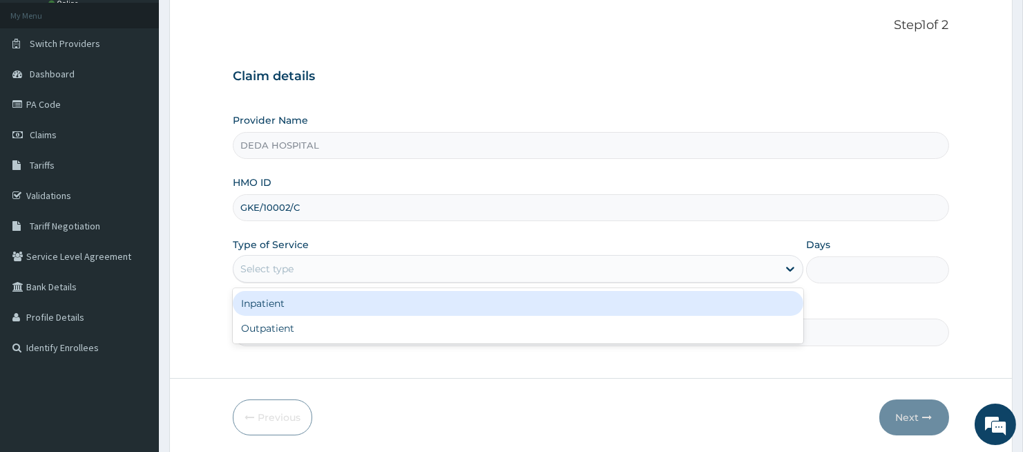
click at [265, 274] on div "Select type" at bounding box center [266, 269] width 53 height 14
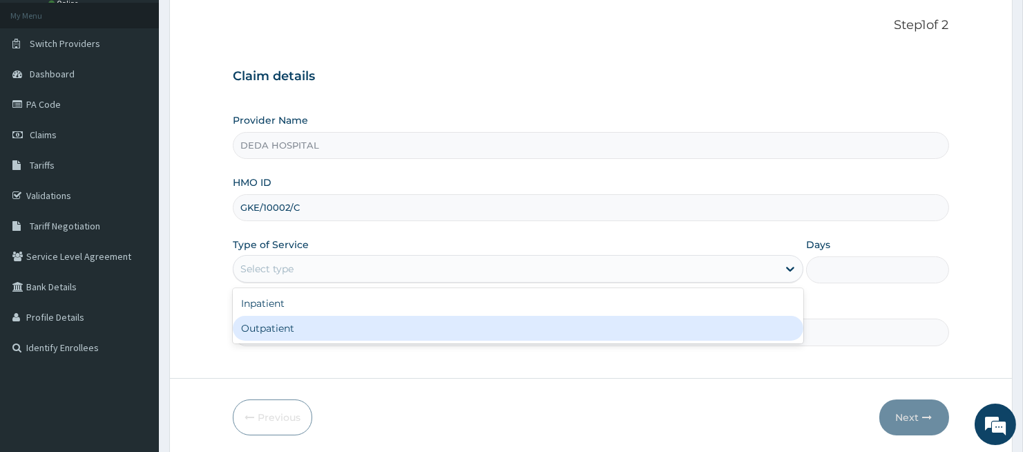
click at [252, 332] on div "Outpatient" at bounding box center [518, 328] width 571 height 25
type input "1"
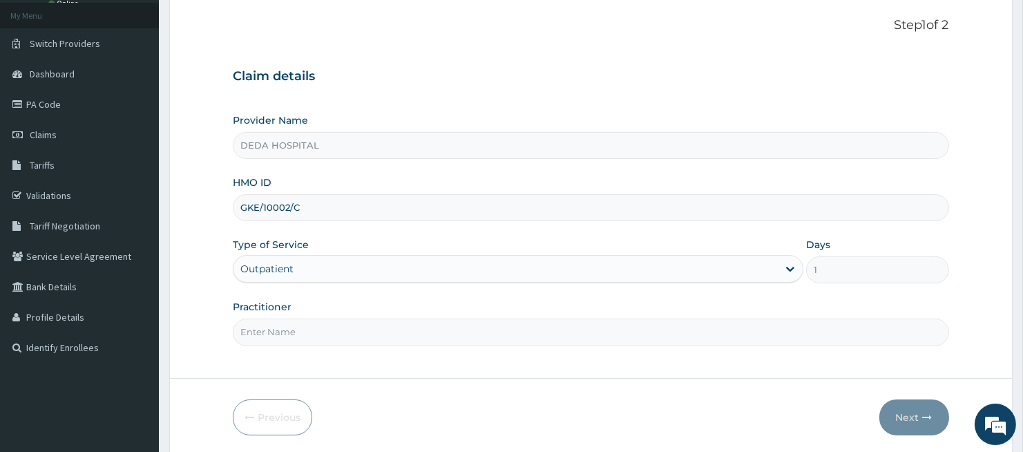
click at [259, 332] on input "Practitioner" at bounding box center [591, 332] width 716 height 27
type input "DR. UDOGIE"
click at [910, 415] on button "Next" at bounding box center [915, 417] width 70 height 36
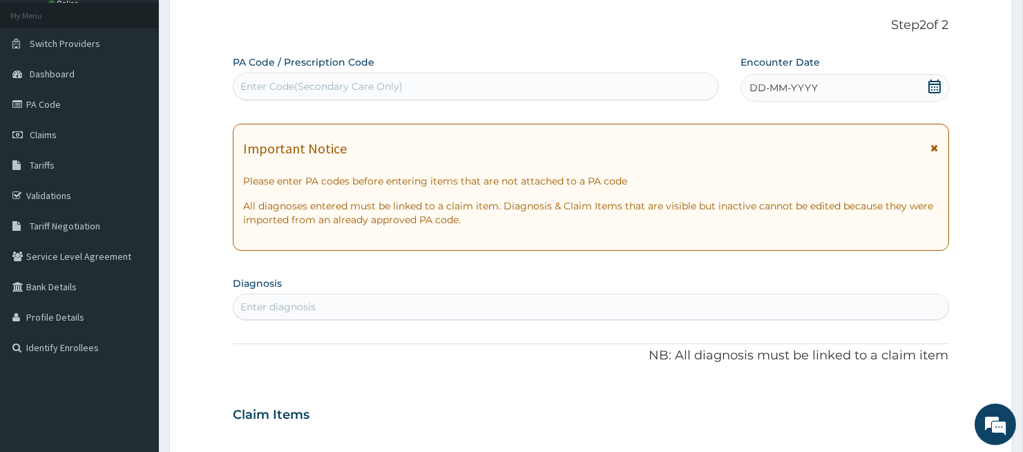
click at [282, 84] on div "Enter Code(Secondary Care Only)" at bounding box center [321, 86] width 162 height 14
paste input "PA/3D552F"
type input "PA/3D552F"
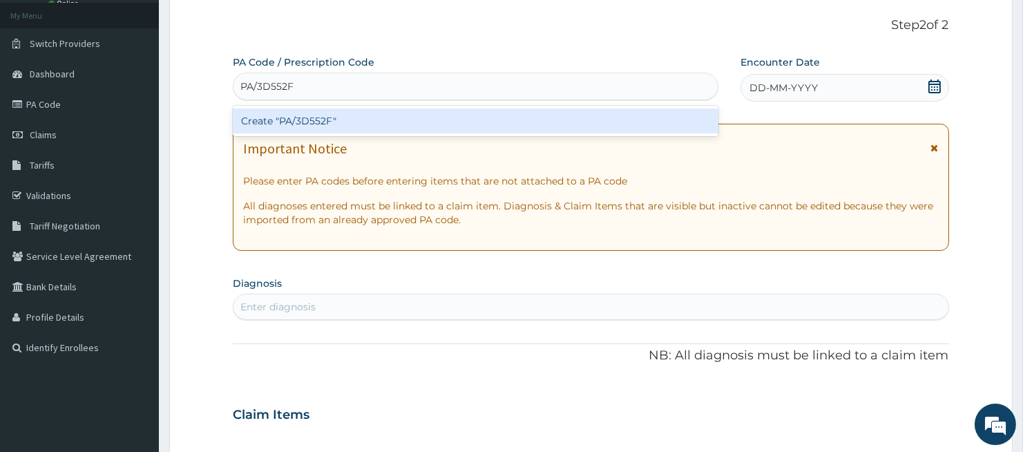
click at [271, 118] on div "Create "PA/3D552F"" at bounding box center [476, 120] width 486 height 25
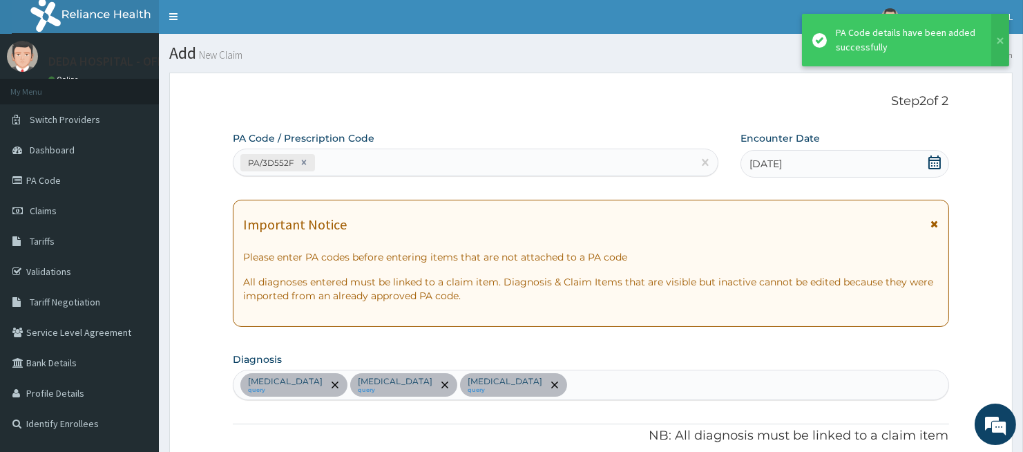
scroll to position [0, 0]
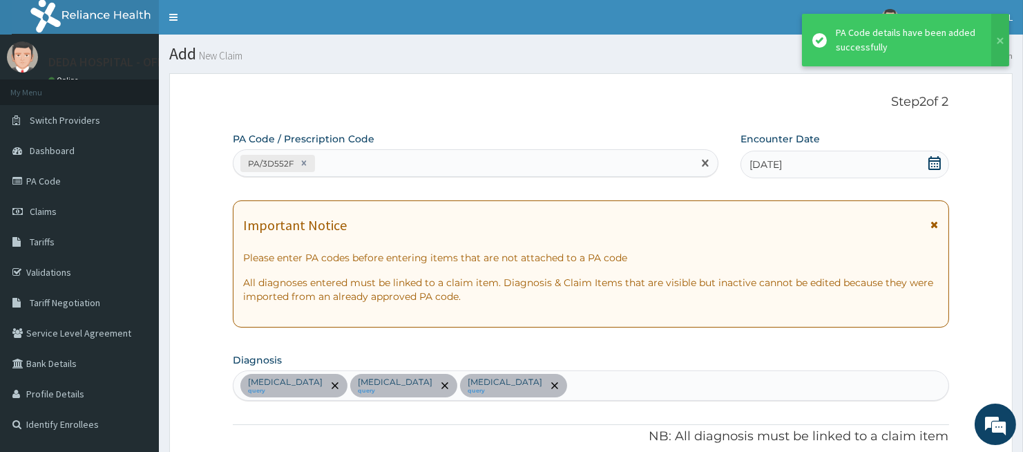
click at [361, 166] on div "PA/3D552F" at bounding box center [464, 163] width 460 height 23
paste input "PA/8EEB17"
type input "PA/8EEB17"
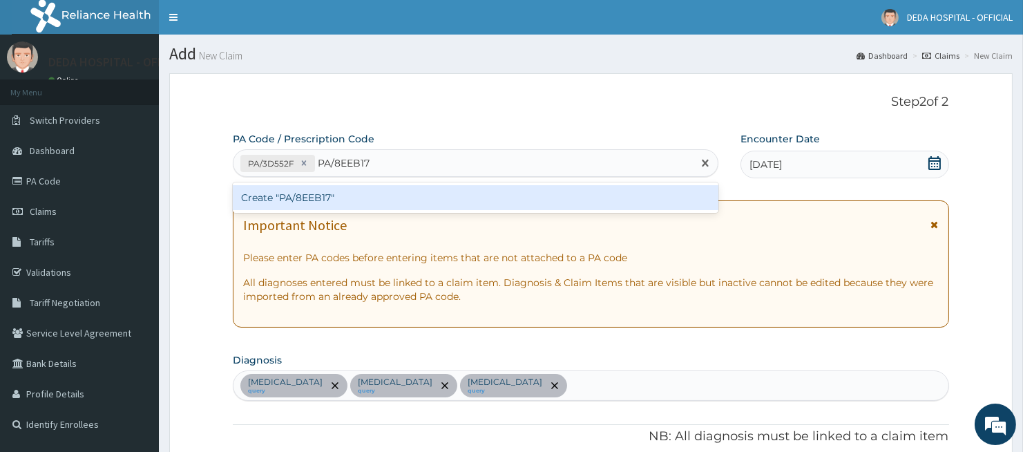
click at [346, 196] on div "Create "PA/8EEB17"" at bounding box center [476, 197] width 486 height 25
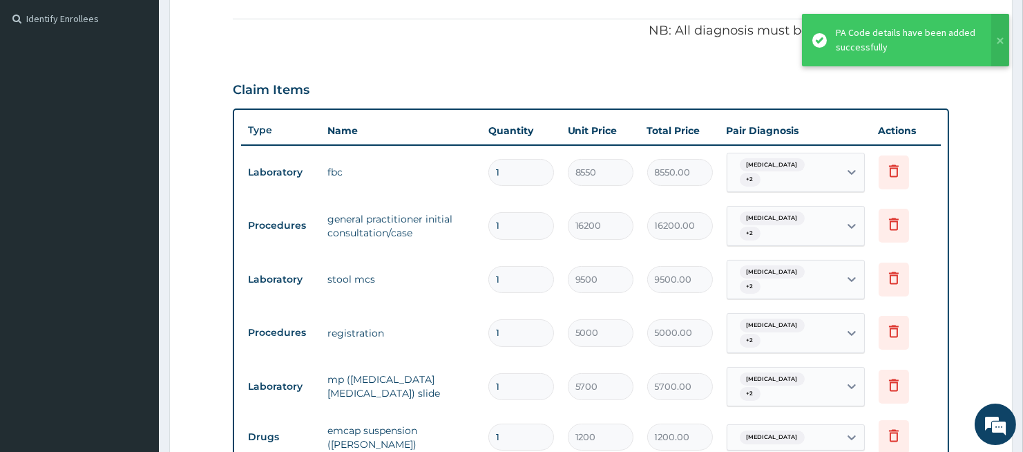
scroll to position [482, 0]
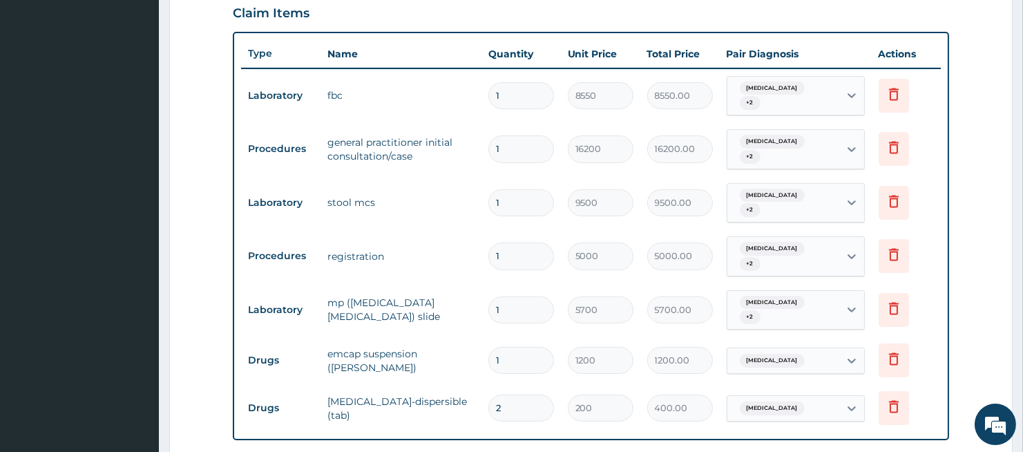
click at [521, 395] on input "2" at bounding box center [522, 408] width 66 height 27
click at [479, 384] on tr "Drugs coartem-dispersible (tab) 2 200 400.00 Malaria Delete" at bounding box center [590, 408] width 699 height 48
click at [521, 395] on input "2" at bounding box center [522, 408] width 66 height 27
type input "0.00"
type input "5"
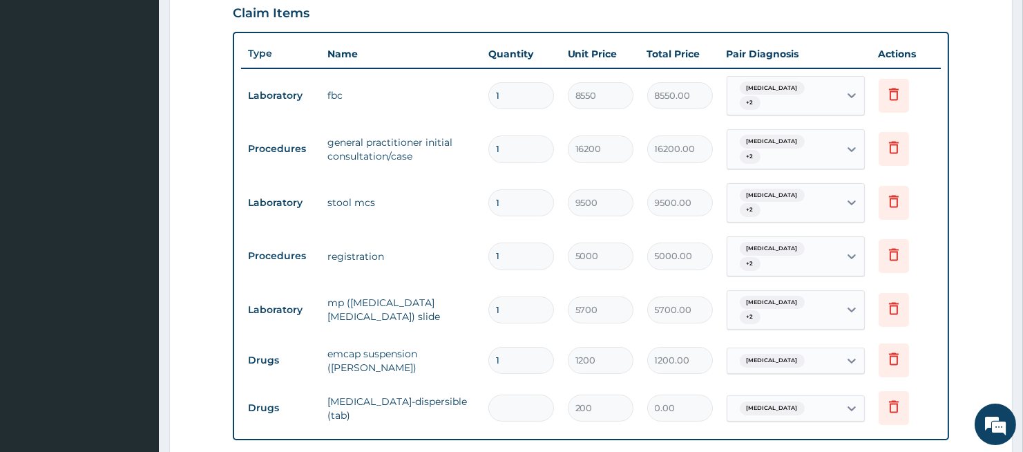
type input "1000.00"
type input "0.00"
type input "1"
type input "200.00"
type input "10"
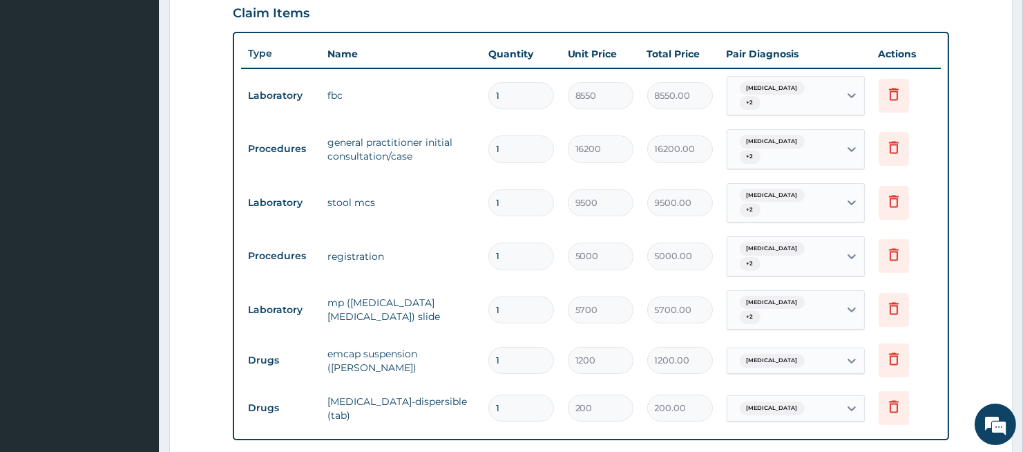
type input "2000.00"
type input "10"
click at [580, 430] on div "PA Code / Prescription Code PA/3D552F PA/8EEB17 Encounter Date 24-09-2025 Impor…" at bounding box center [591, 134] width 716 height 969
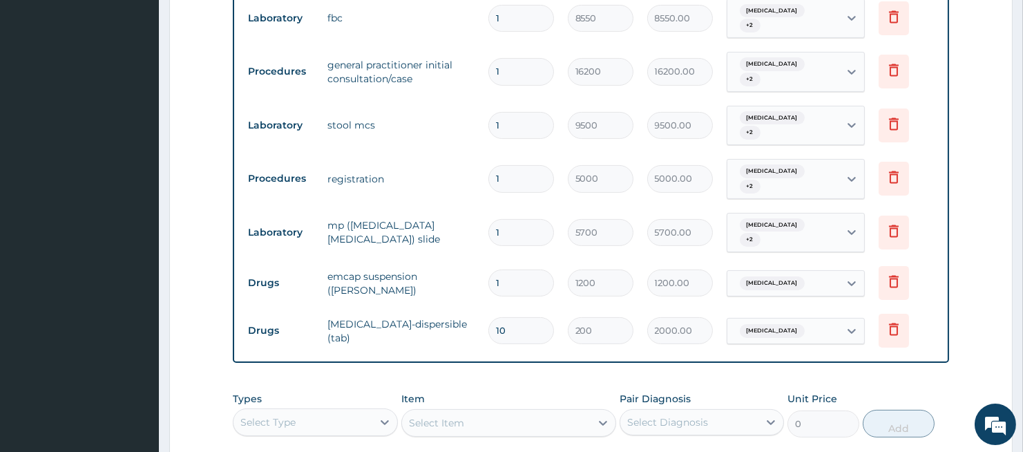
scroll to position [636, 0]
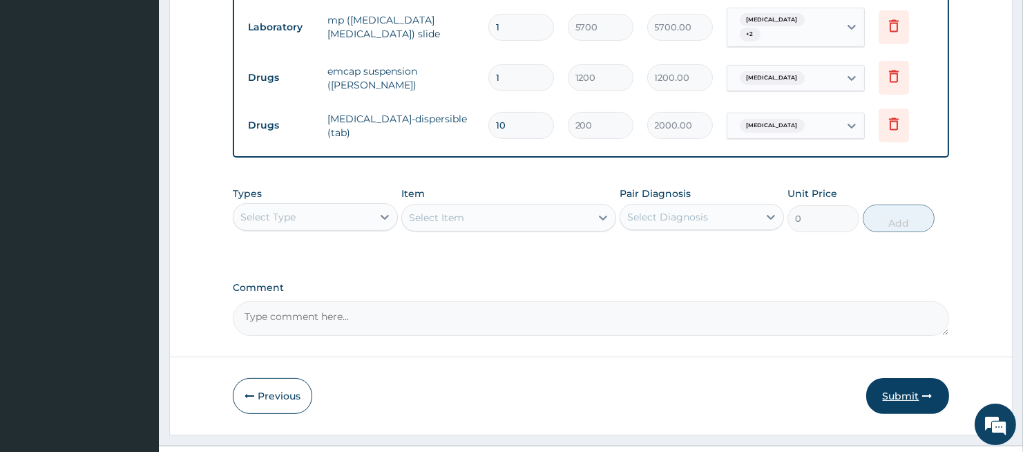
click at [889, 378] on button "Submit" at bounding box center [908, 396] width 83 height 36
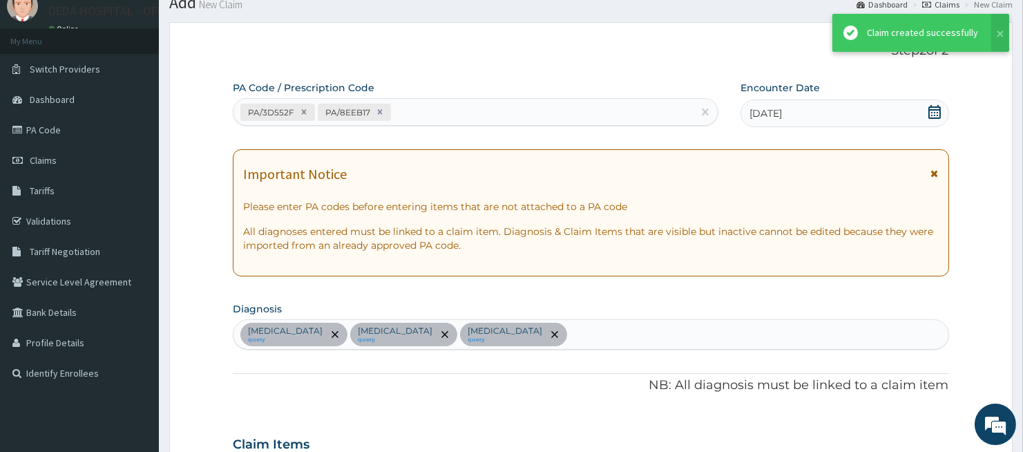
scroll to position [765, 0]
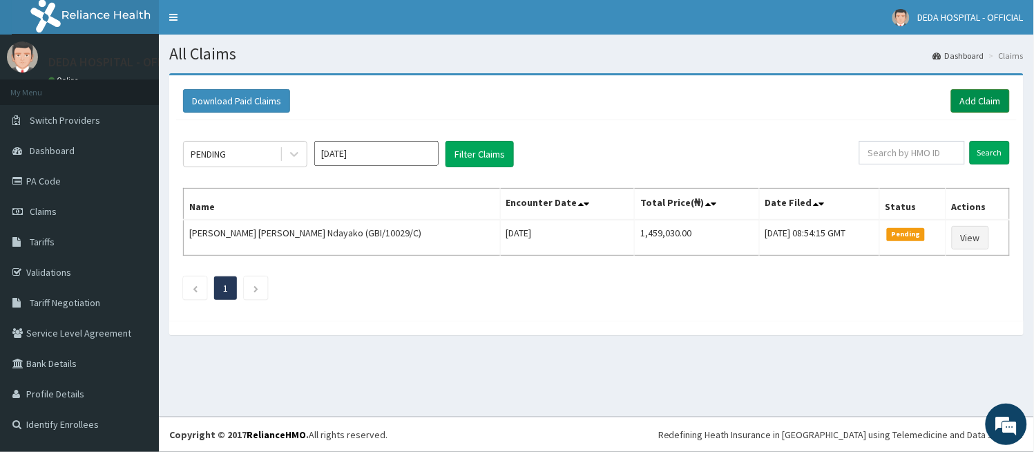
click at [985, 106] on link "Add Claim" at bounding box center [981, 100] width 59 height 23
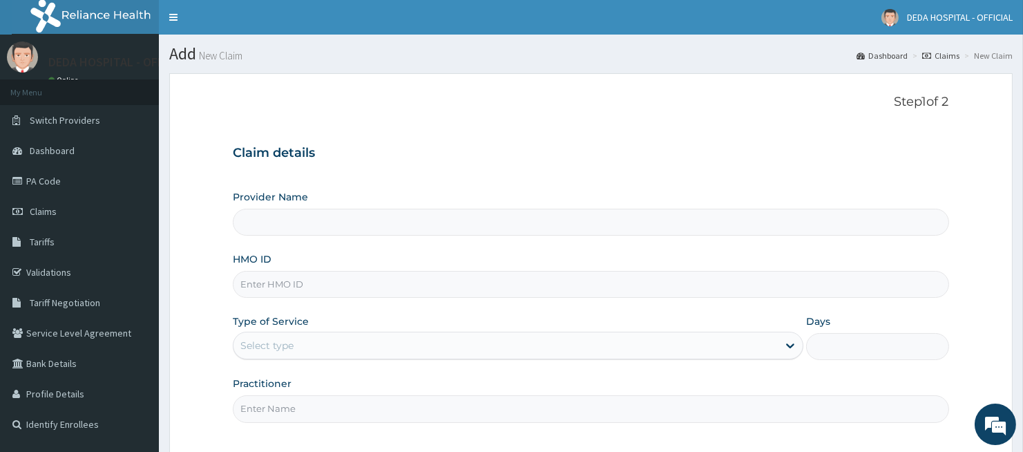
type input "DEDA HOSPITAL"
click at [314, 290] on input "HMO ID" at bounding box center [591, 284] width 716 height 27
paste input "NIT/10024/C"
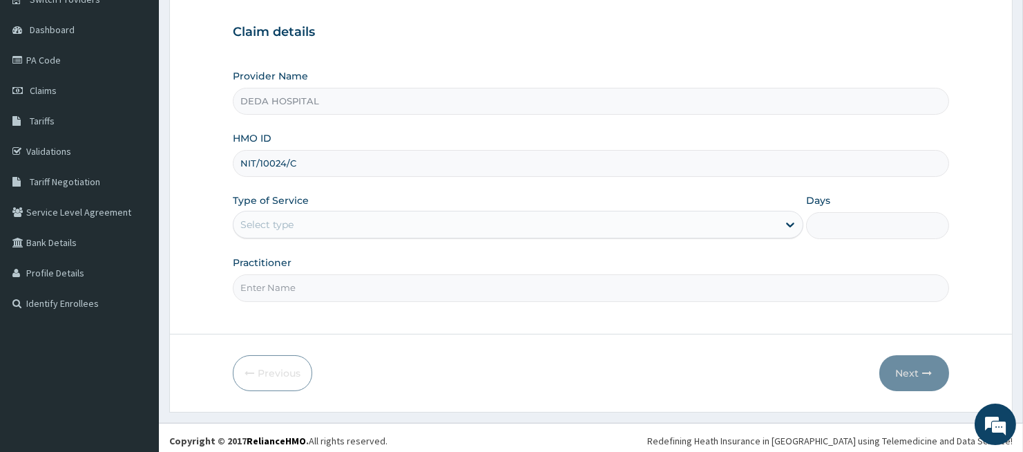
scroll to position [127, 0]
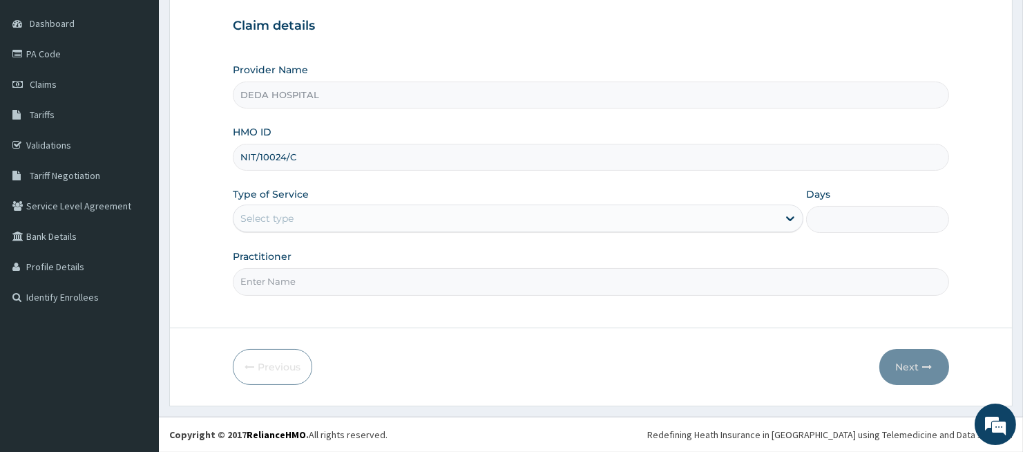
type input "NIT/10024/C"
drag, startPoint x: 353, startPoint y: 211, endPoint x: 347, endPoint y: 219, distance: 10.4
click at [350, 216] on div "Select type" at bounding box center [506, 218] width 545 height 22
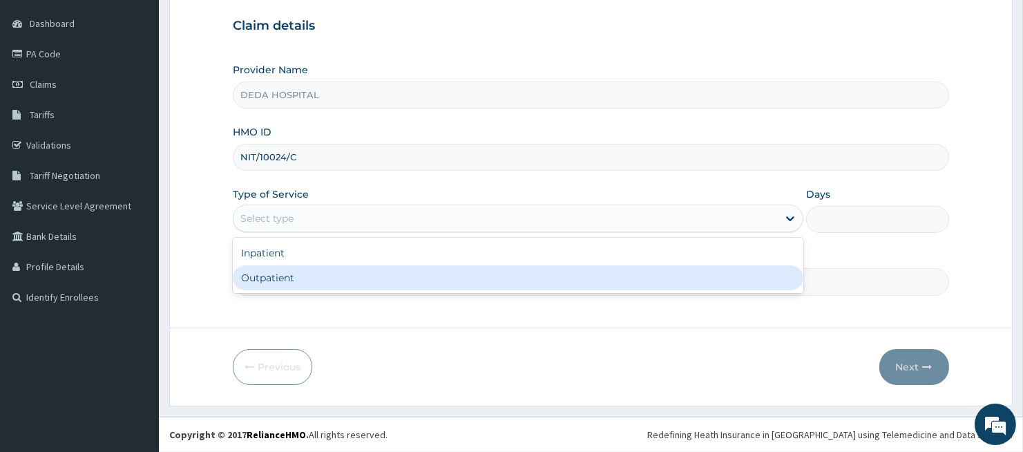
click at [308, 284] on div "Outpatient" at bounding box center [518, 277] width 571 height 25
type input "1"
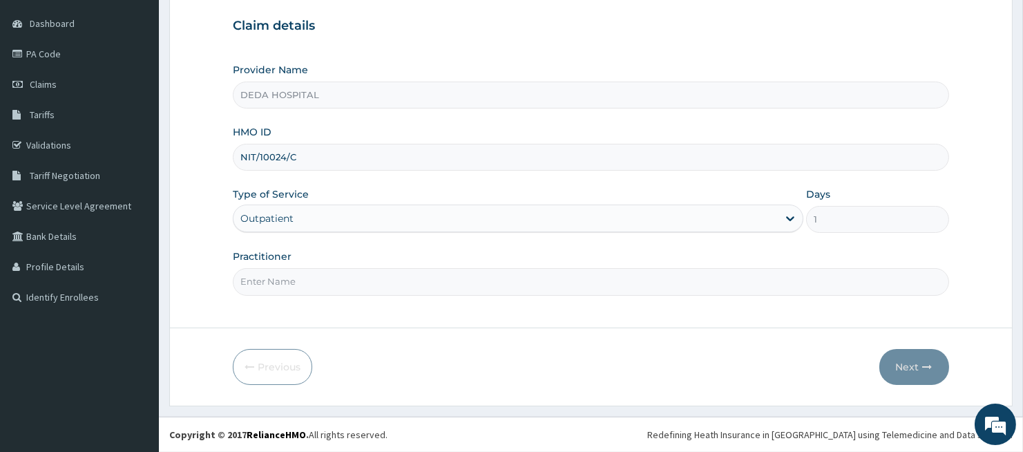
click at [291, 292] on input "Practitioner" at bounding box center [591, 281] width 716 height 27
type input "[PERSON_NAME]"
click at [904, 368] on button "Next" at bounding box center [915, 367] width 70 height 36
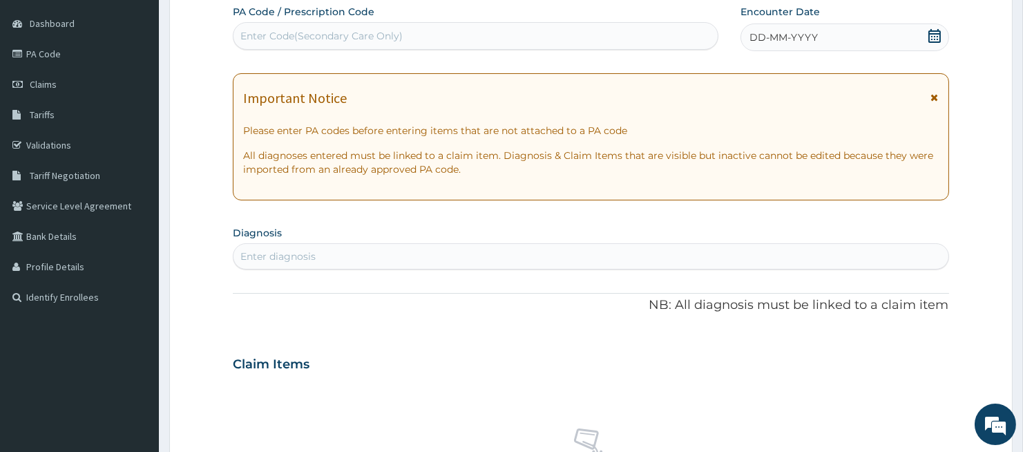
click at [279, 29] on div "Enter Code(Secondary Care Only)" at bounding box center [321, 36] width 162 height 14
paste input "PA/224423"
type input "PA/224423"
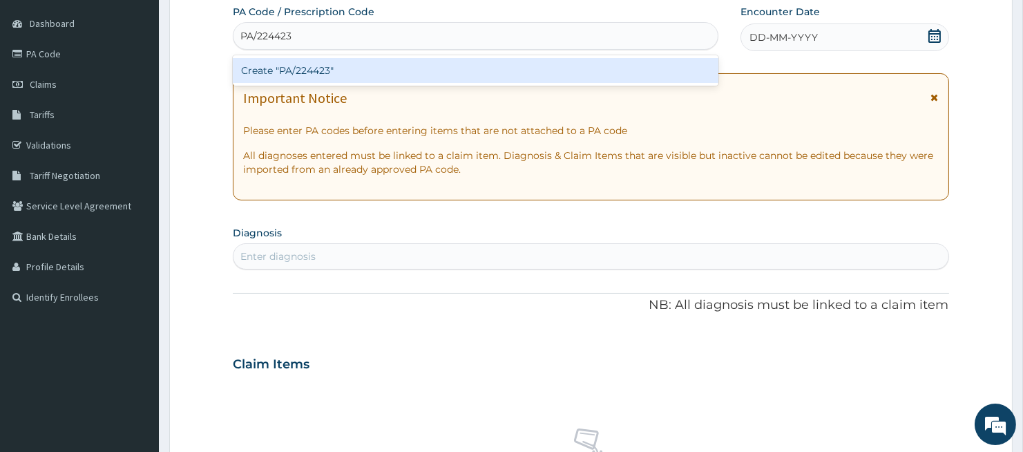
click at [292, 68] on div "Create "PA/224423"" at bounding box center [476, 70] width 486 height 25
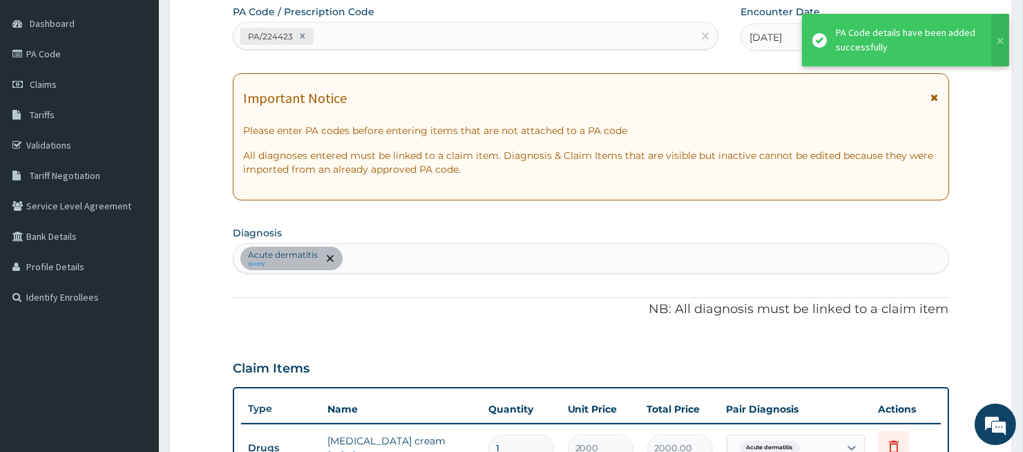
scroll to position [396, 0]
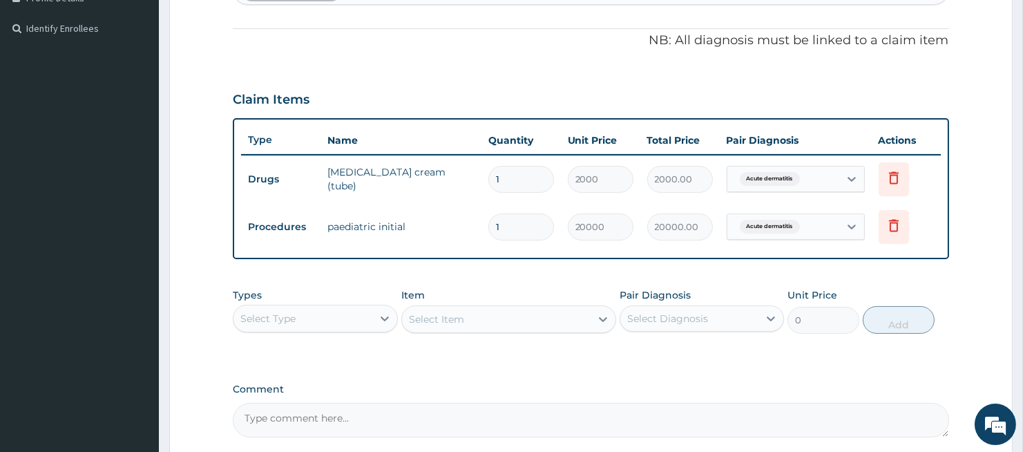
click at [565, 370] on div "PA Code / Prescription Code PA/224423 Encounter Date [DATE] Important Notice Pl…" at bounding box center [591, 86] width 716 height 701
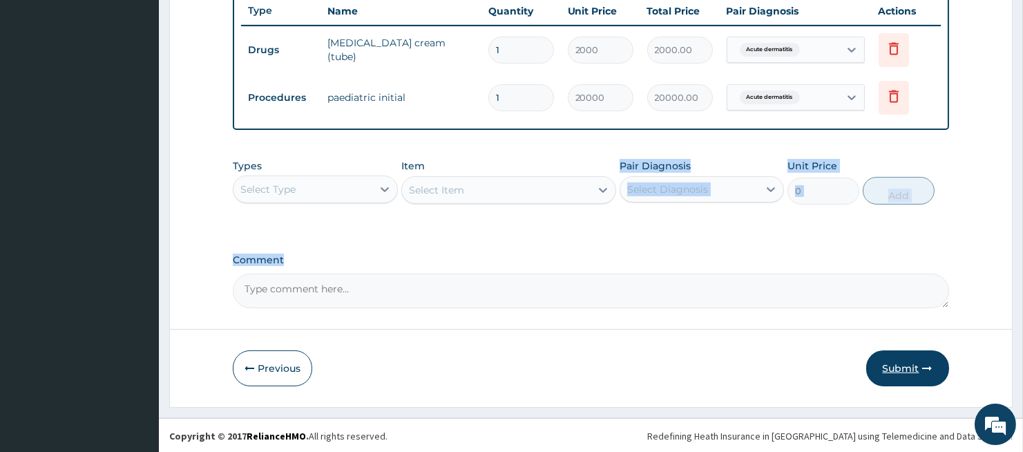
click at [919, 368] on button "Submit" at bounding box center [908, 368] width 83 height 36
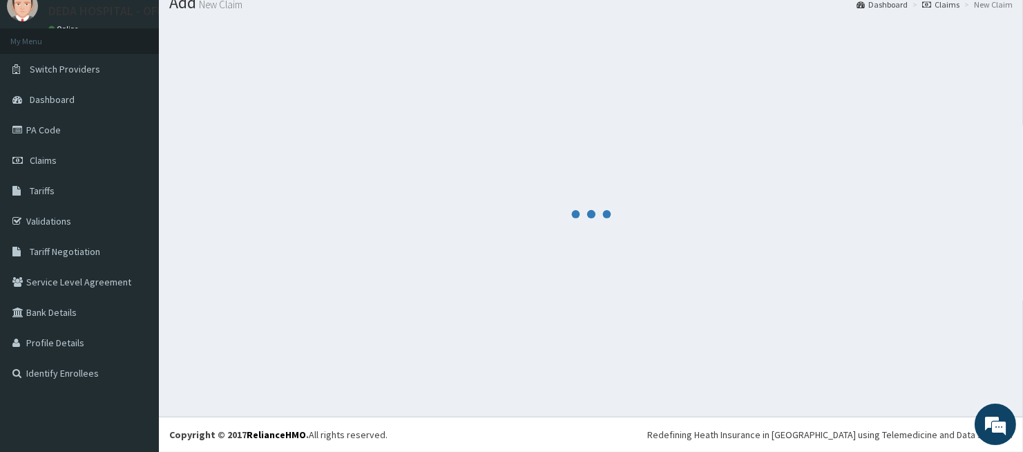
scroll to position [525, 0]
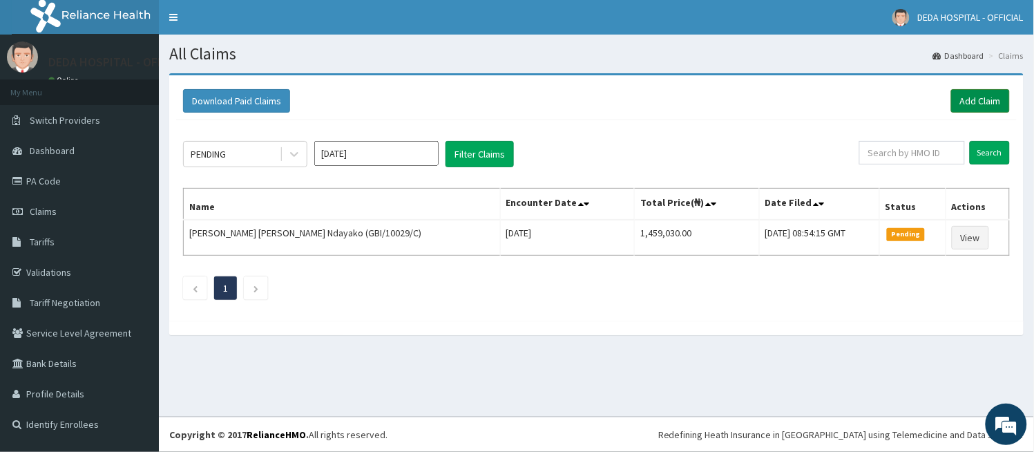
click at [964, 101] on link "Add Claim" at bounding box center [981, 100] width 59 height 23
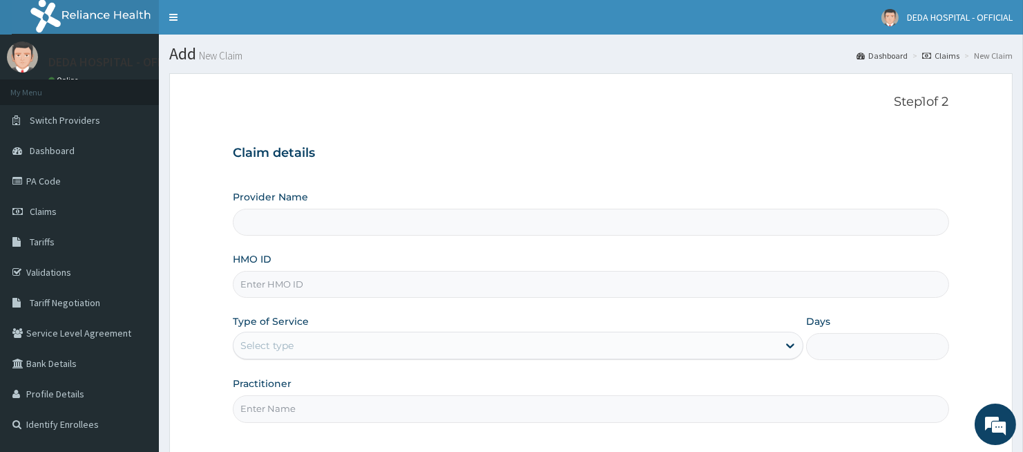
drag, startPoint x: 267, startPoint y: 290, endPoint x: 278, endPoint y: 267, distance: 26.0
click at [268, 288] on input "HMO ID" at bounding box center [591, 284] width 716 height 27
paste input "PA/C79727"
drag, startPoint x: 278, startPoint y: 254, endPoint x: 284, endPoint y: 263, distance: 10.0
click at [283, 261] on div "HMO ID PA/C79727" at bounding box center [591, 275] width 716 height 46
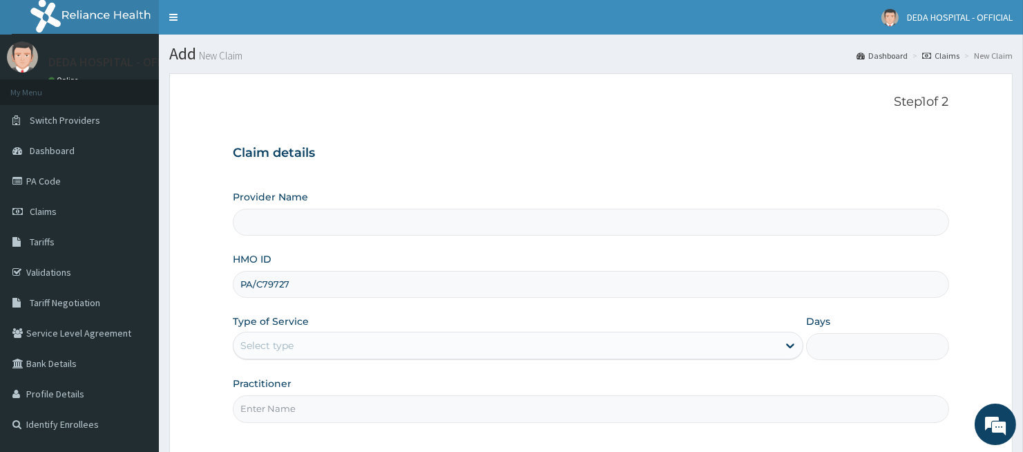
click at [322, 276] on input "PA/C79727" at bounding box center [591, 284] width 716 height 27
type input "P"
type input "DEDA HOSPITAL"
paste input "NQR/10008/A"
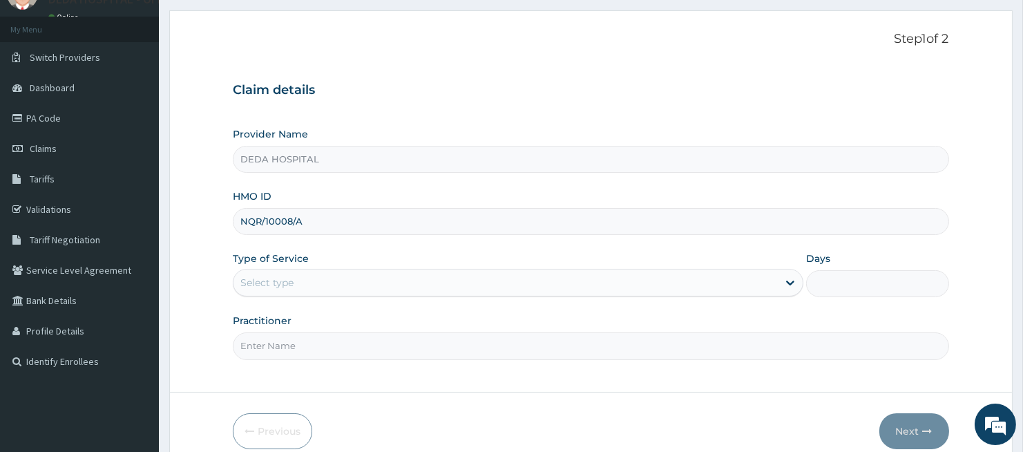
scroll to position [127, 0]
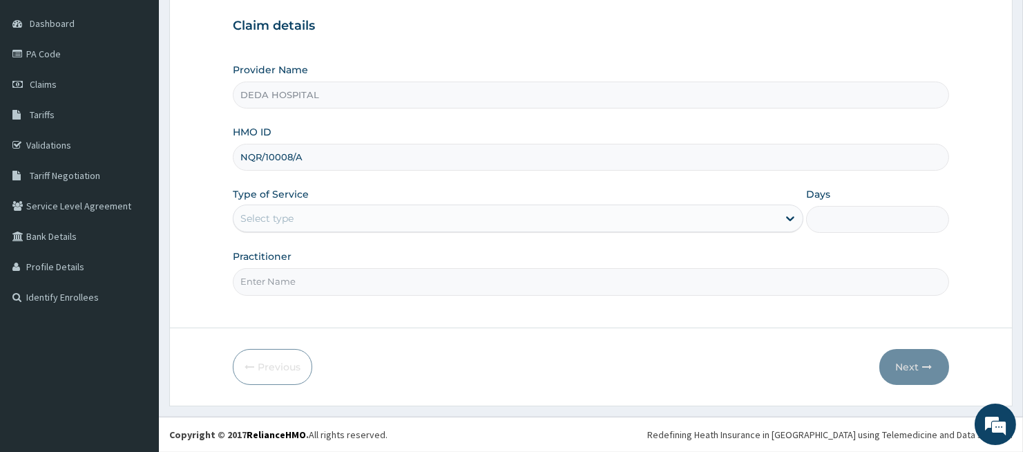
type input "NQR/10008/A"
drag, startPoint x: 339, startPoint y: 205, endPoint x: 335, endPoint y: 226, distance: 21.1
click at [339, 212] on div "Select type" at bounding box center [518, 219] width 571 height 28
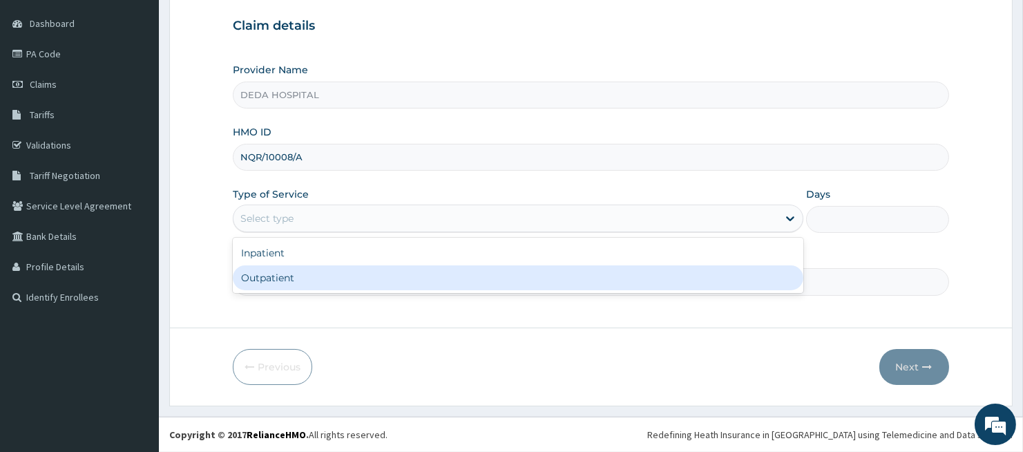
click at [313, 272] on div "Outpatient" at bounding box center [518, 277] width 571 height 25
type input "1"
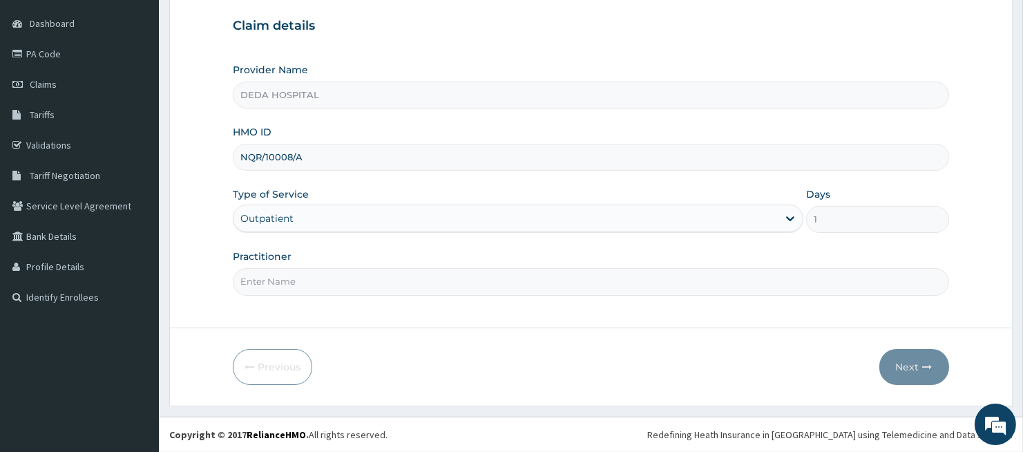
click at [305, 272] on input "Practitioner" at bounding box center [591, 281] width 716 height 27
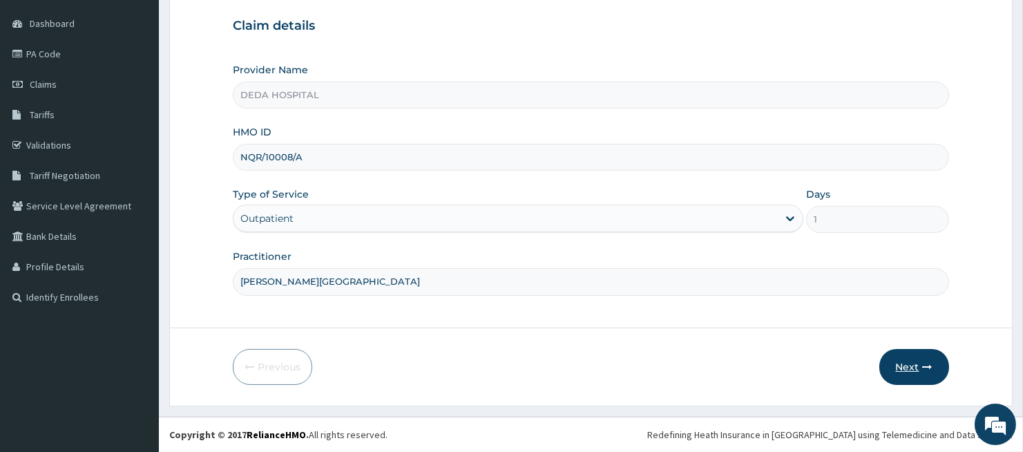
type input "DR. OPARA"
click at [925, 367] on icon "button" at bounding box center [928, 367] width 10 height 10
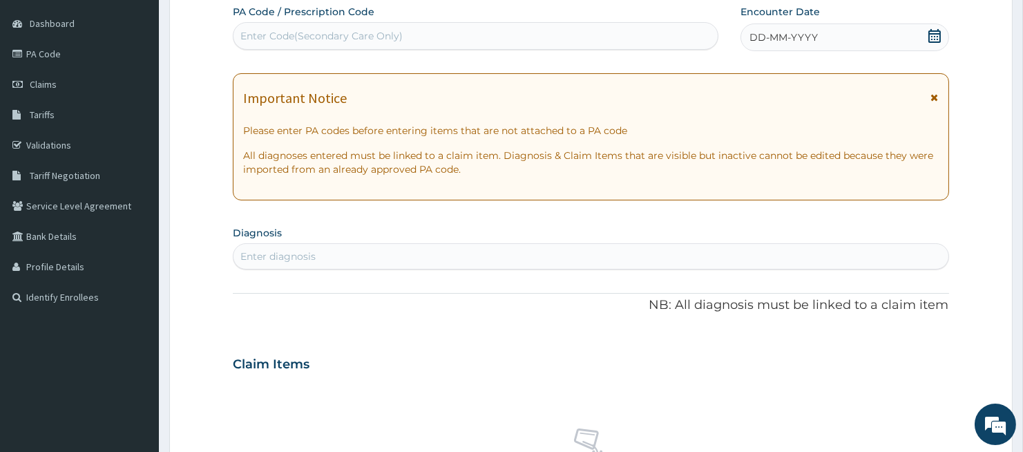
click at [265, 32] on div "Enter Code(Secondary Care Only)" at bounding box center [321, 36] width 162 height 14
paste input "PA/C79727"
type input "PA/C79727"
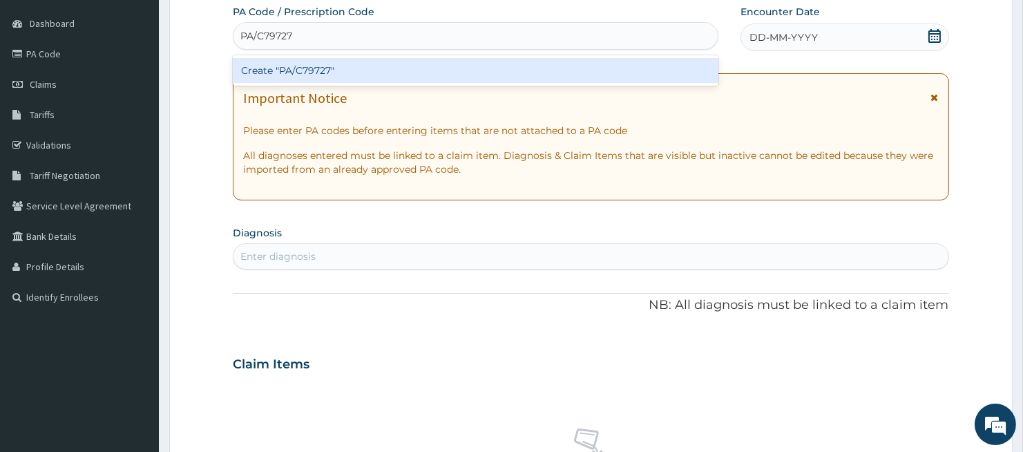
drag, startPoint x: 293, startPoint y: 72, endPoint x: 274, endPoint y: 199, distance: 128.6
click at [287, 105] on div "PA Code / Prescription Code option Create "PA/C79727" focused, 1 of 1. 1 result…" at bounding box center [591, 362] width 716 height 715
click at [333, 67] on div "Create "PA/C79727"" at bounding box center [476, 70] width 486 height 25
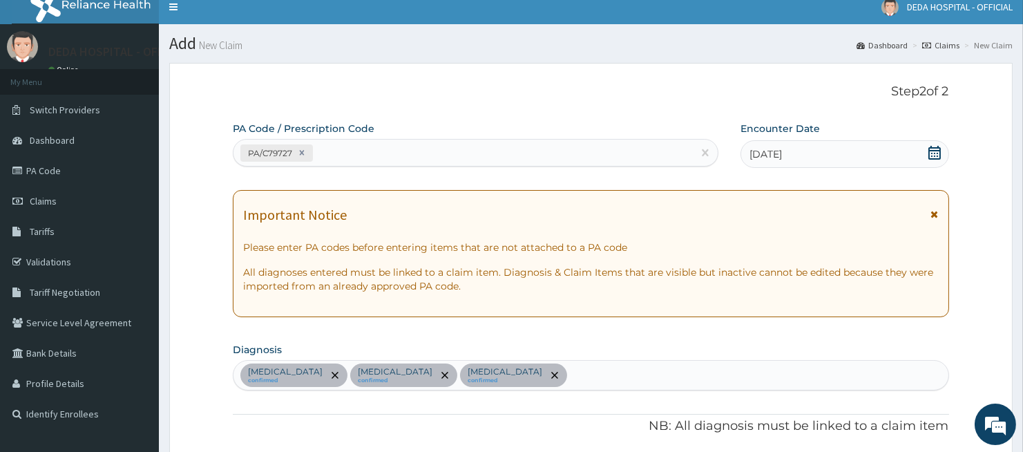
scroll to position [0, 0]
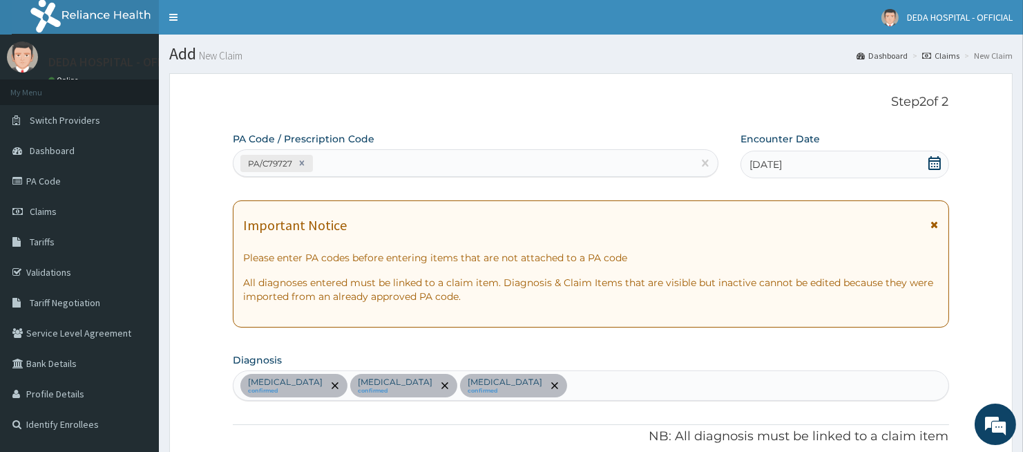
drag, startPoint x: 319, startPoint y: 160, endPoint x: 320, endPoint y: 170, distance: 10.4
click at [320, 160] on div "PA/C79727" at bounding box center [464, 163] width 460 height 23
paste input "PA/5F060E"
type input "PA/5F060E"
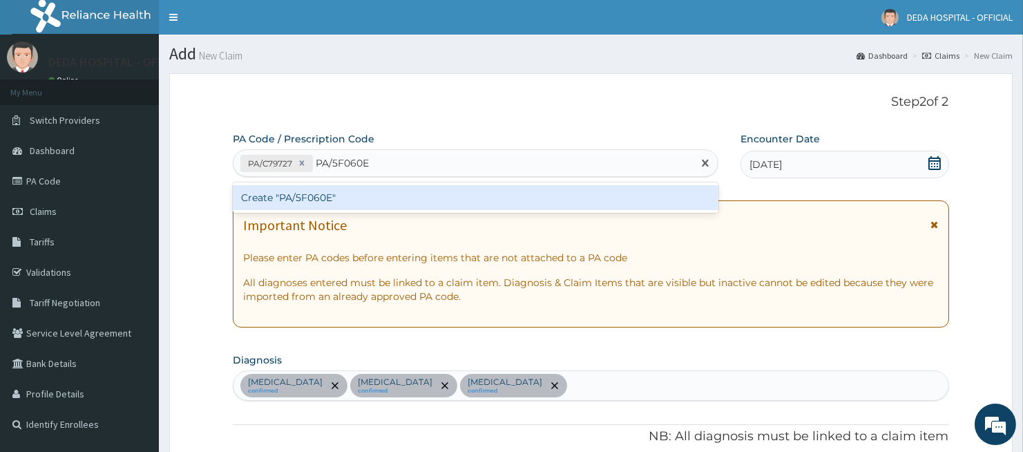
click at [343, 204] on div "Create "PA/5F060E"" at bounding box center [476, 197] width 486 height 25
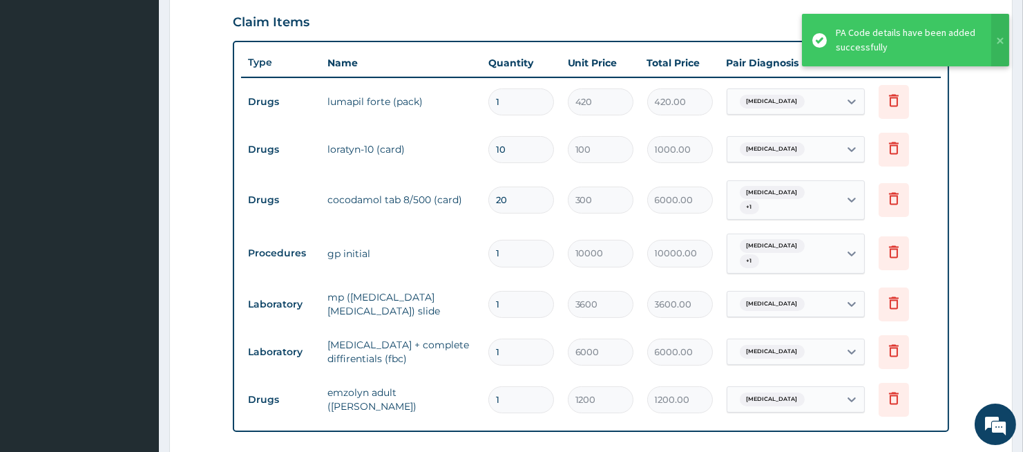
scroll to position [482, 0]
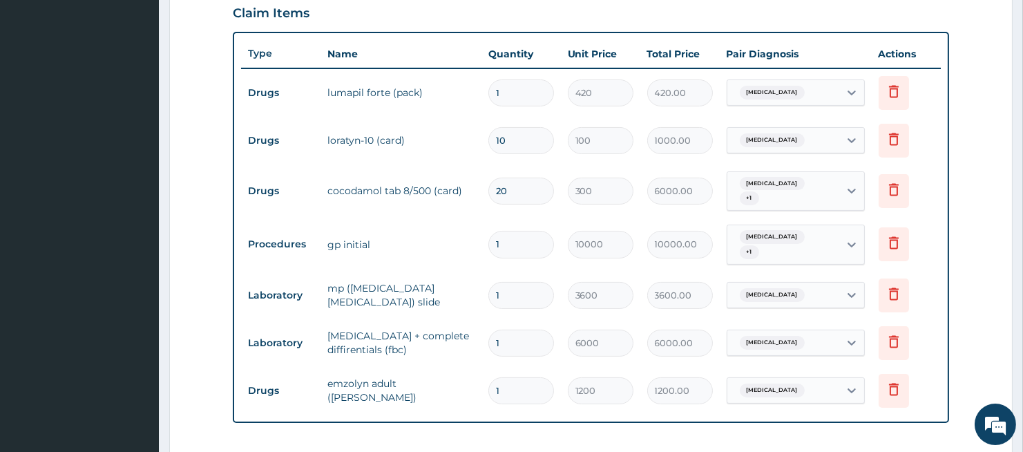
click at [516, 94] on input "1" at bounding box center [522, 92] width 66 height 27
type input "0.00"
type input "6"
type input "2520.00"
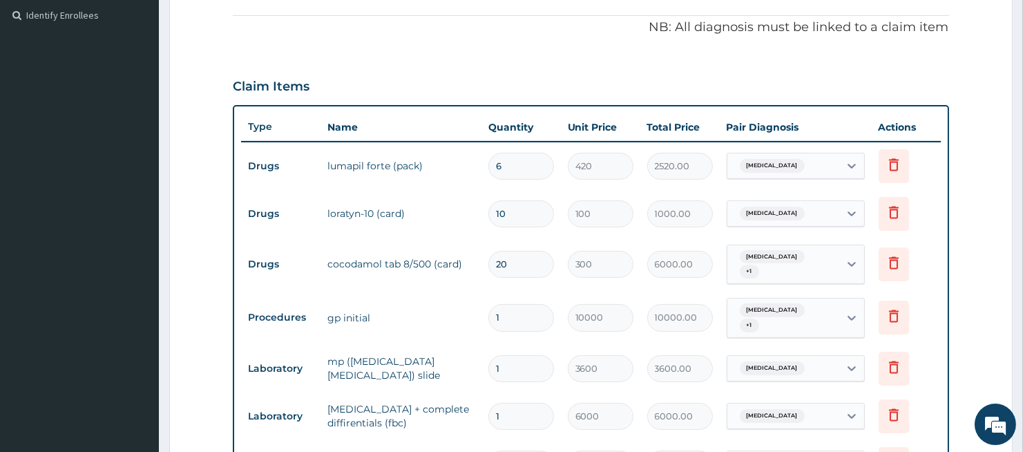
scroll to position [406, 0]
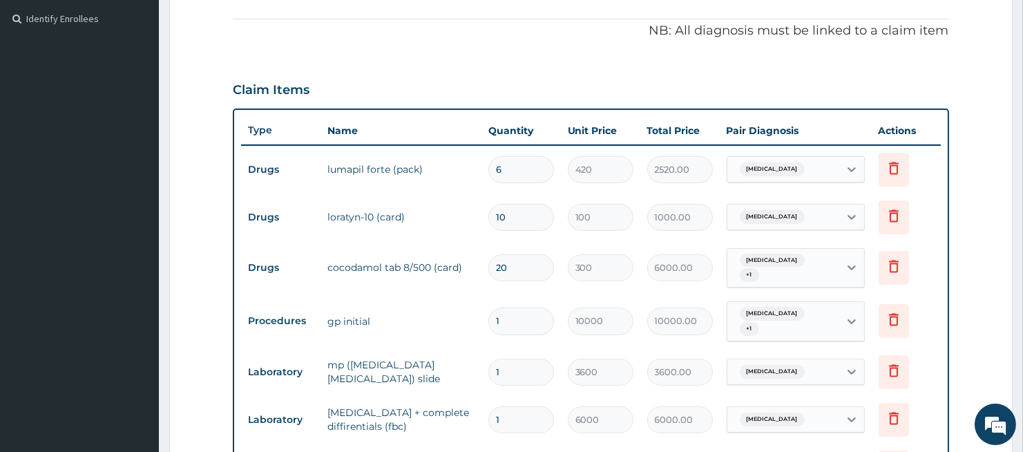
type input "6"
click at [413, 204] on td "loratyn-10 (card)" at bounding box center [401, 217] width 160 height 28
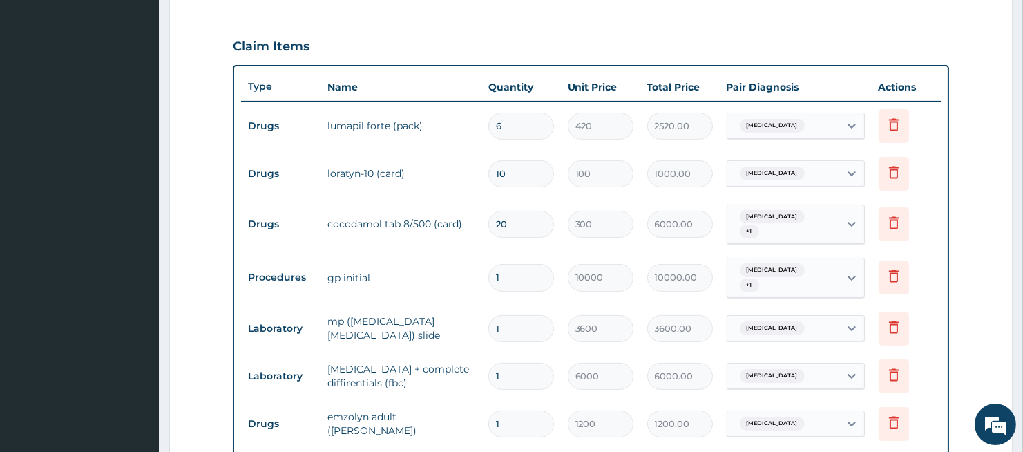
scroll to position [482, 0]
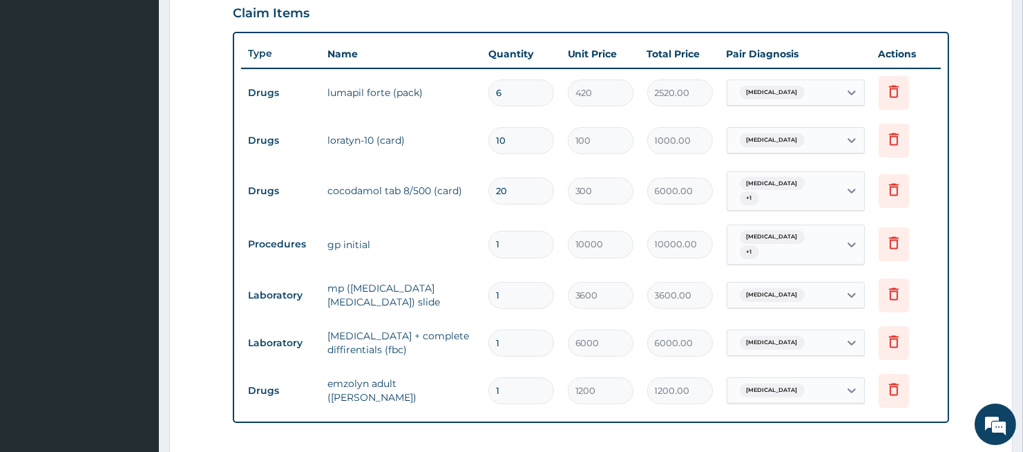
click at [411, 238] on td "gp initial" at bounding box center [401, 245] width 160 height 28
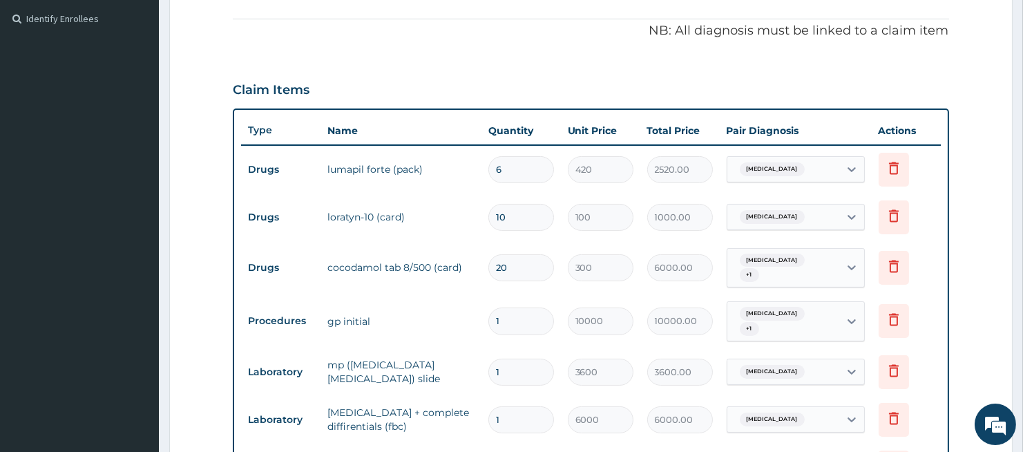
scroll to position [636, 0]
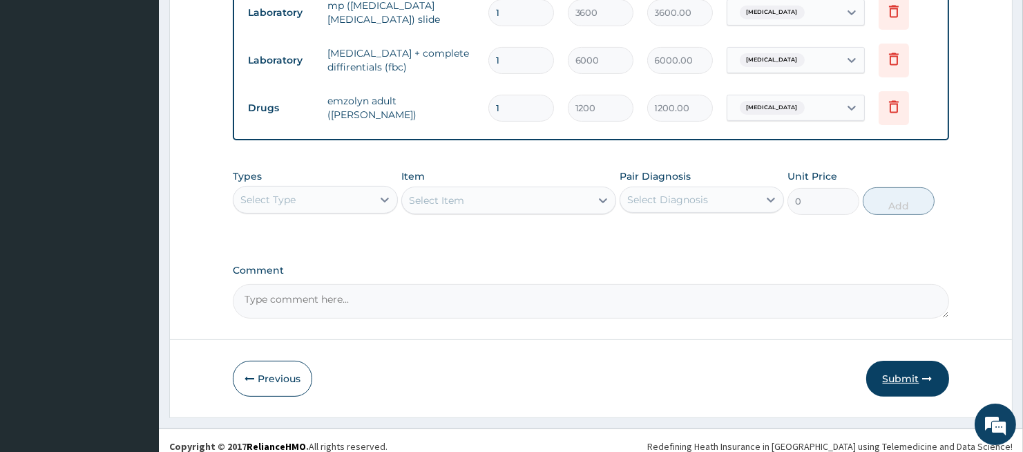
click at [893, 361] on button "Submit" at bounding box center [908, 379] width 83 height 36
